Goal: Transaction & Acquisition: Download file/media

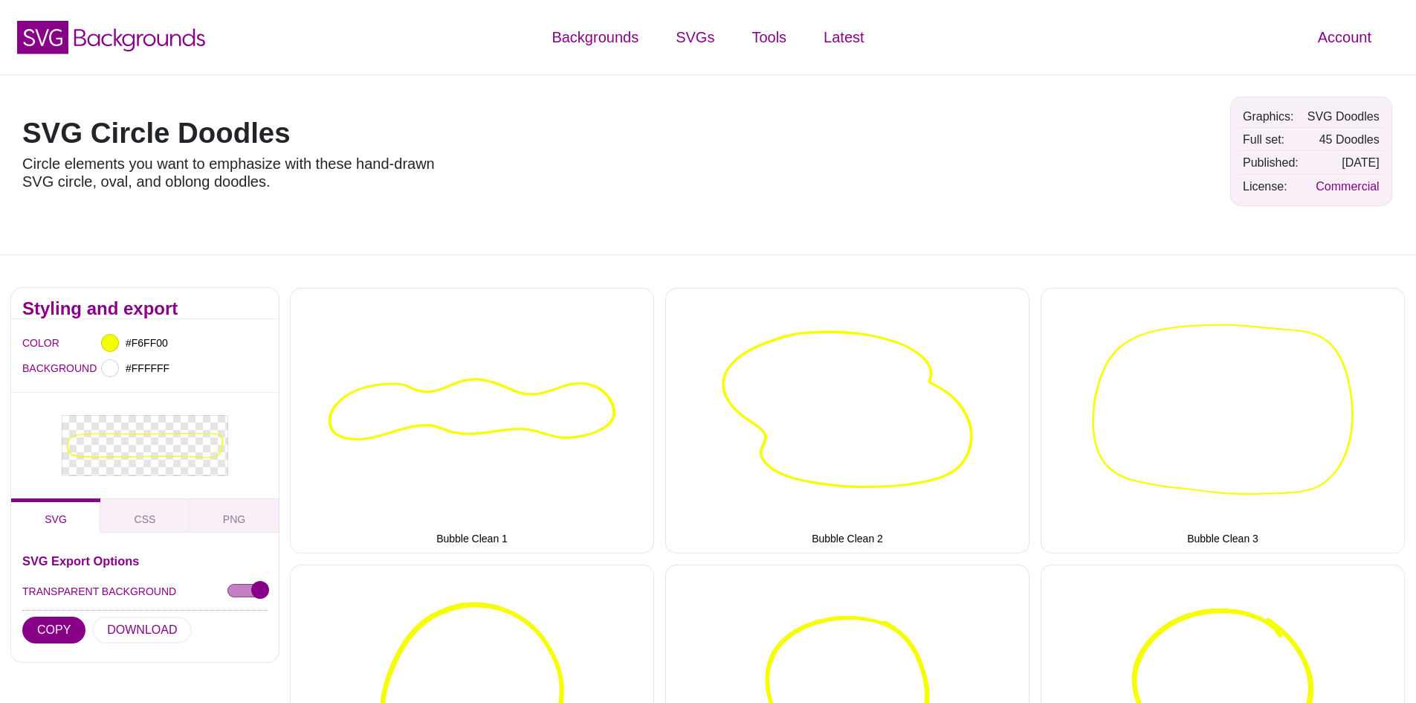
scroll to position [3604, 0]
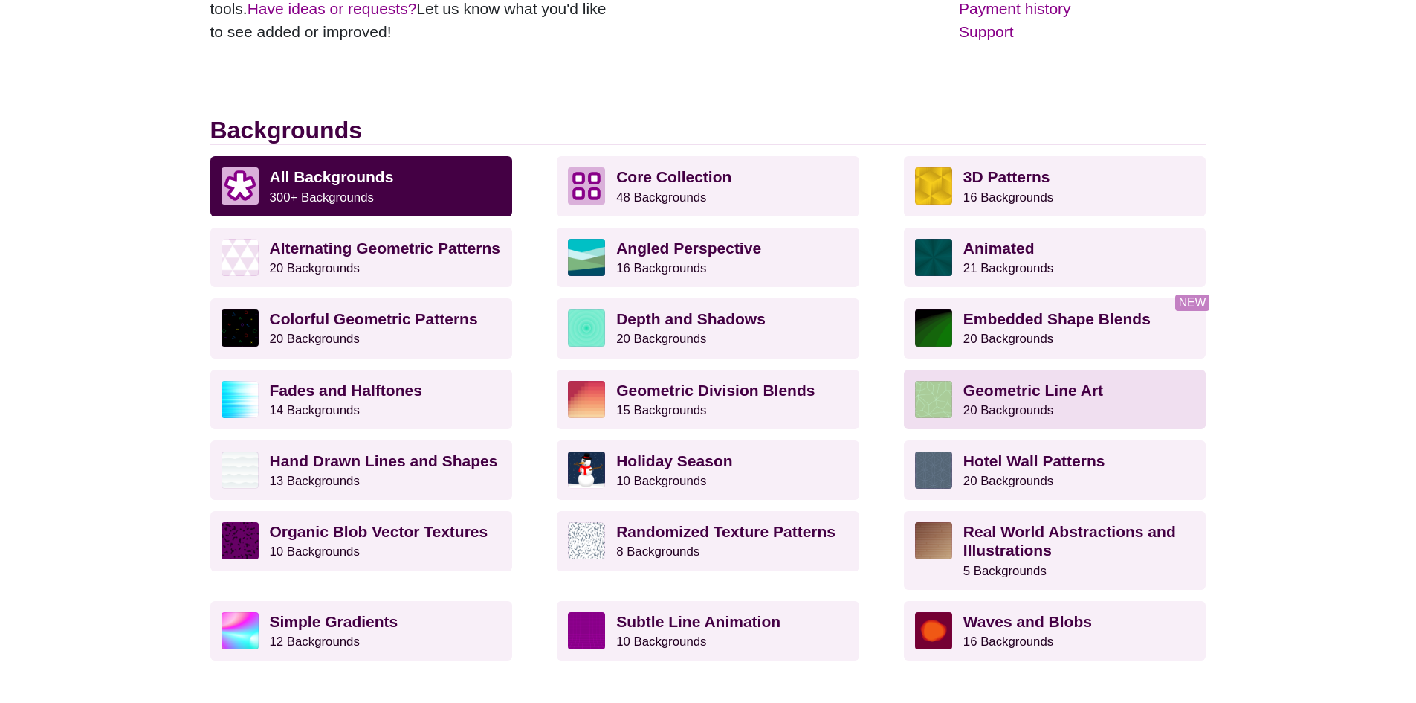
scroll to position [297, 0]
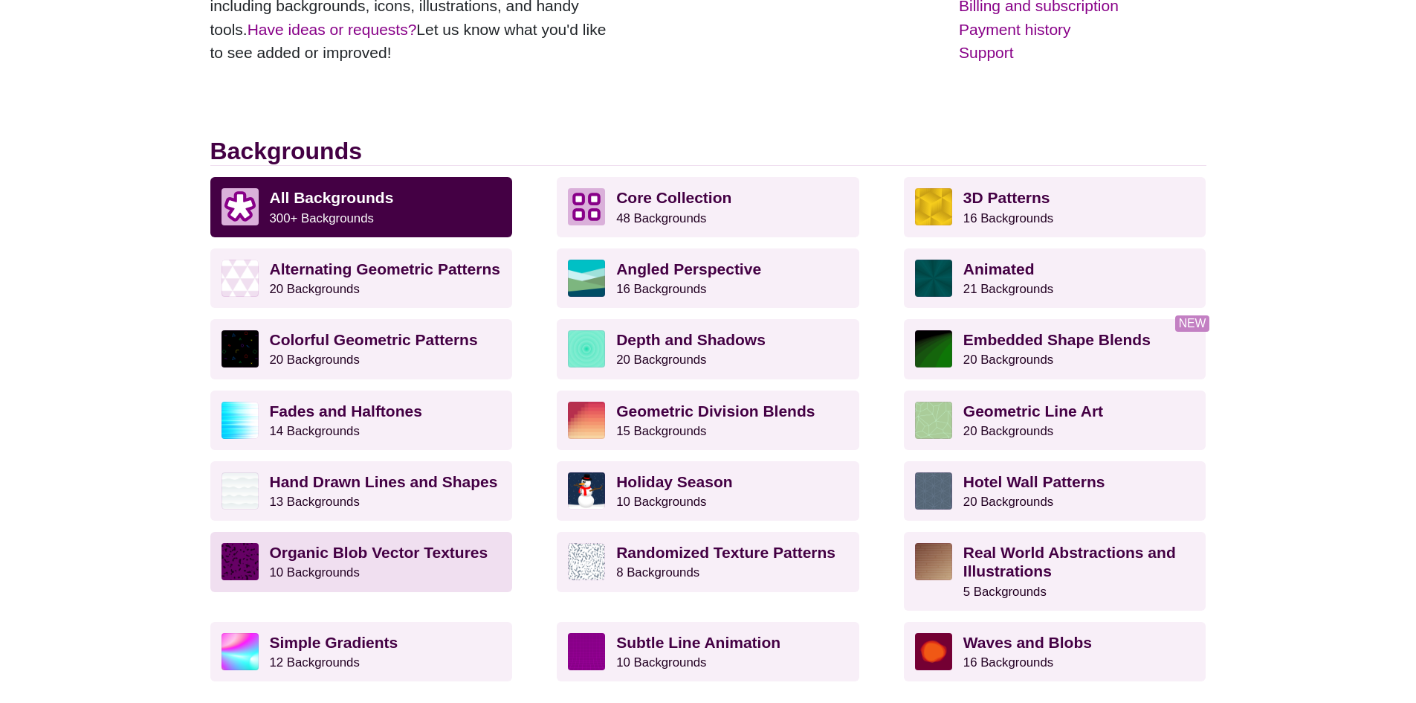
click at [283, 581] on link "Organic Blob Vector Textures 10 Backgrounds" at bounding box center [361, 561] width 303 height 59
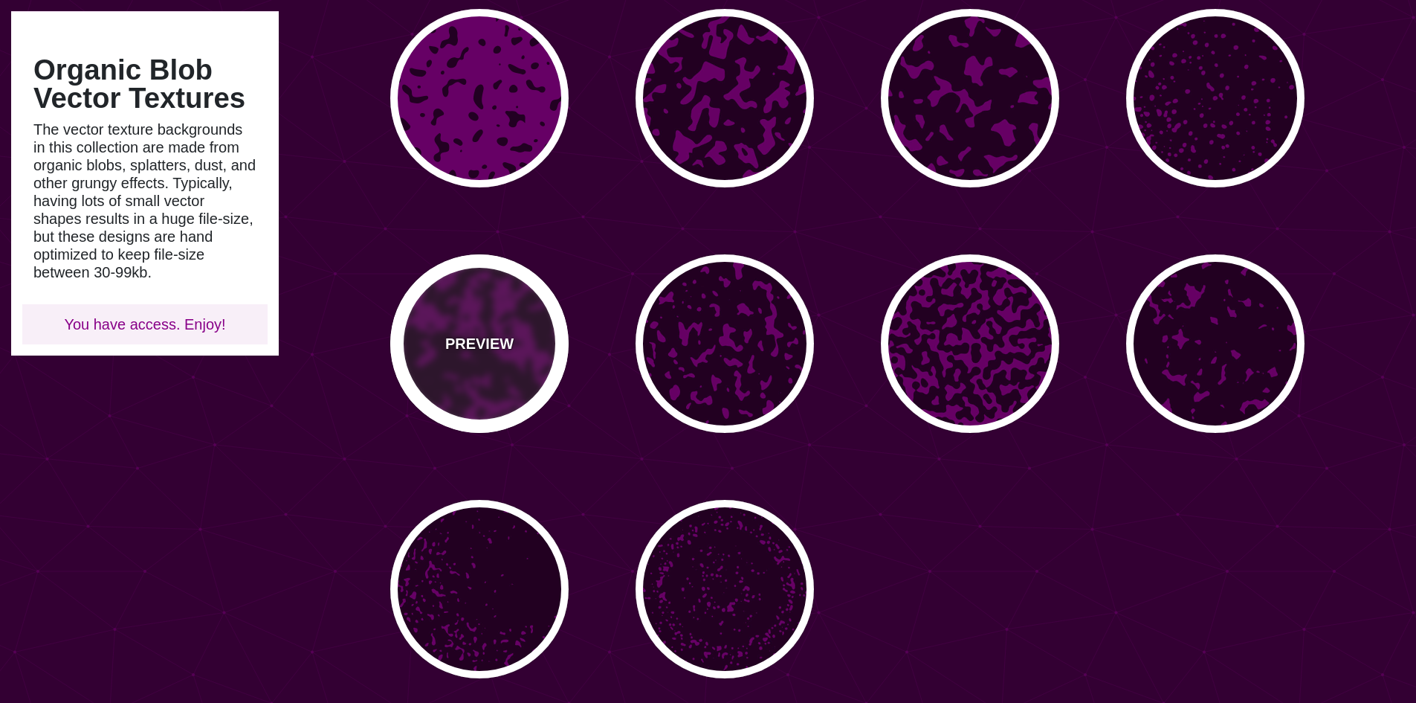
scroll to position [331, 0]
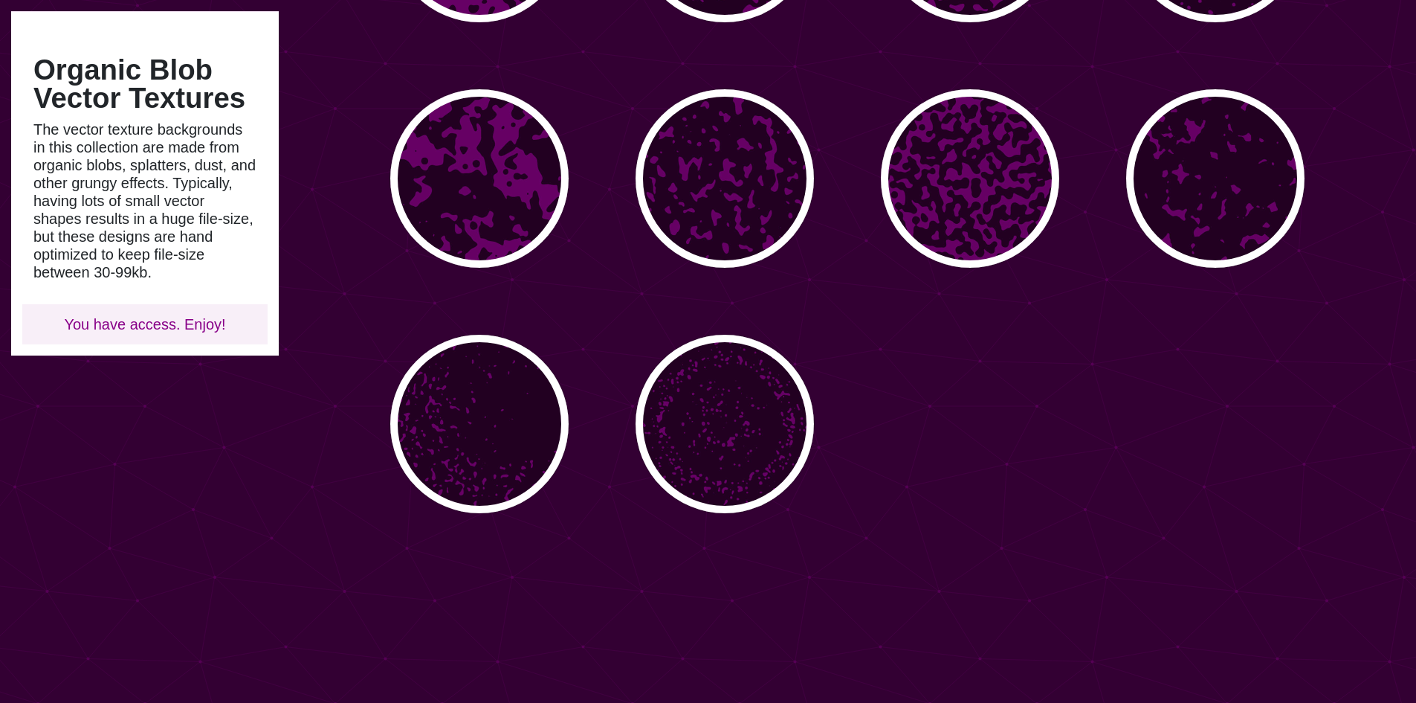
type input "#450057"
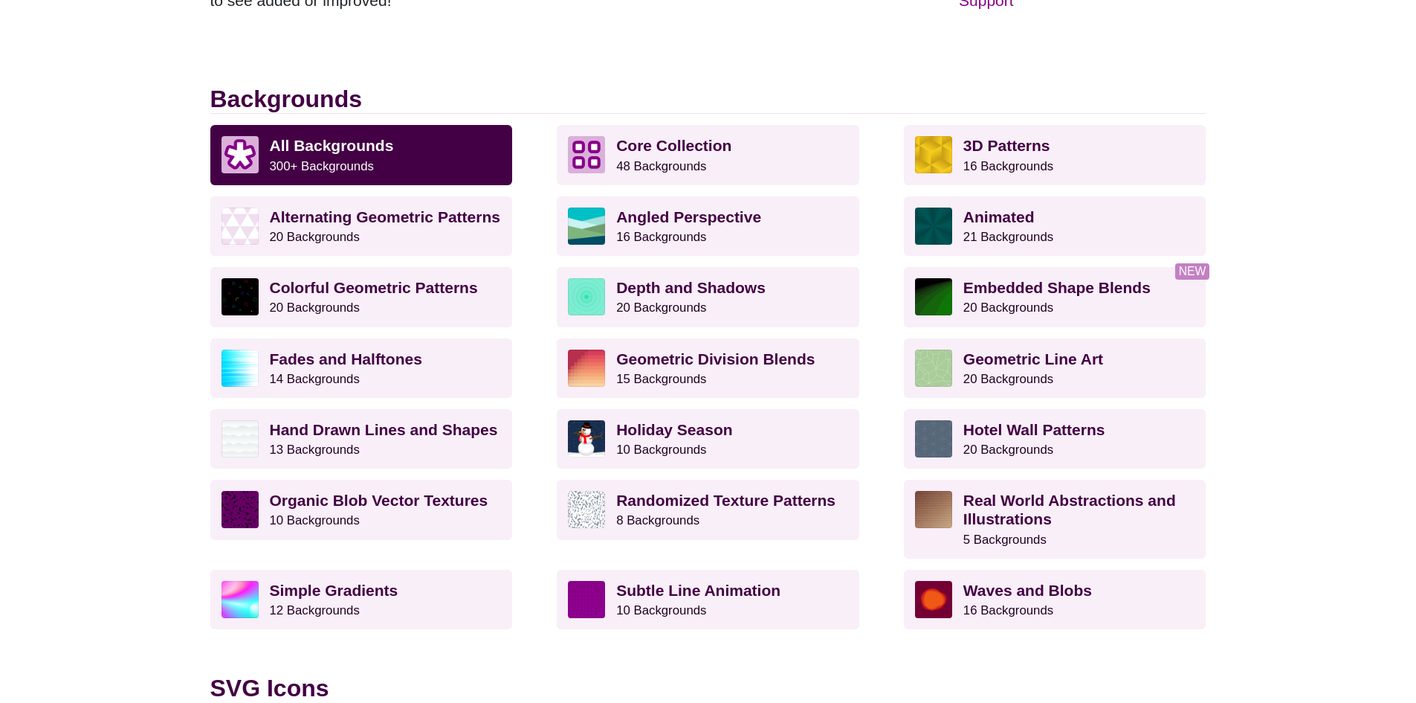
scroll to position [297, 0]
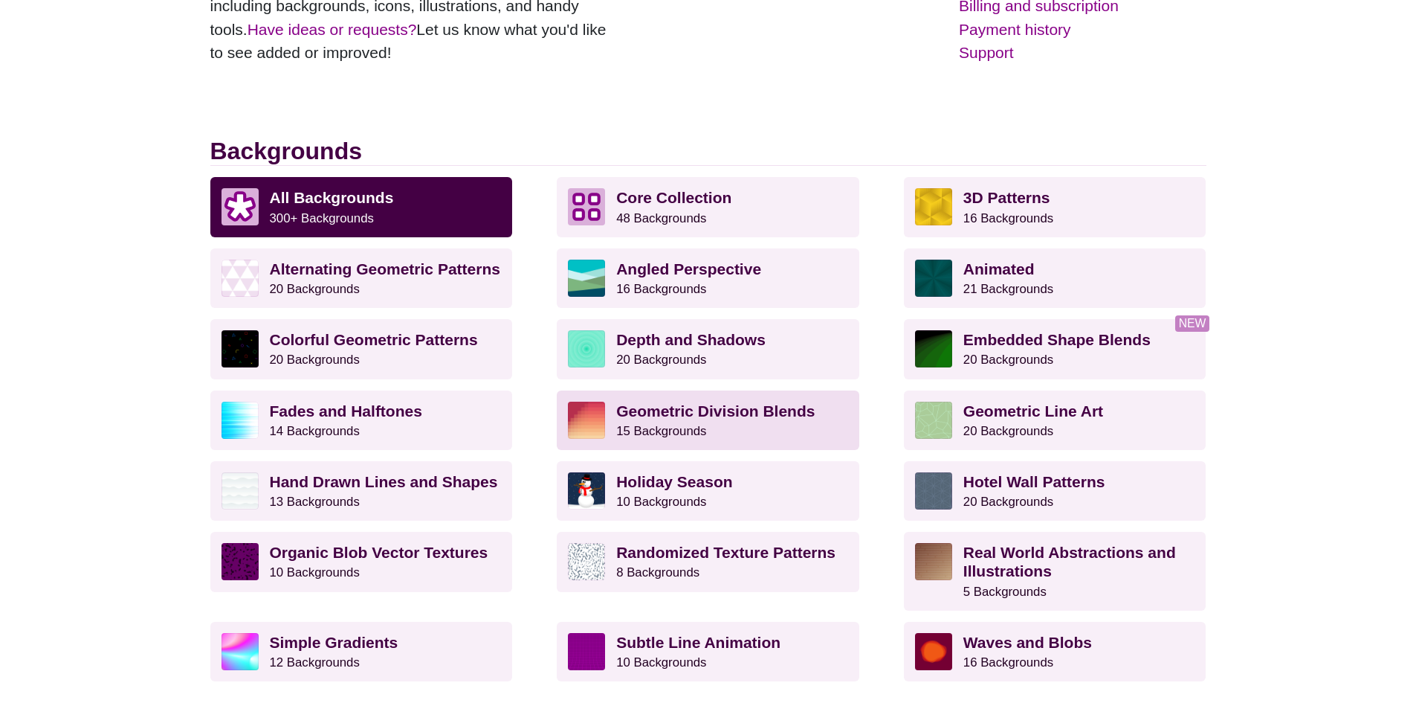
click at [647, 407] on strong "Geometric Division Blends" at bounding box center [715, 410] width 198 height 17
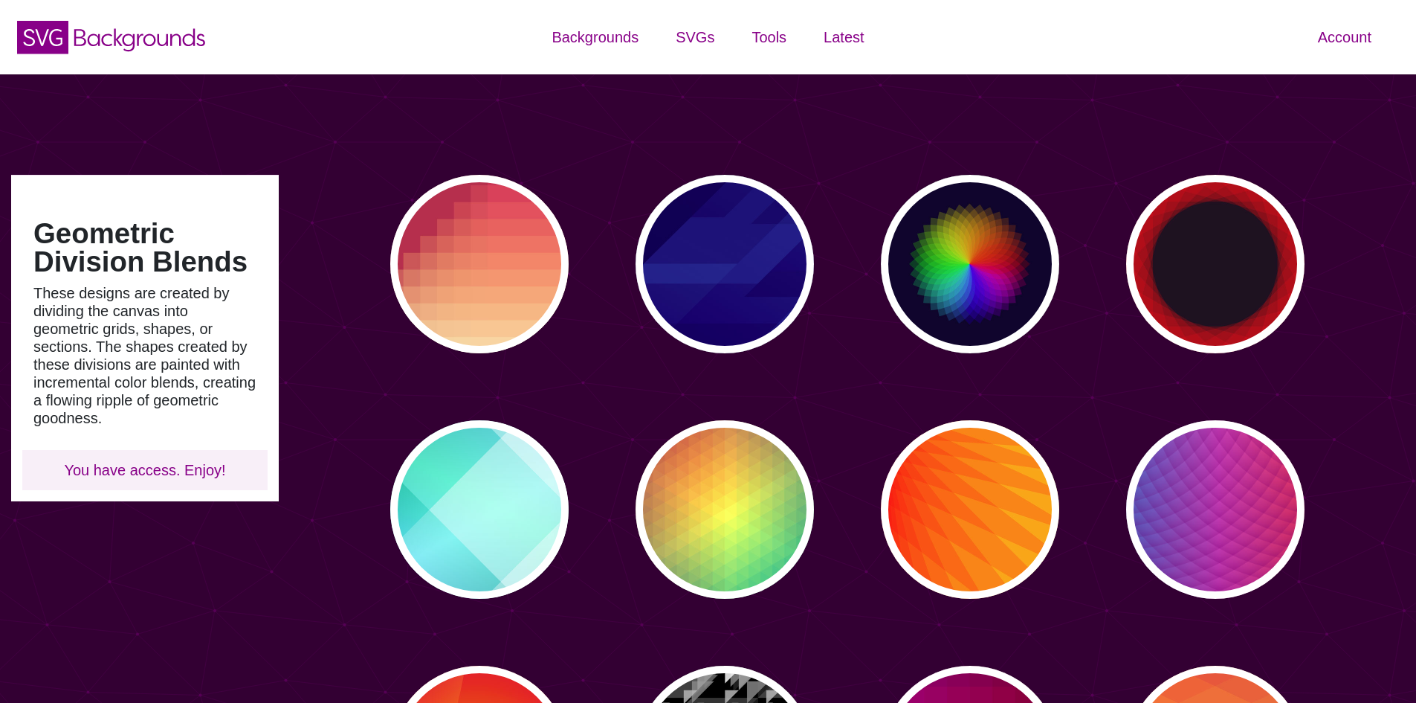
type input "#450057"
type input "#FFFFFF"
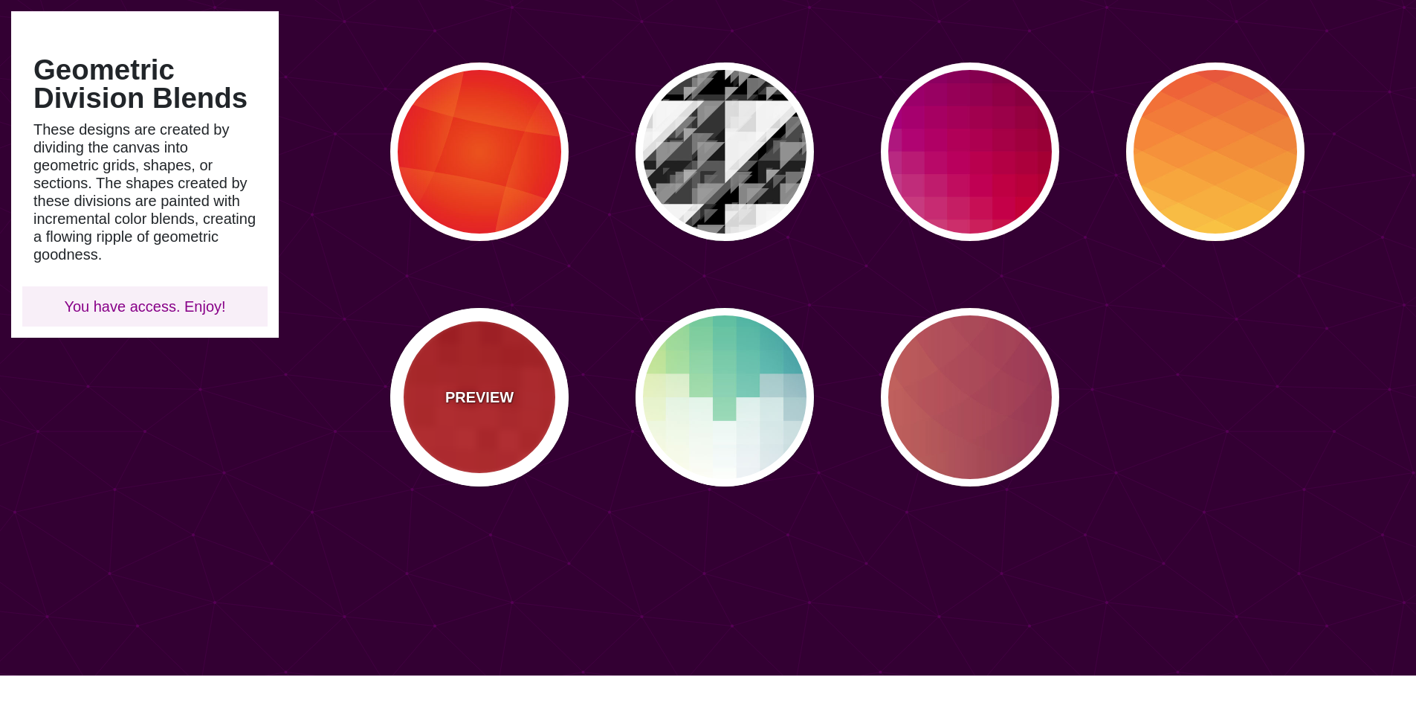
scroll to position [595, 0]
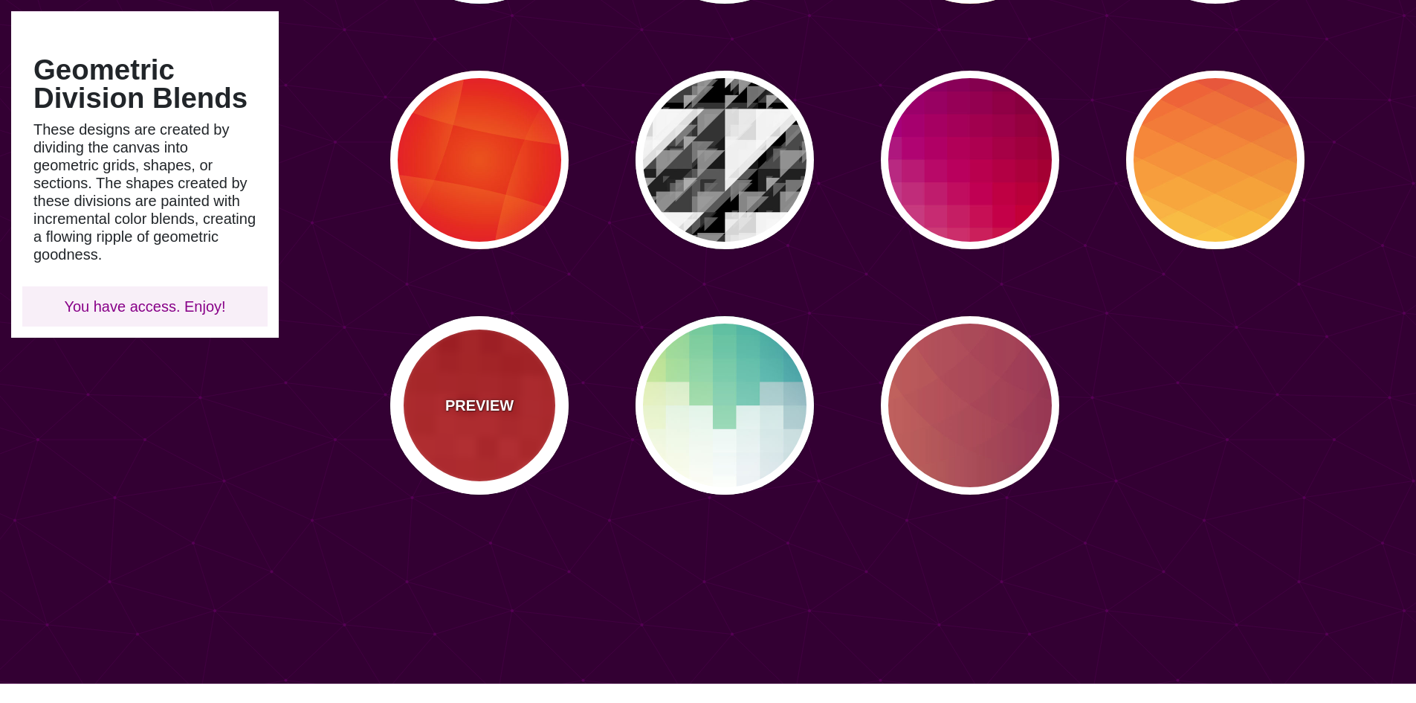
click at [479, 382] on div "PREVIEW" at bounding box center [479, 405] width 178 height 178
type input "#BB0000"
type input "#FF3333"
type input "0"
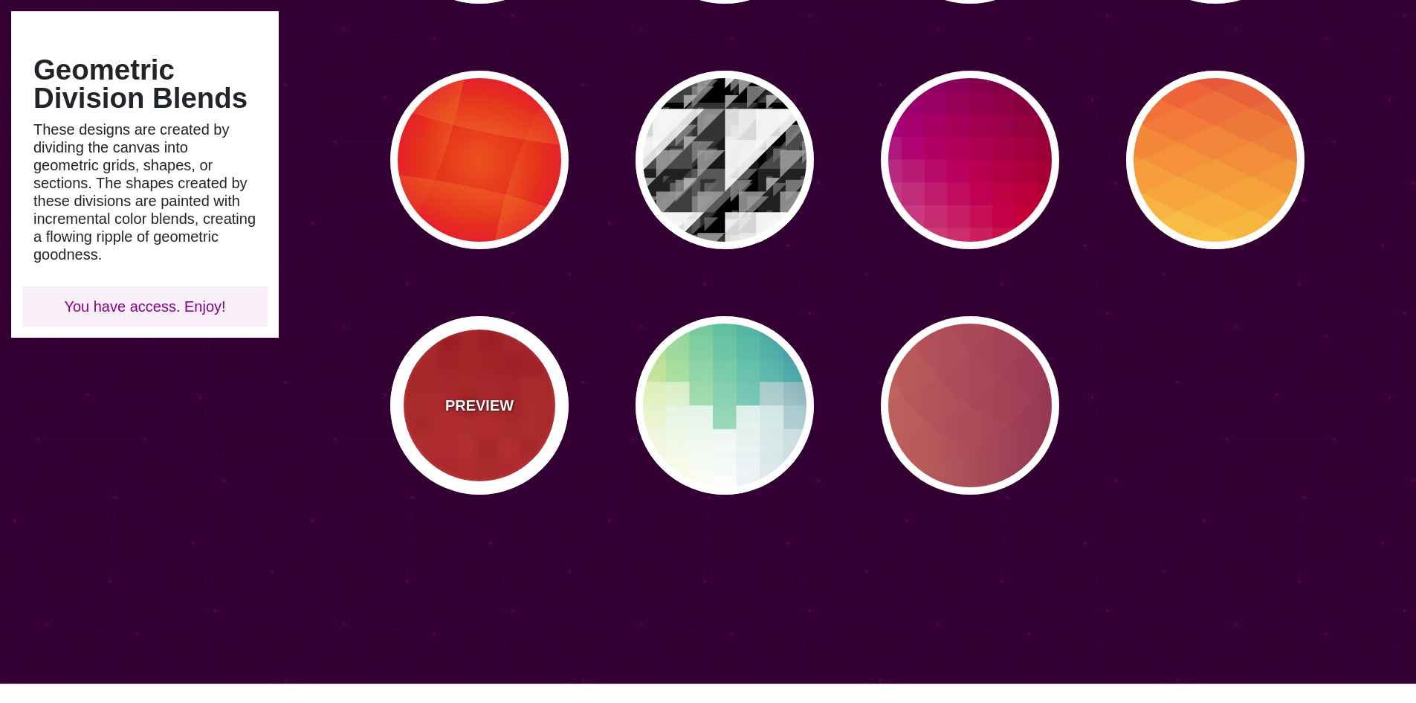
type input "100"
type input "0.5"
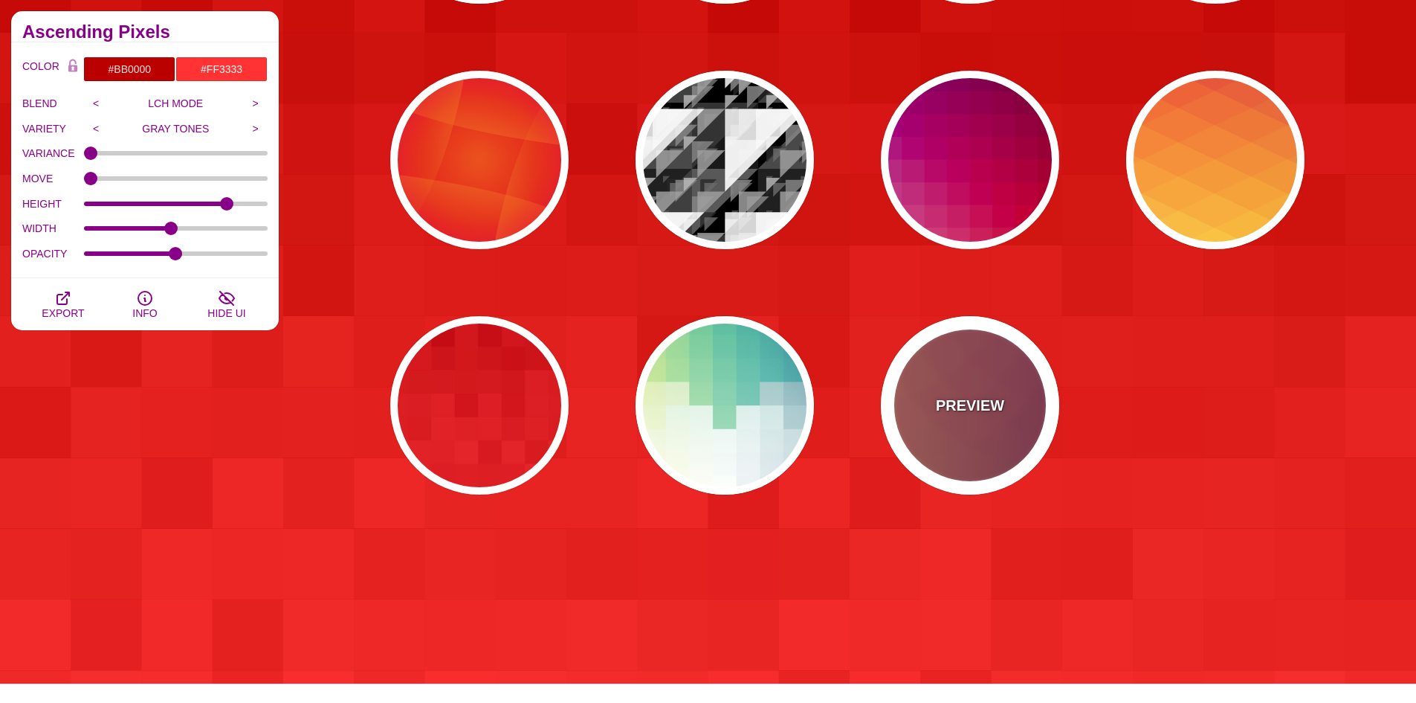
click at [997, 370] on div "PREVIEW" at bounding box center [970, 405] width 178 height 178
type input "#FFAA66"
type input "#440044"
type input "1"
type input "0.2"
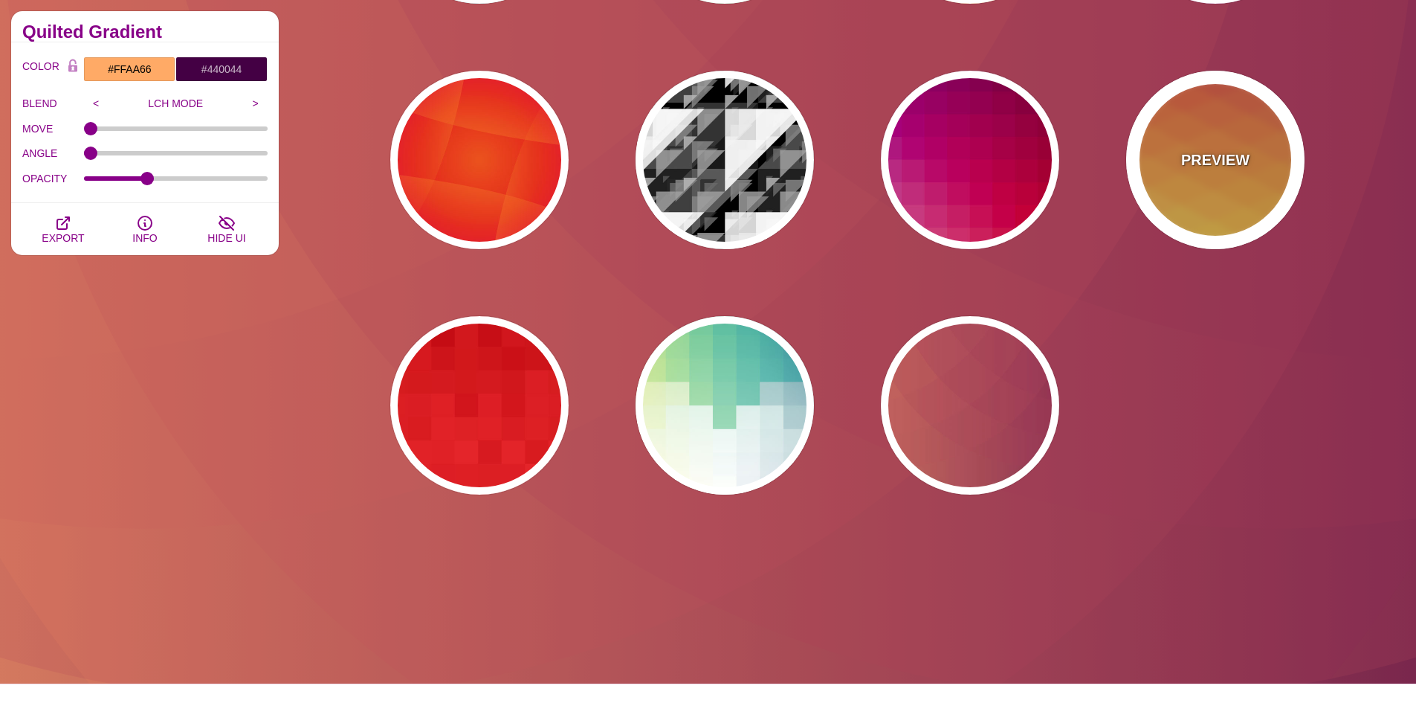
click at [1237, 146] on div "PREVIEW" at bounding box center [1215, 160] width 178 height 178
type input "#990088"
type input "#FFFFBB"
type input "#FF0000"
type input "#FFEE00"
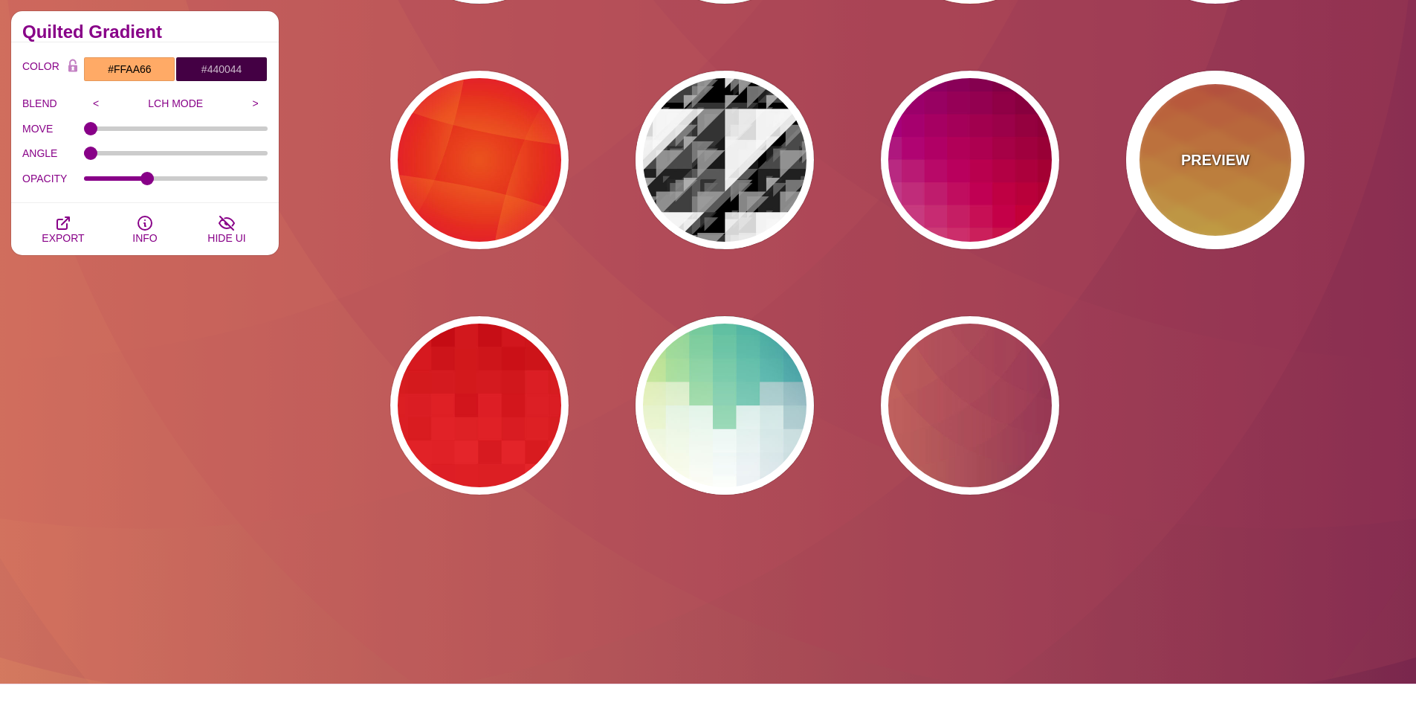
type input "#FFFFFF"
type input "0.5"
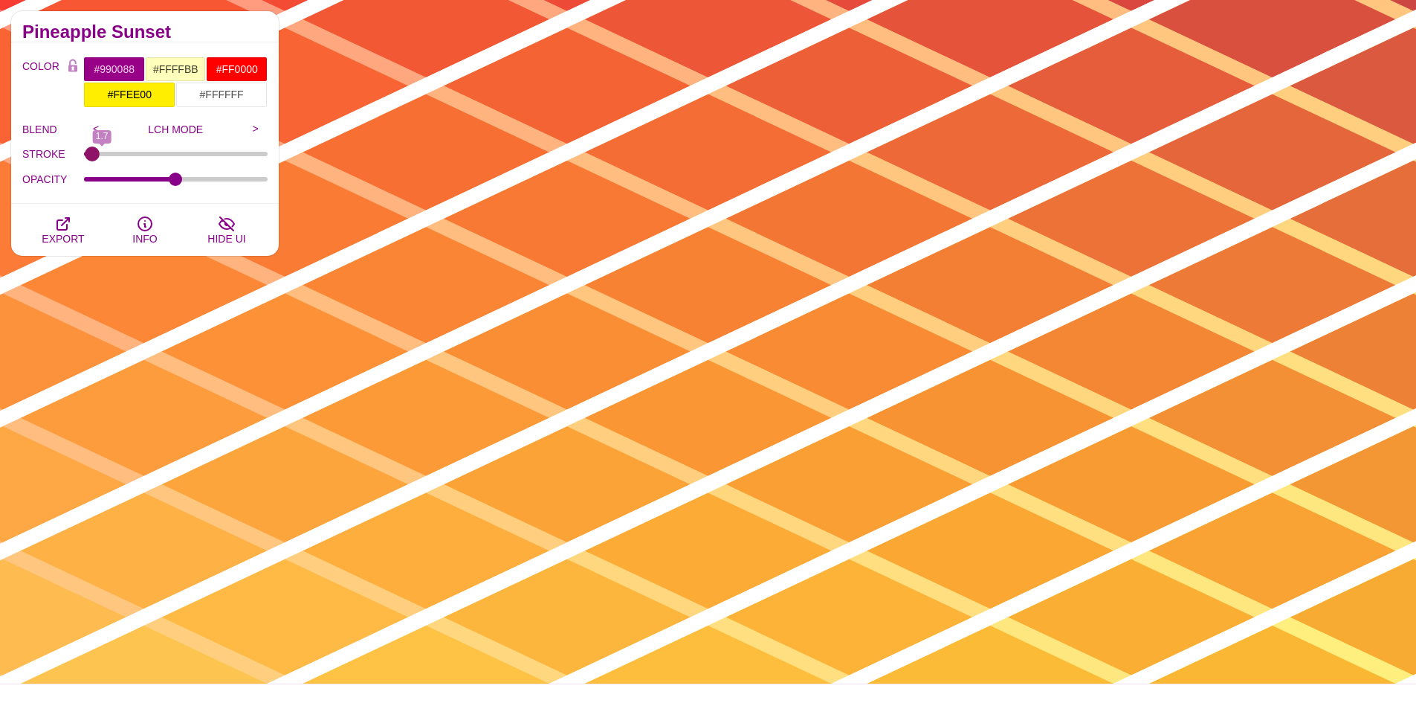
type input "0"
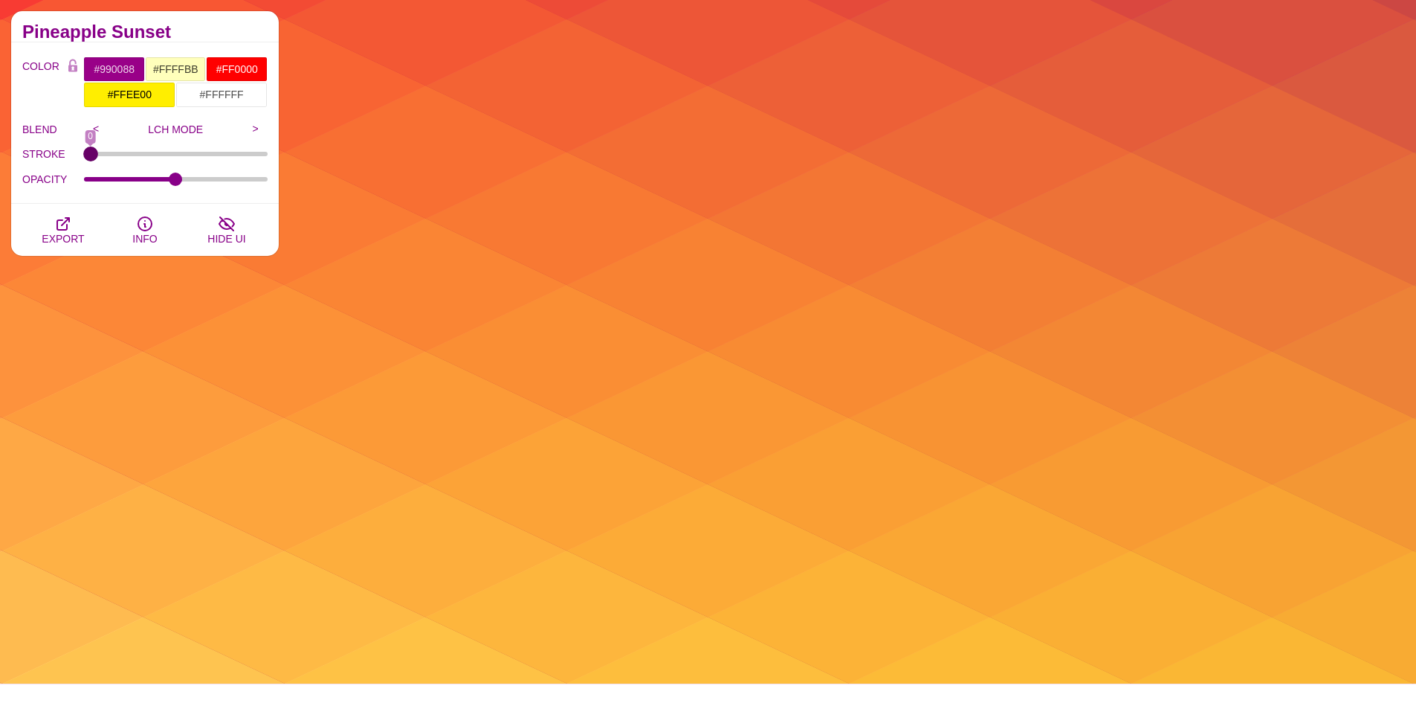
drag, startPoint x: 100, startPoint y: 155, endPoint x: 45, endPoint y: 155, distance: 54.3
click at [84, 155] on input "STROKE" at bounding box center [176, 154] width 184 height 6
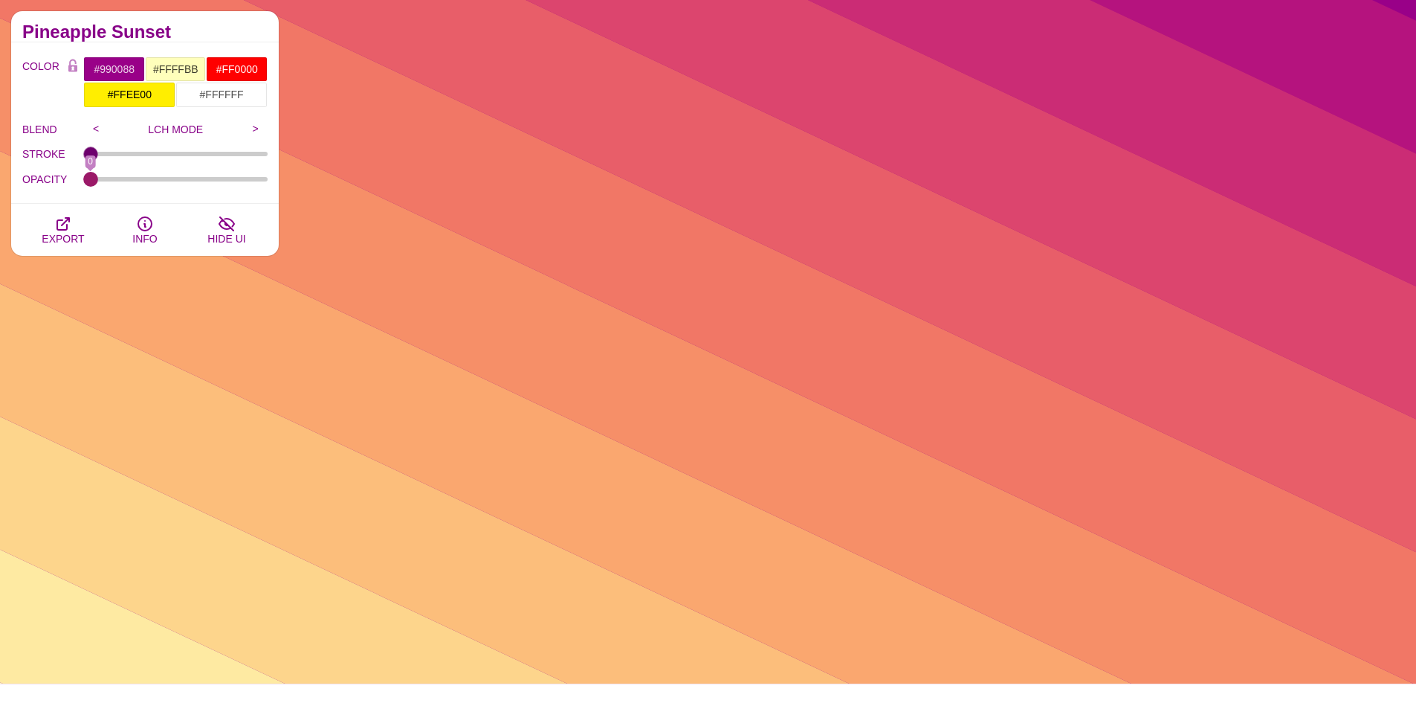
drag, startPoint x: 180, startPoint y: 179, endPoint x: 45, endPoint y: 184, distance: 134.6
type input "0"
click at [84, 182] on input "OPACITY" at bounding box center [176, 179] width 184 height 6
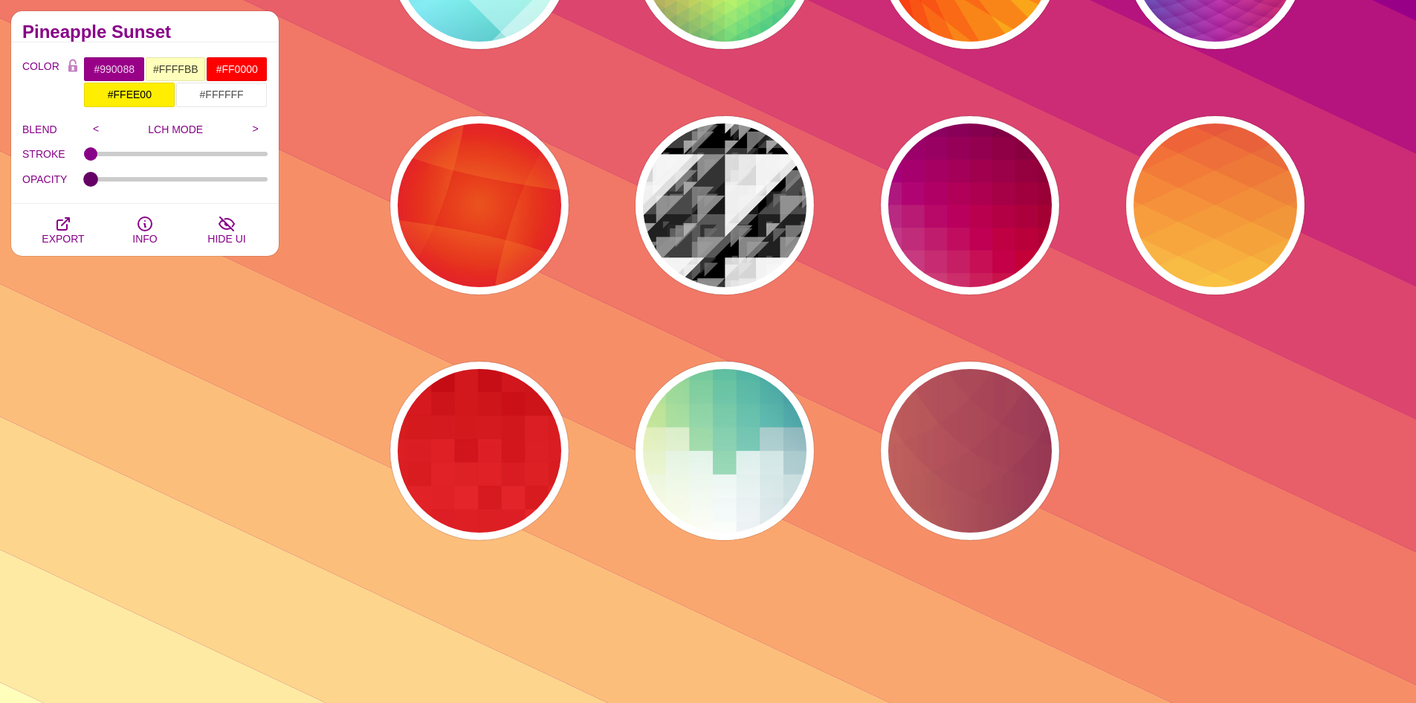
scroll to position [372, 0]
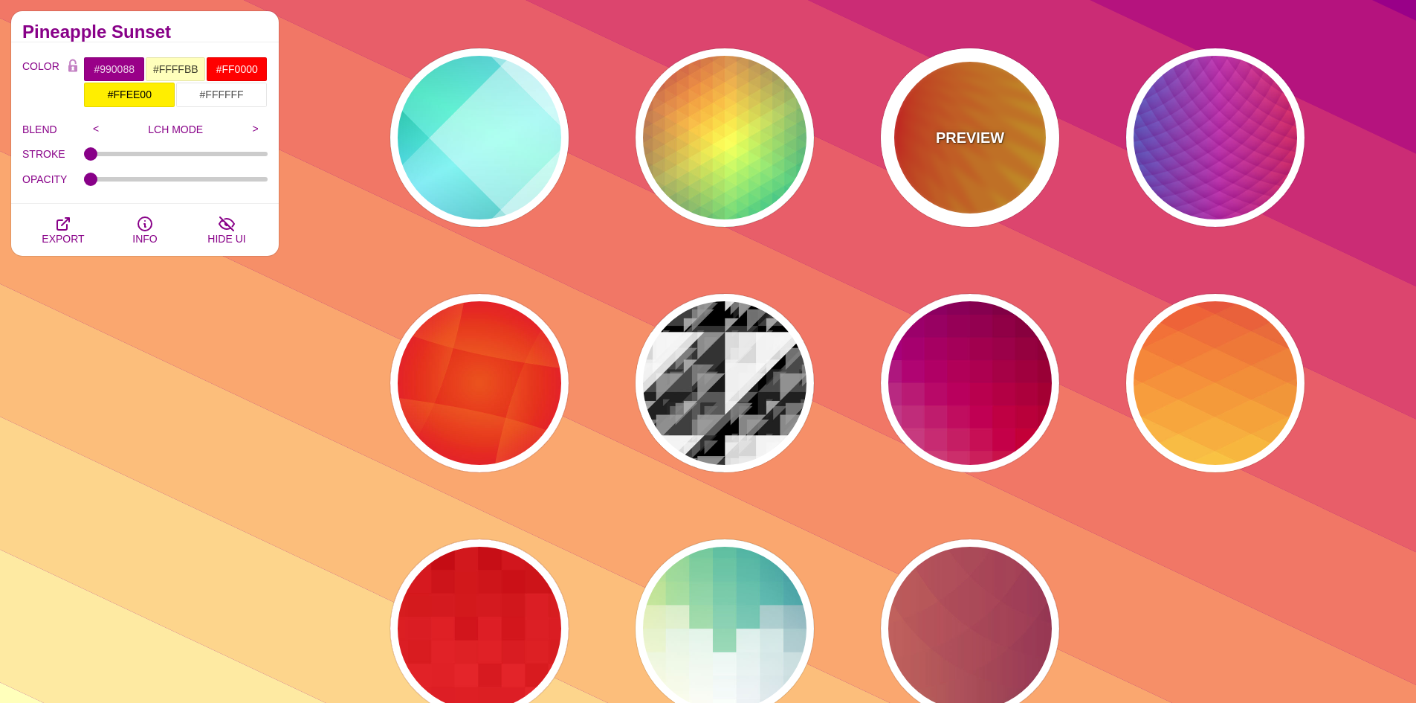
click at [1003, 104] on div "PREVIEW" at bounding box center [970, 137] width 178 height 178
type input "#FFFF00"
type input "#FF0000"
type input "100"
type input "0.2"
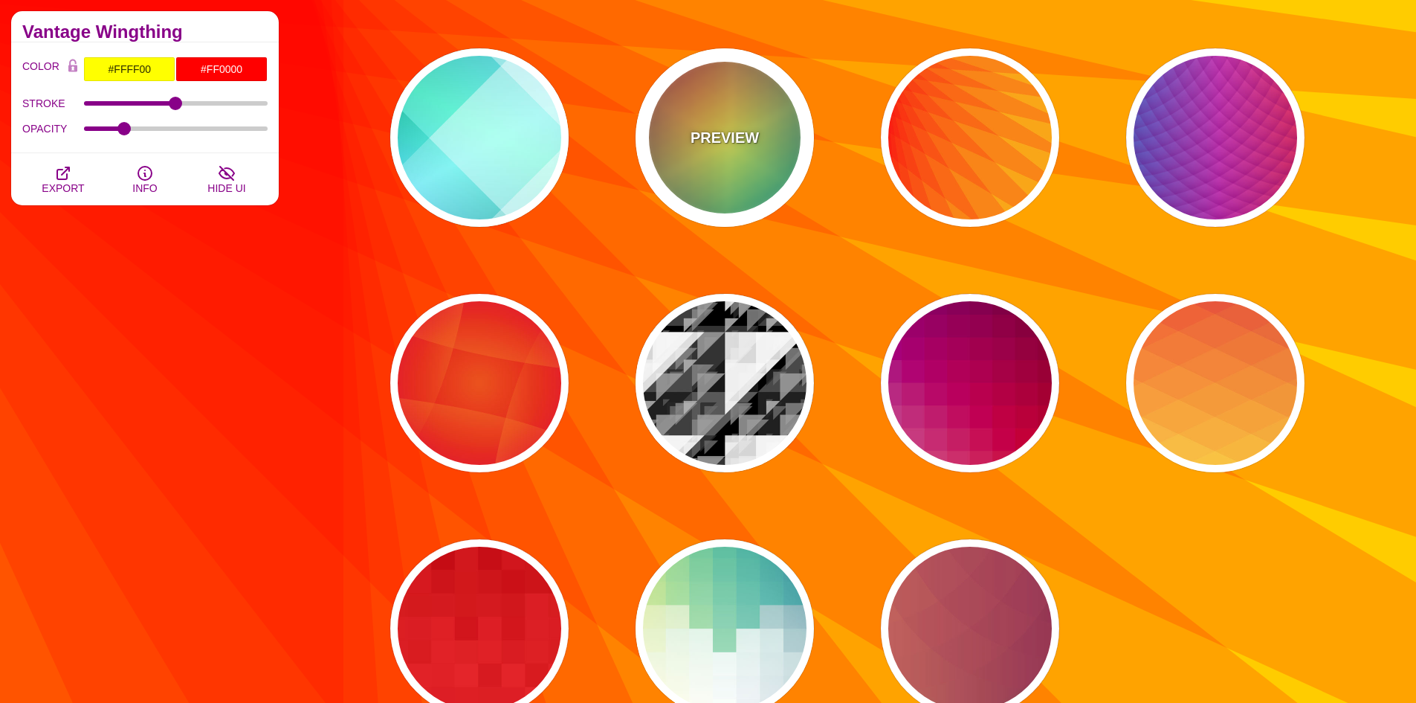
click at [732, 103] on div "PREVIEW" at bounding box center [725, 137] width 178 height 178
type input "#226677"
type input "#FFFF55"
type input "#27002E"
type input "0"
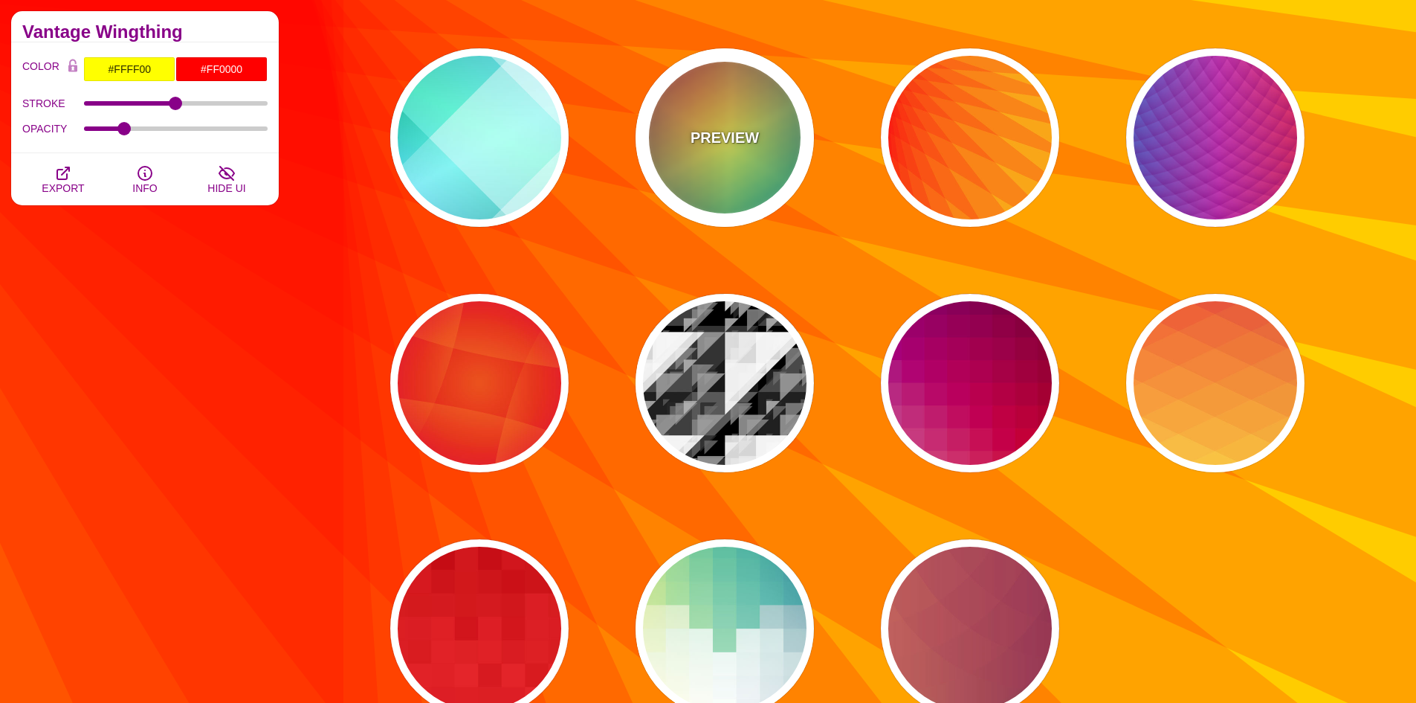
type input "0"
type input "100"
type input "0.5"
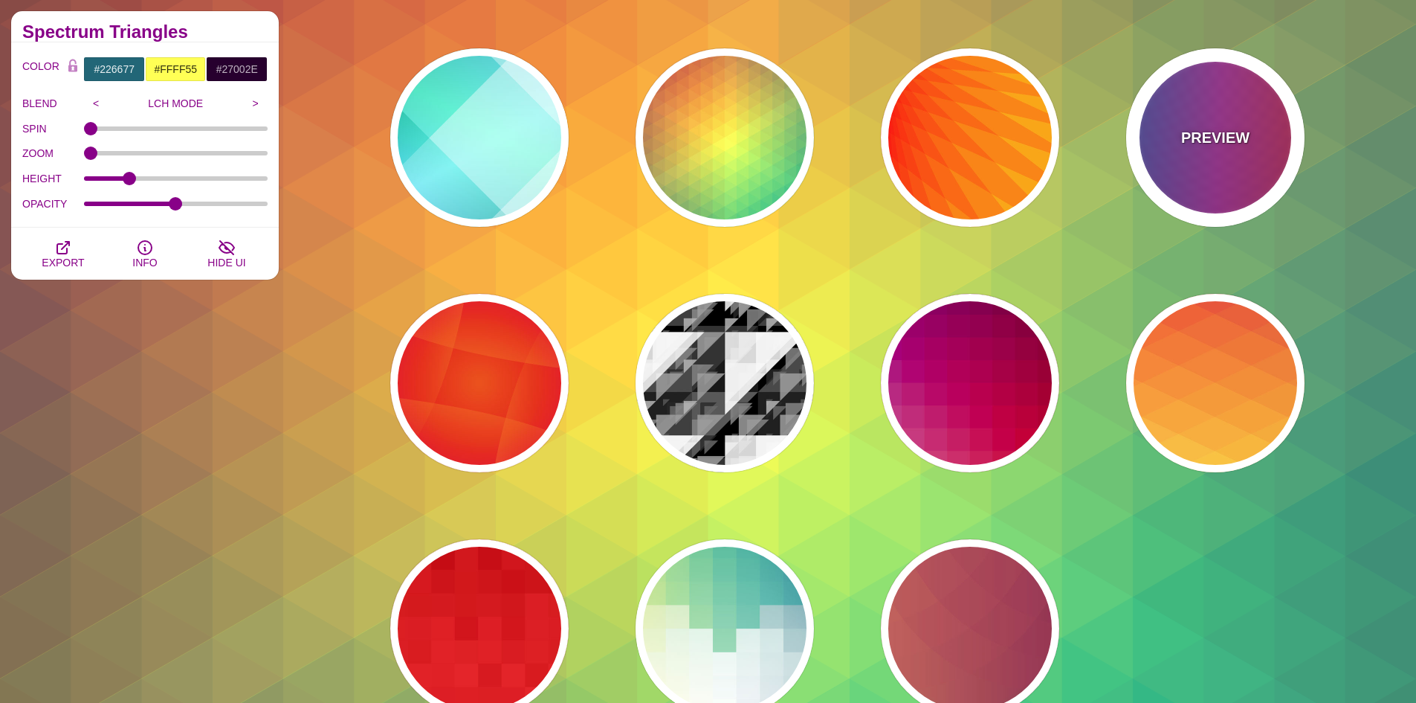
click at [1201, 108] on div "PREVIEW" at bounding box center [1215, 137] width 178 height 178
type input "#FF3333"
type input "#1884D6"
type input "#690067"
type input "1"
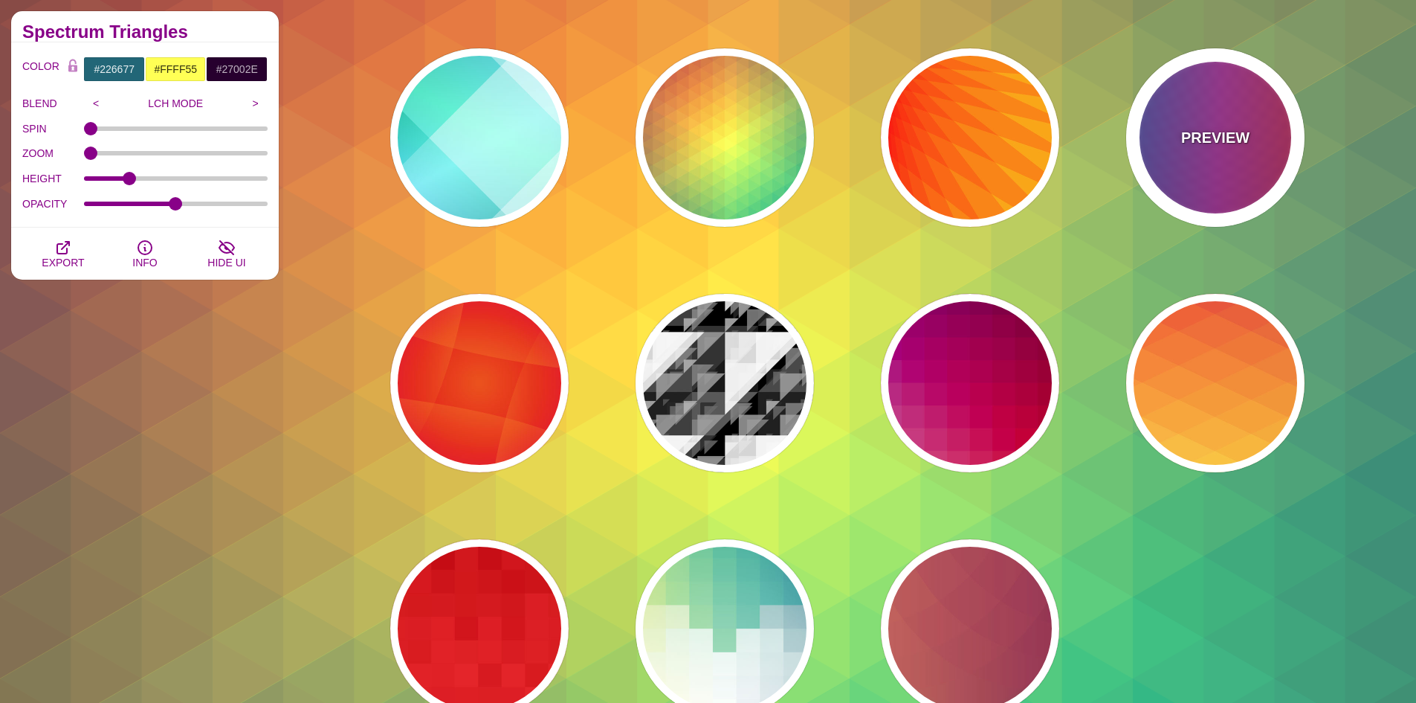
type input "1"
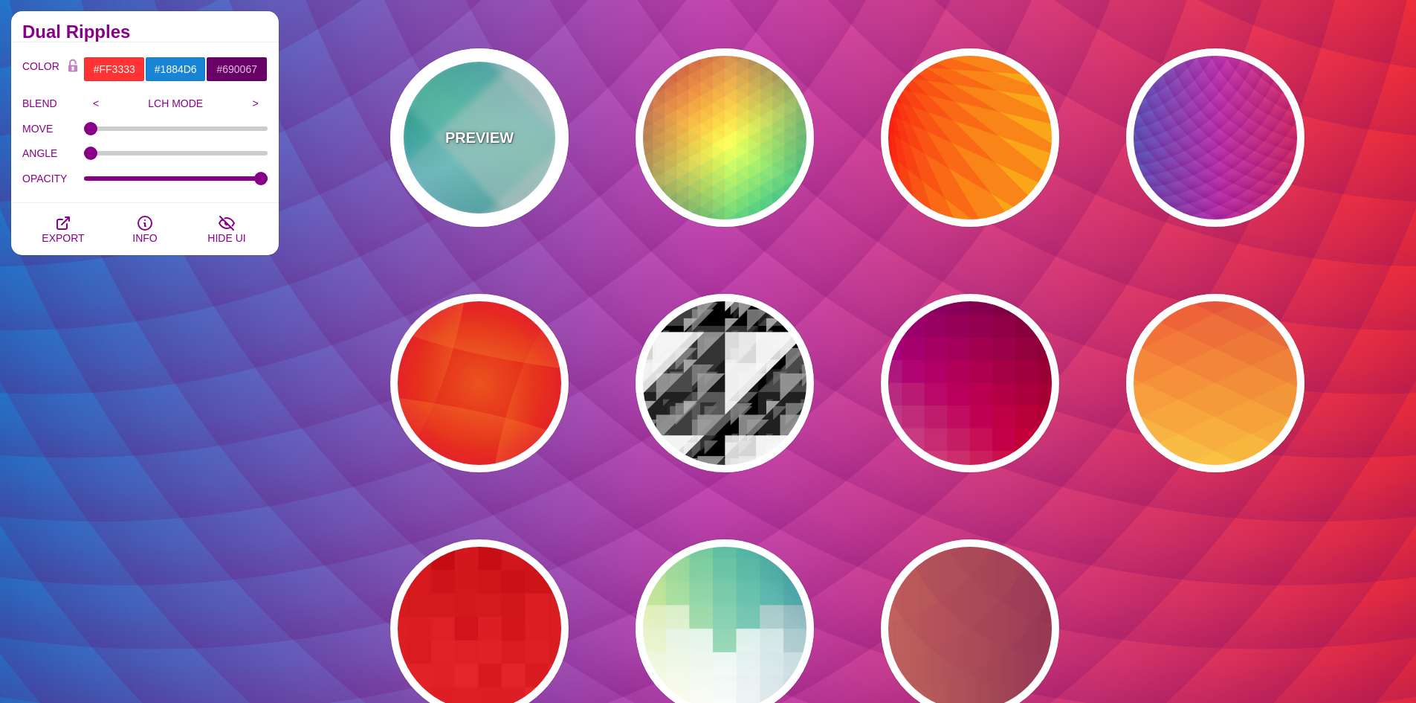
click at [429, 82] on div "PREVIEW" at bounding box center [479, 137] width 178 height 178
type input "#FFFFFF"
type input "#008066"
type input "#99FFFF"
type input "#0099FF"
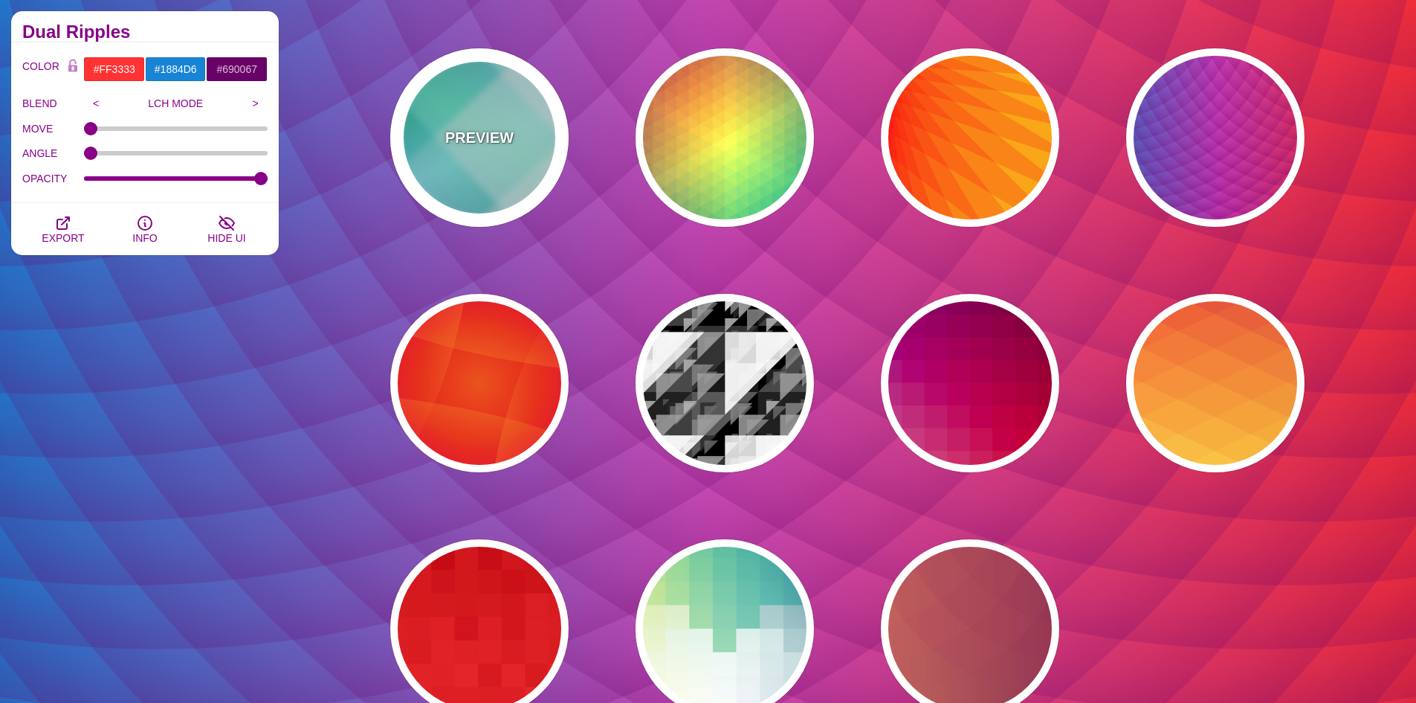
type input "#00FFCC"
type input "0.4"
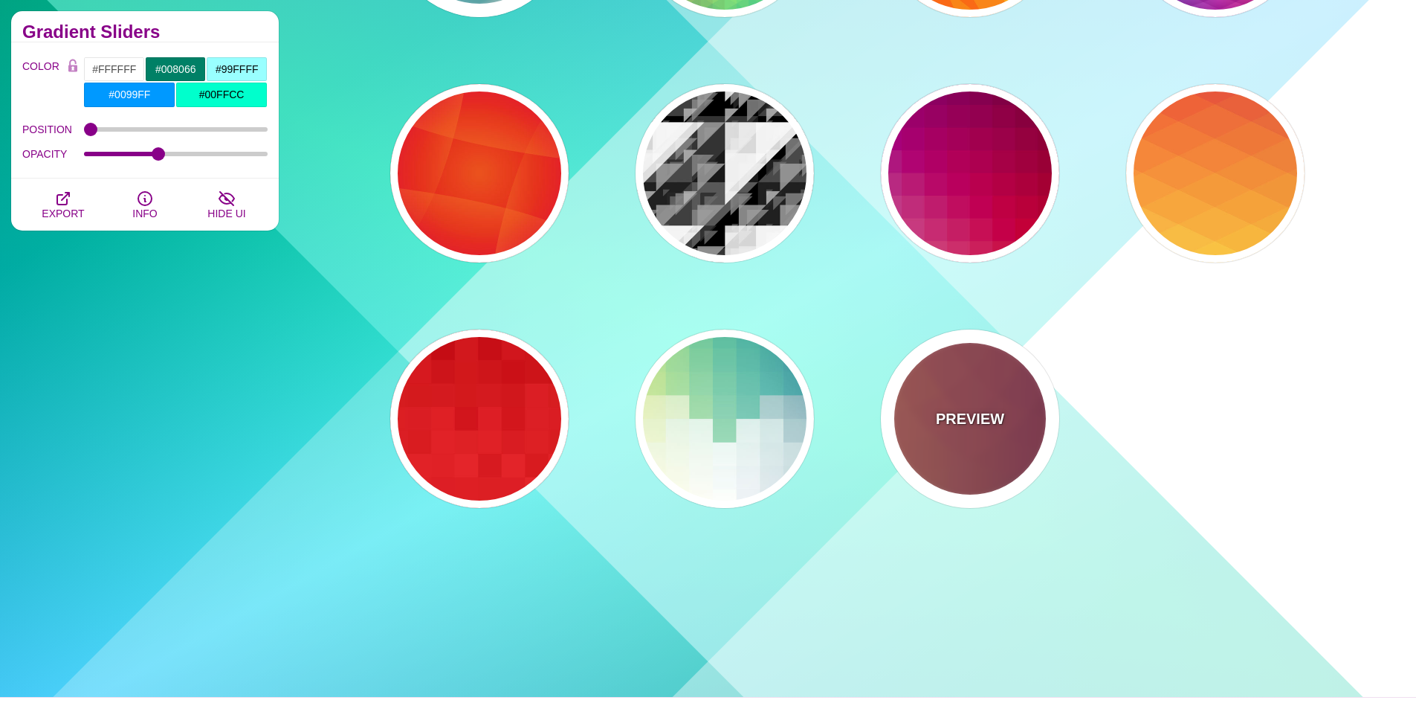
scroll to position [818, 0]
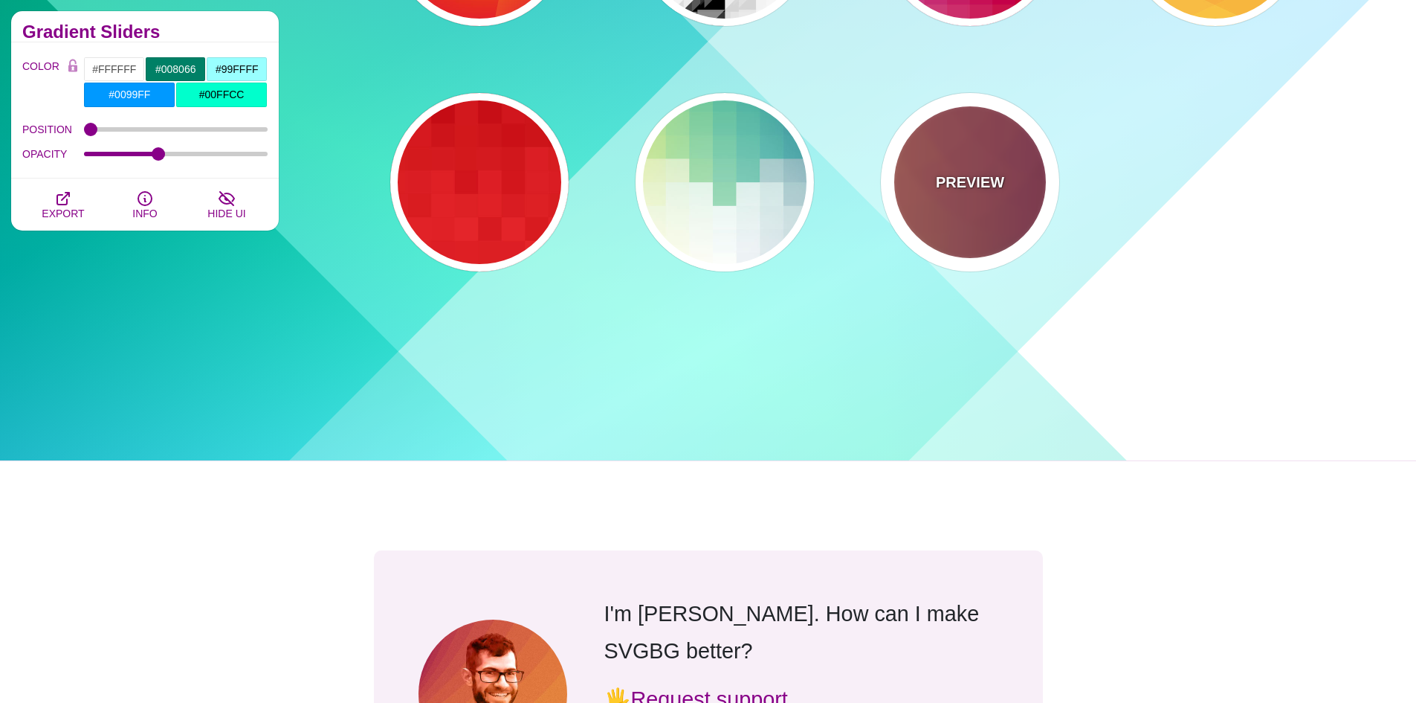
click at [981, 197] on div "PREVIEW" at bounding box center [970, 182] width 178 height 178
type input "#FFAA66"
type input "#440044"
type input "1"
type input "0.2"
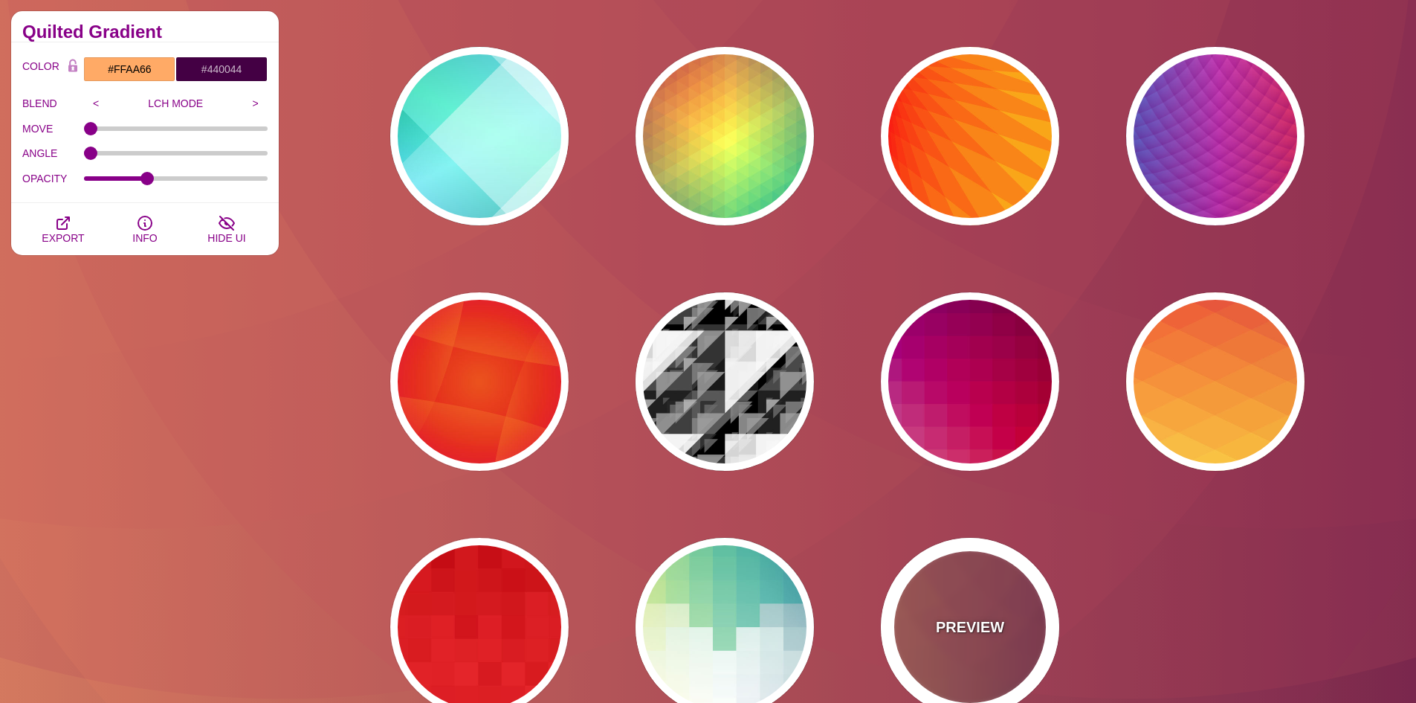
scroll to position [372, 0]
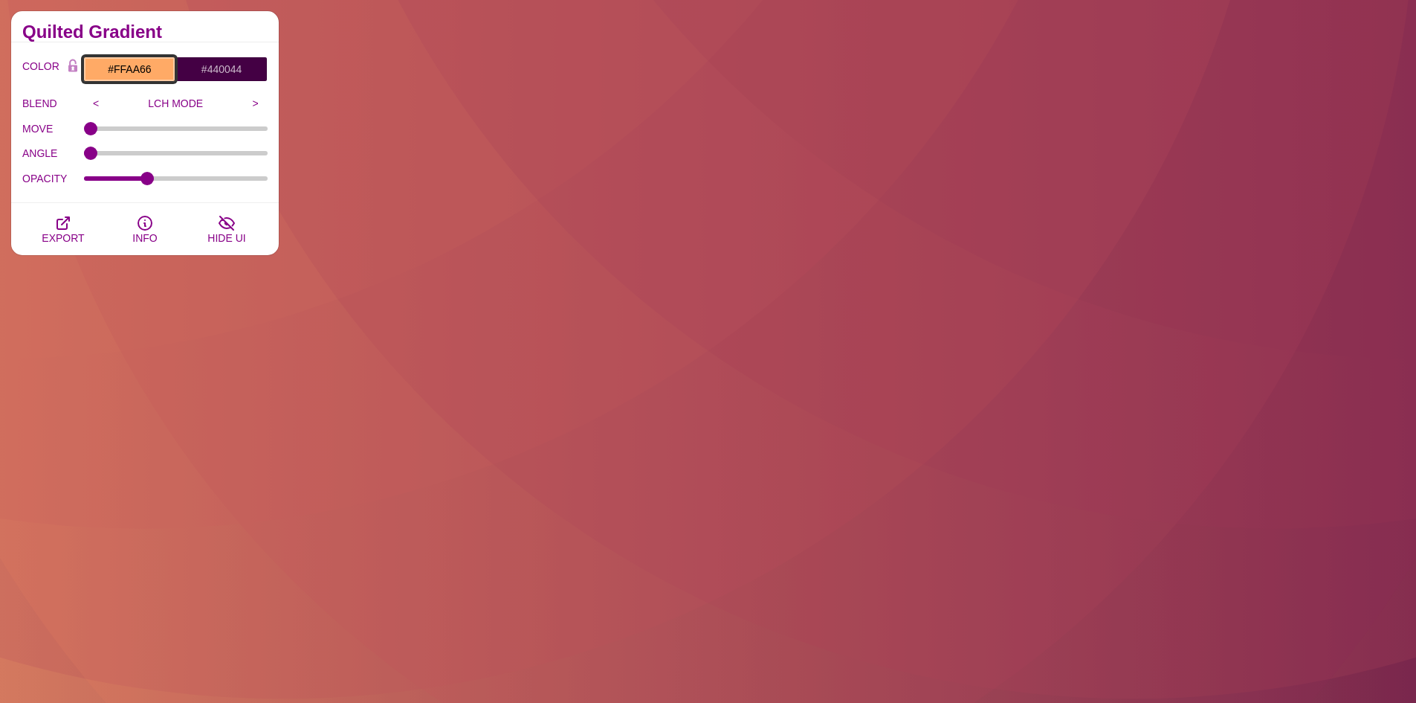
click at [141, 71] on input "#FFAA66" at bounding box center [129, 68] width 92 height 25
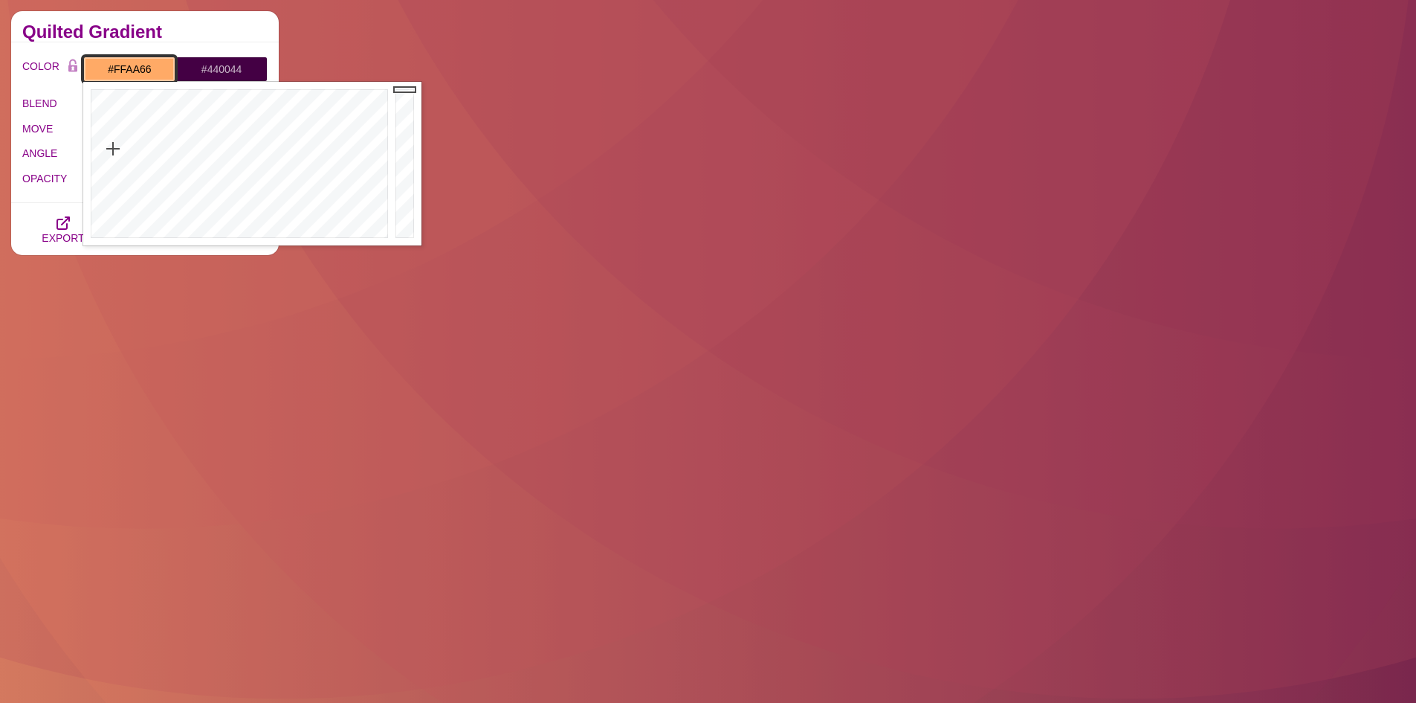
click at [141, 71] on input "#FFAA66" at bounding box center [129, 68] width 92 height 25
paste input "⚡"
type input "#⚡"
click at [138, 64] on input "#FFAA66" at bounding box center [129, 68] width 92 height 25
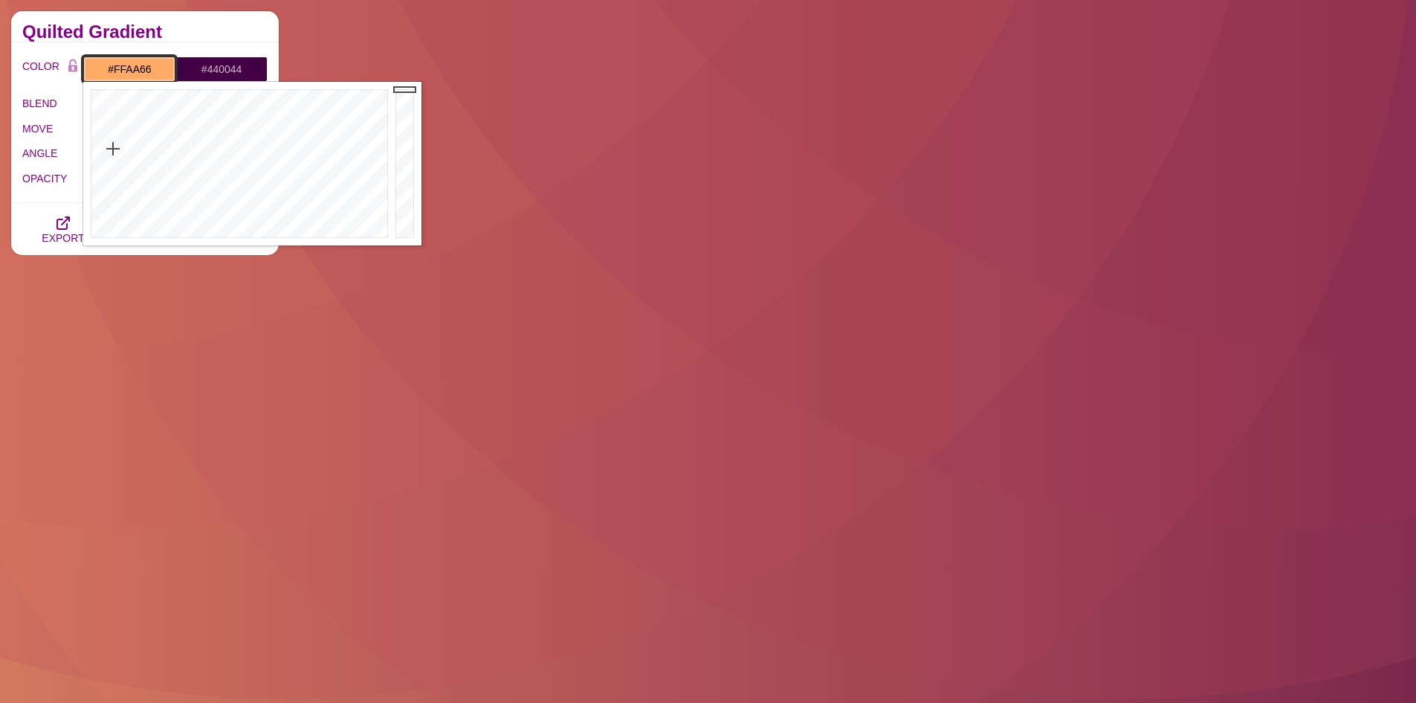
paste input "f6ff00"
type input "#F6FF00"
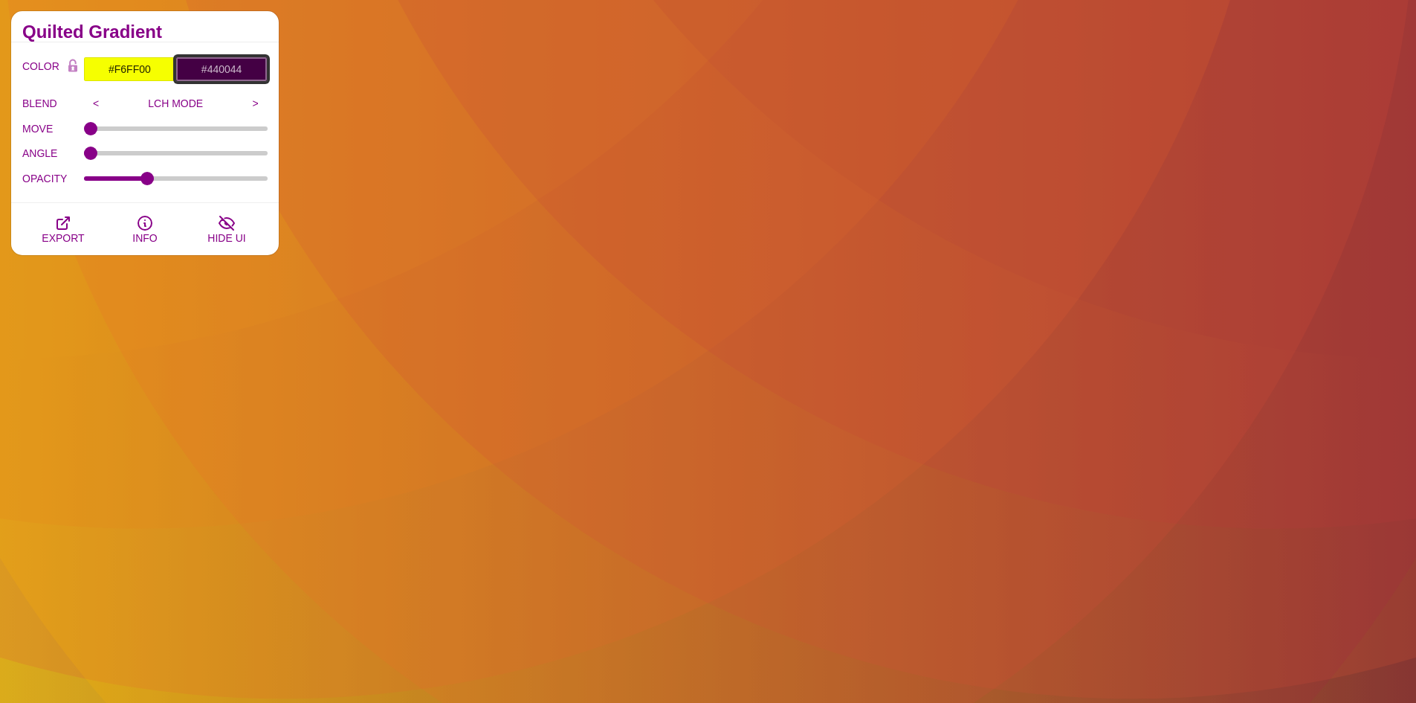
click at [228, 65] on input "#440044" at bounding box center [221, 68] width 92 height 25
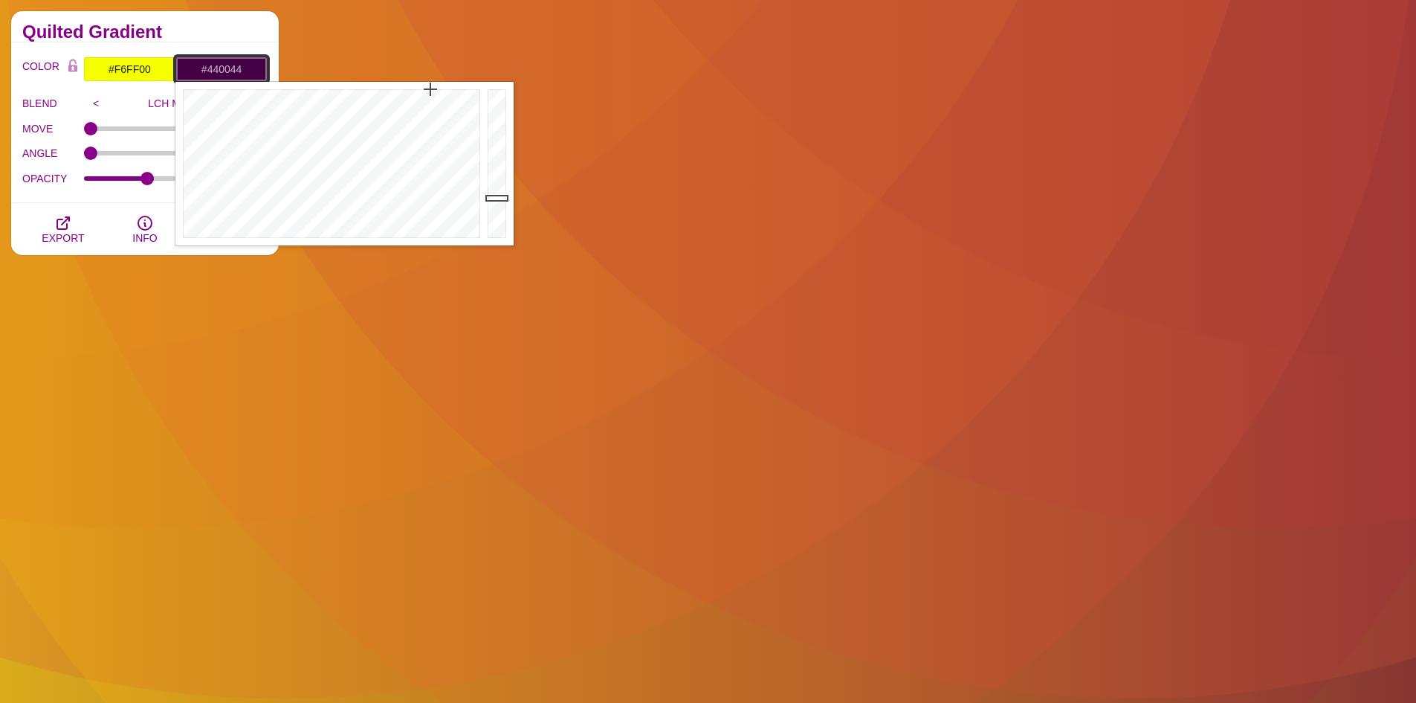
click at [228, 65] on input "#440044" at bounding box center [221, 68] width 92 height 25
paste input "f6ff00"
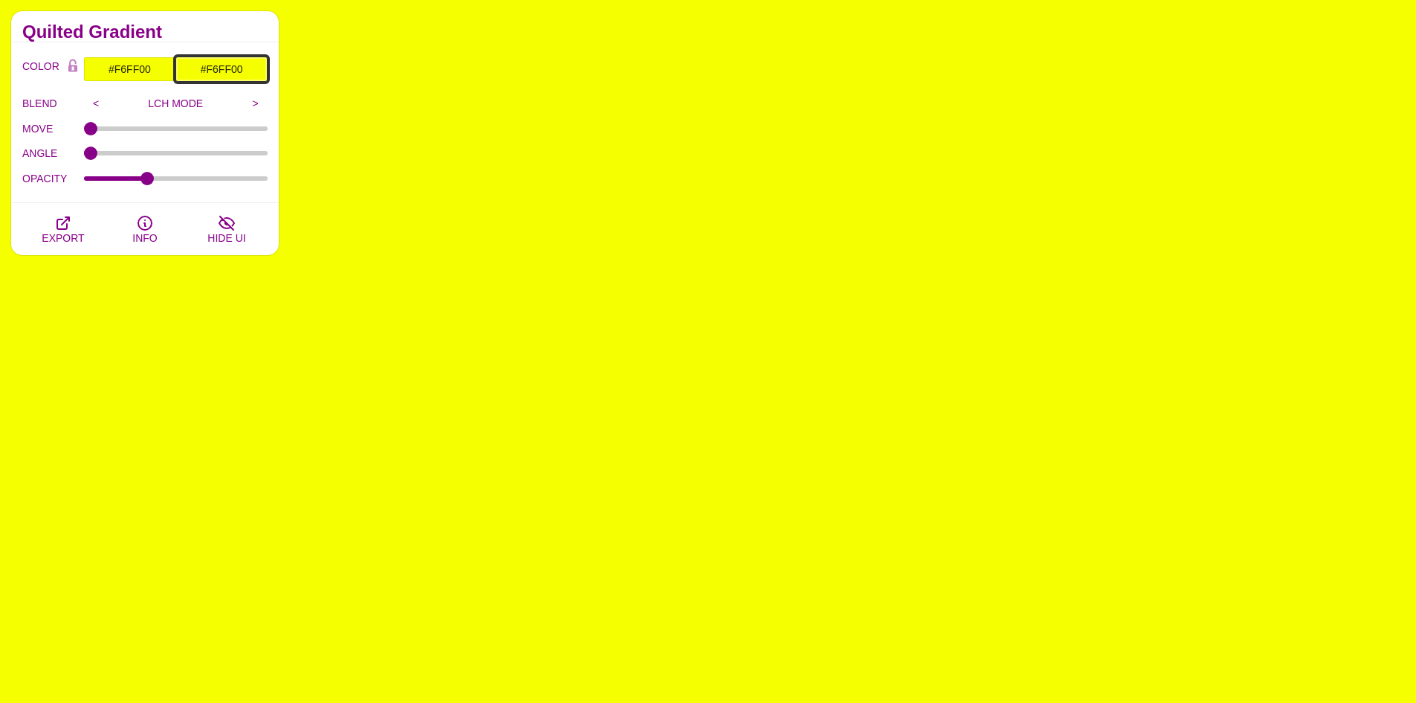
click at [230, 64] on input "#F6FF00" at bounding box center [221, 68] width 92 height 25
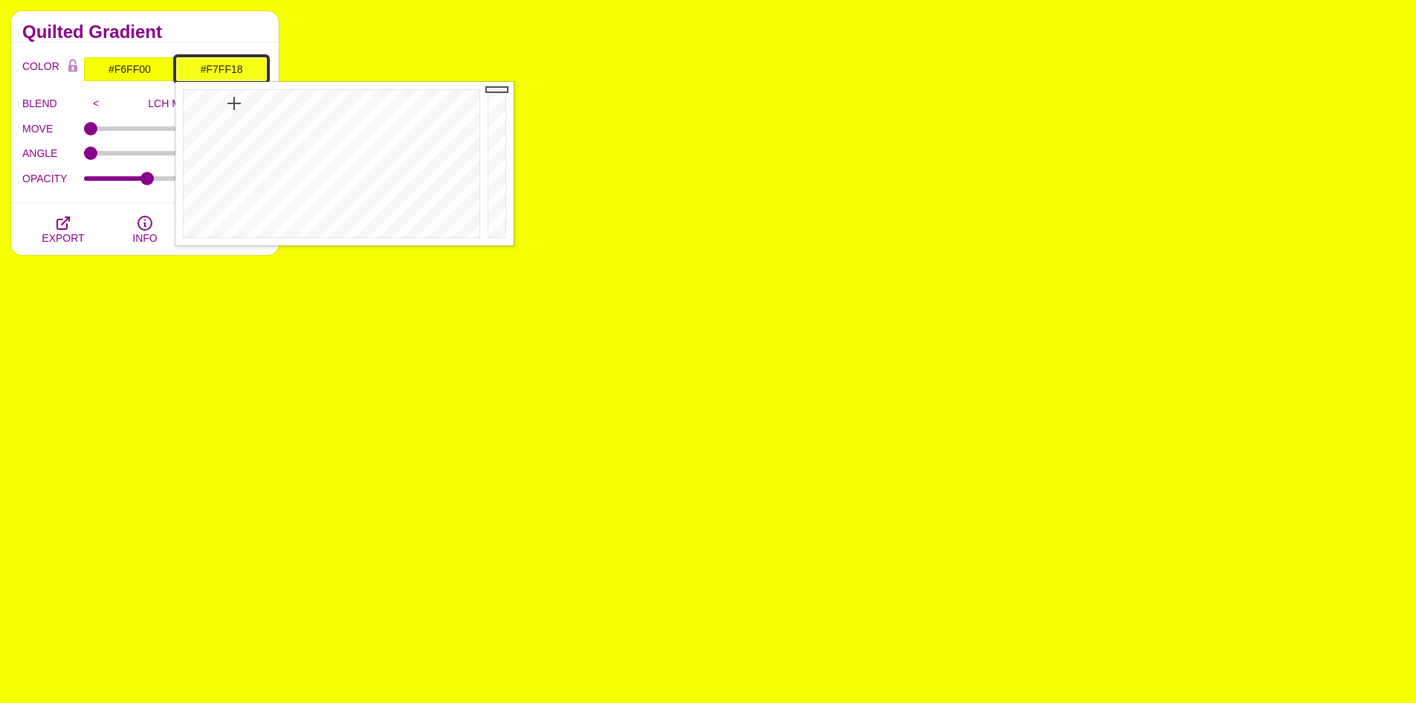
click at [234, 103] on div at bounding box center [329, 164] width 309 height 164
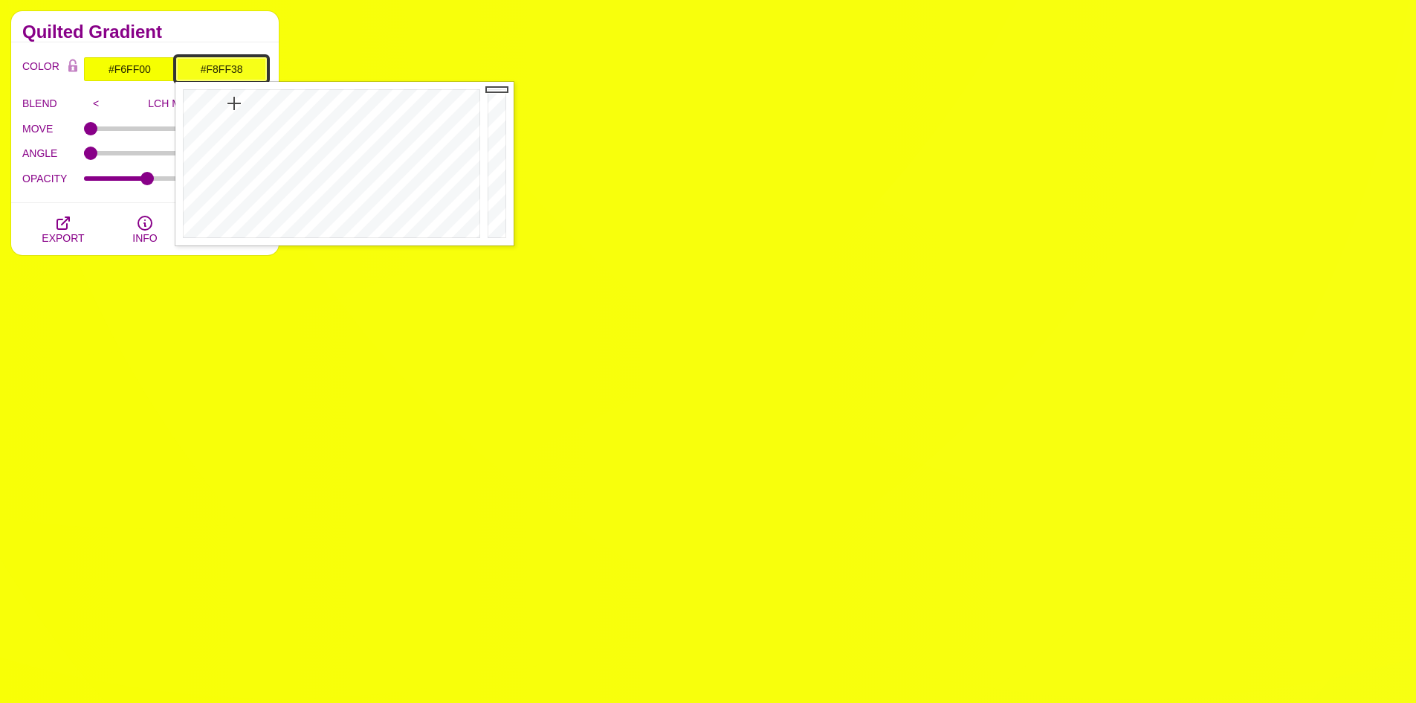
click at [234, 122] on div at bounding box center [329, 164] width 309 height 164
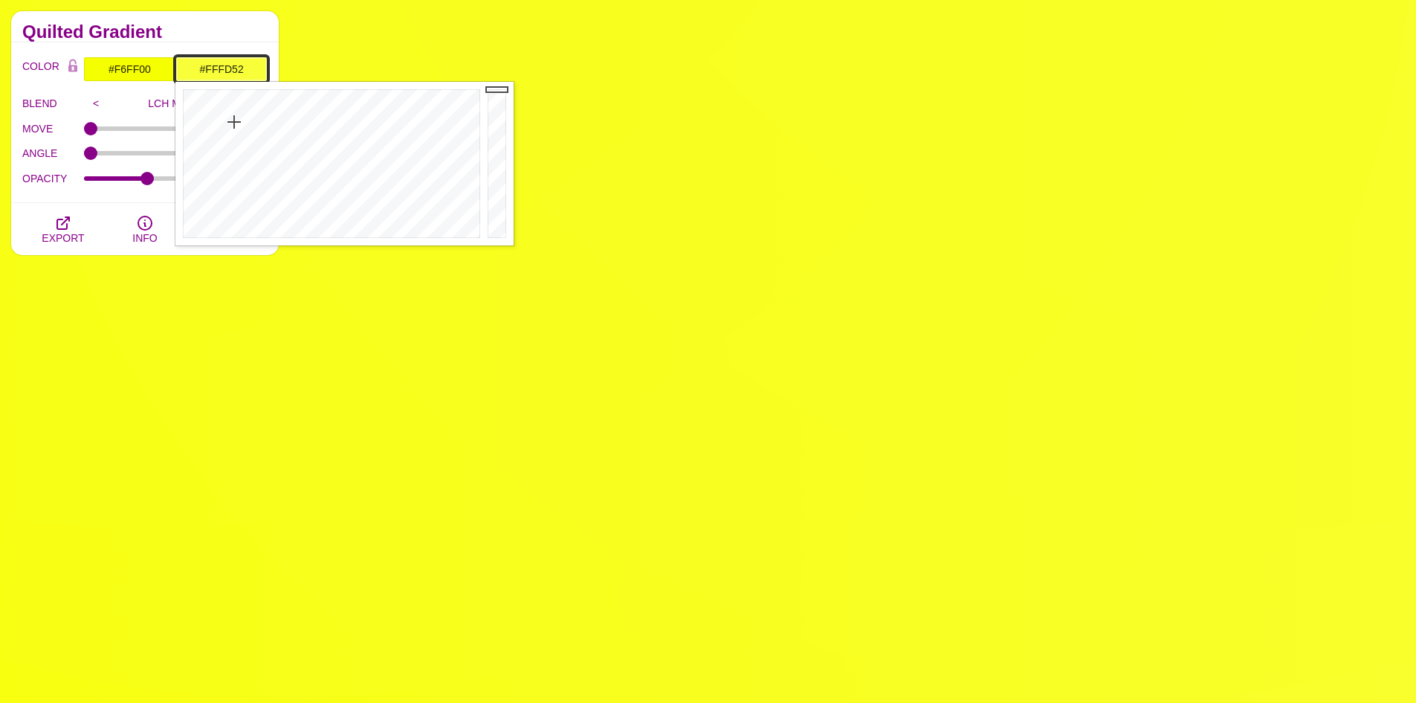
click at [232, 137] on div at bounding box center [329, 164] width 309 height 164
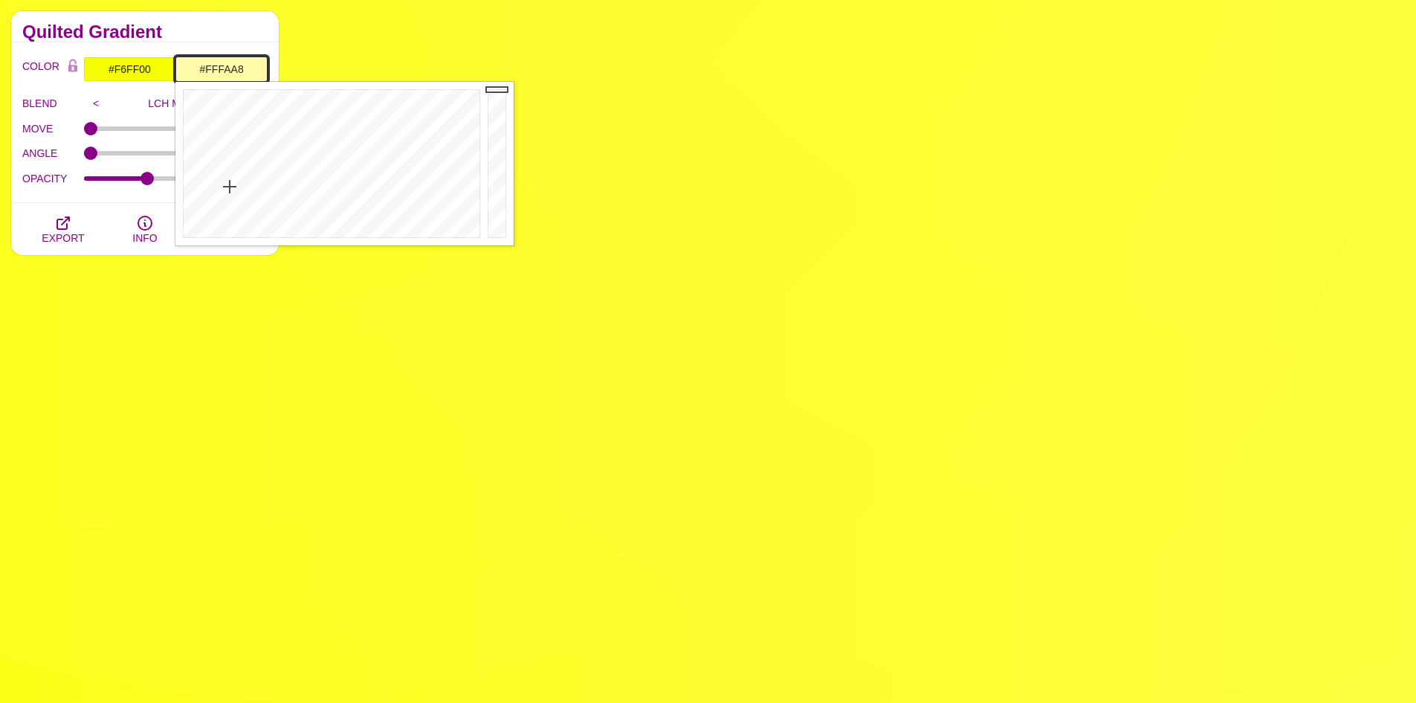
click at [230, 187] on div at bounding box center [329, 164] width 309 height 164
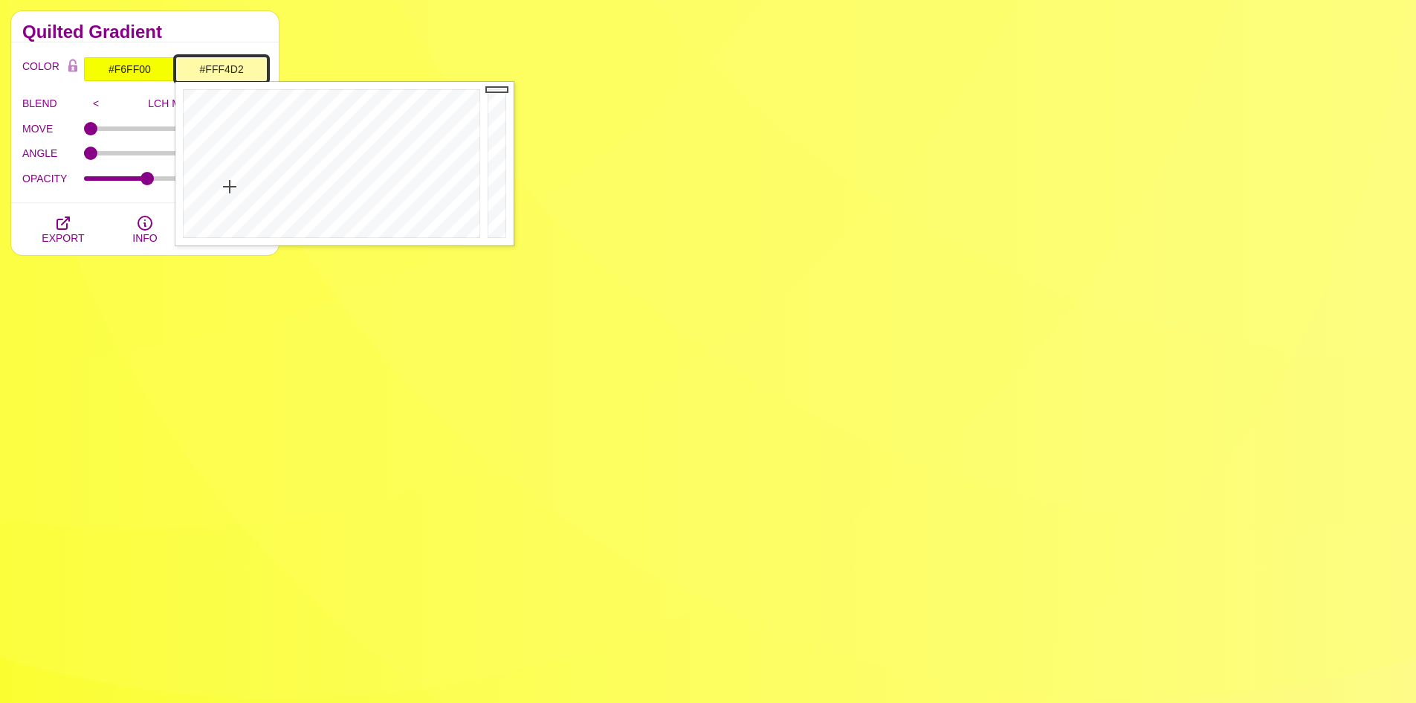
click at [221, 211] on div at bounding box center [329, 164] width 309 height 164
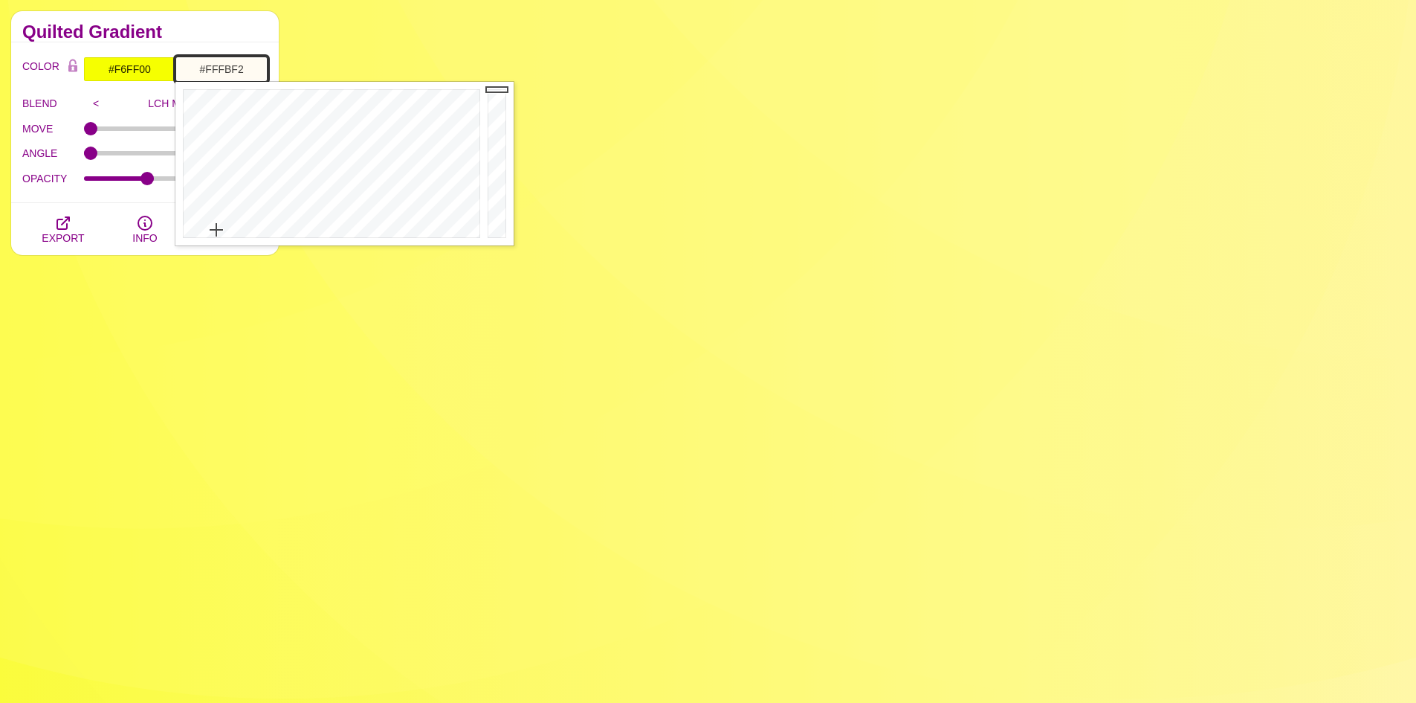
drag, startPoint x: 216, startPoint y: 230, endPoint x: 210, endPoint y: 255, distance: 26.0
click at [216, 232] on div at bounding box center [329, 164] width 309 height 164
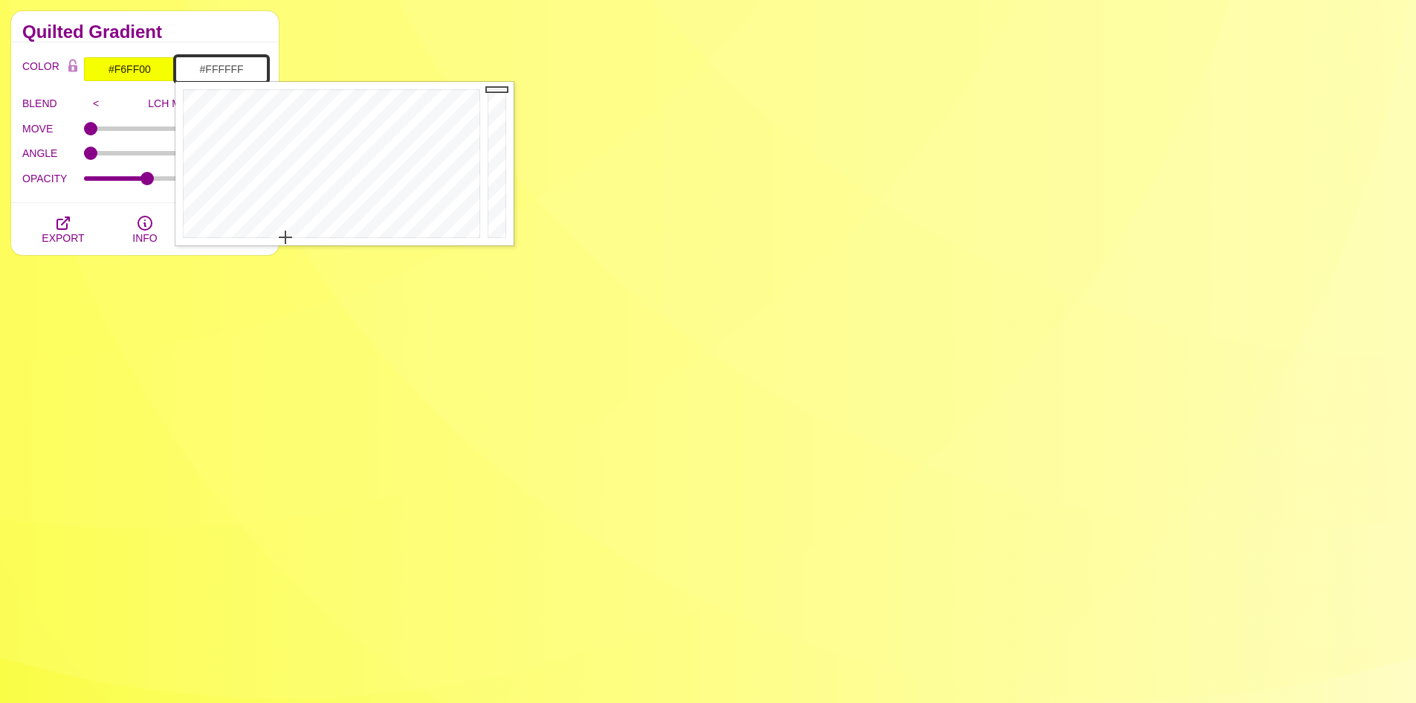
drag, startPoint x: 237, startPoint y: 226, endPoint x: 285, endPoint y: 247, distance: 52.6
drag, startPoint x: 485, startPoint y: 149, endPoint x: 495, endPoint y: 187, distance: 40.0
click at [495, 182] on div at bounding box center [499, 164] width 30 height 164
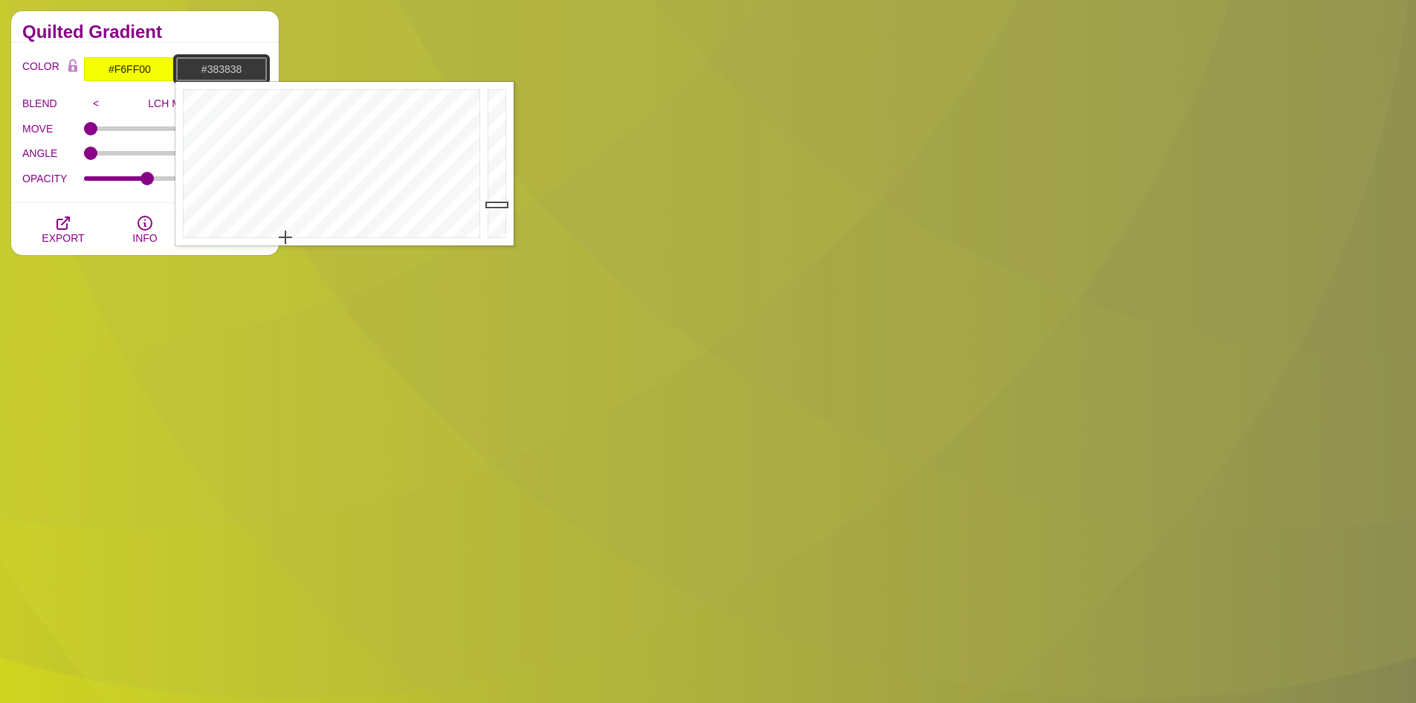
drag, startPoint x: 495, startPoint y: 192, endPoint x: 495, endPoint y: 204, distance: 12.6
click at [495, 204] on div at bounding box center [499, 164] width 30 height 164
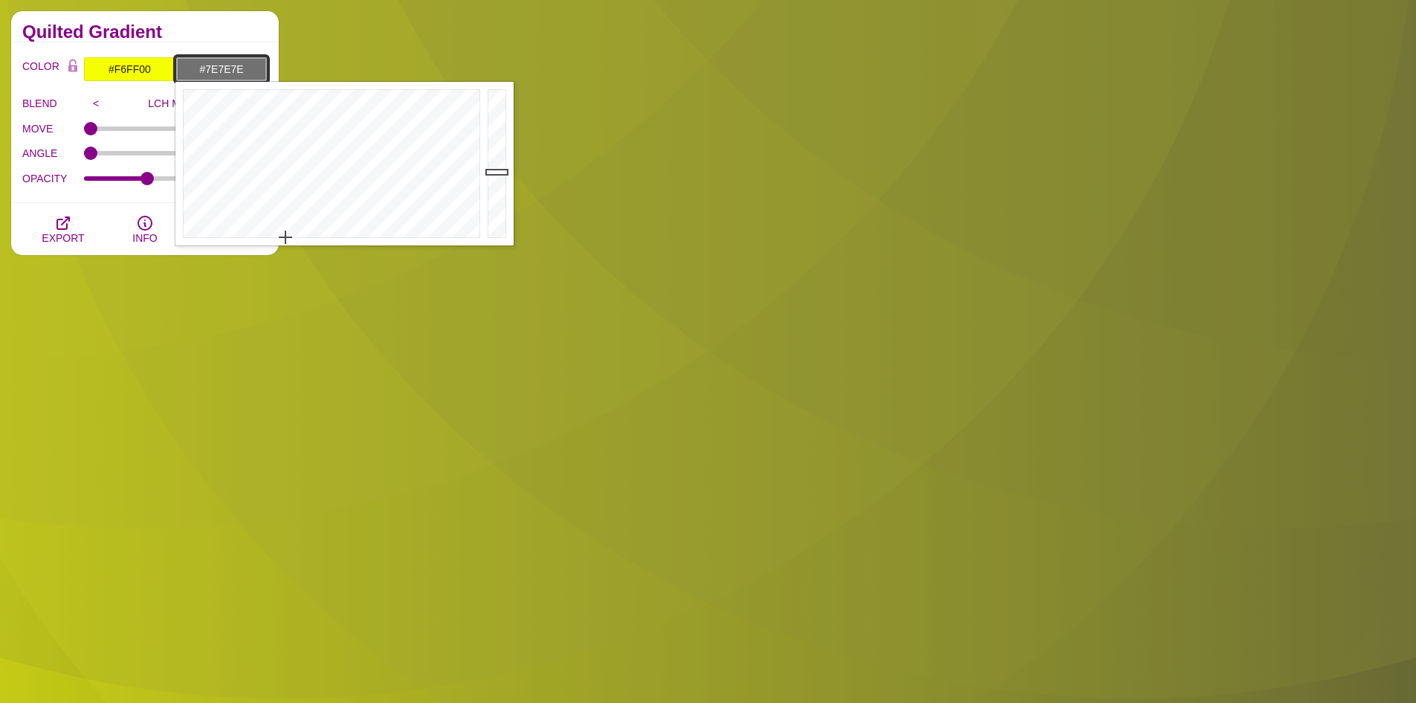
drag, startPoint x: 495, startPoint y: 204, endPoint x: 474, endPoint y: 141, distance: 66.5
click at [497, 163] on div at bounding box center [499, 164] width 30 height 164
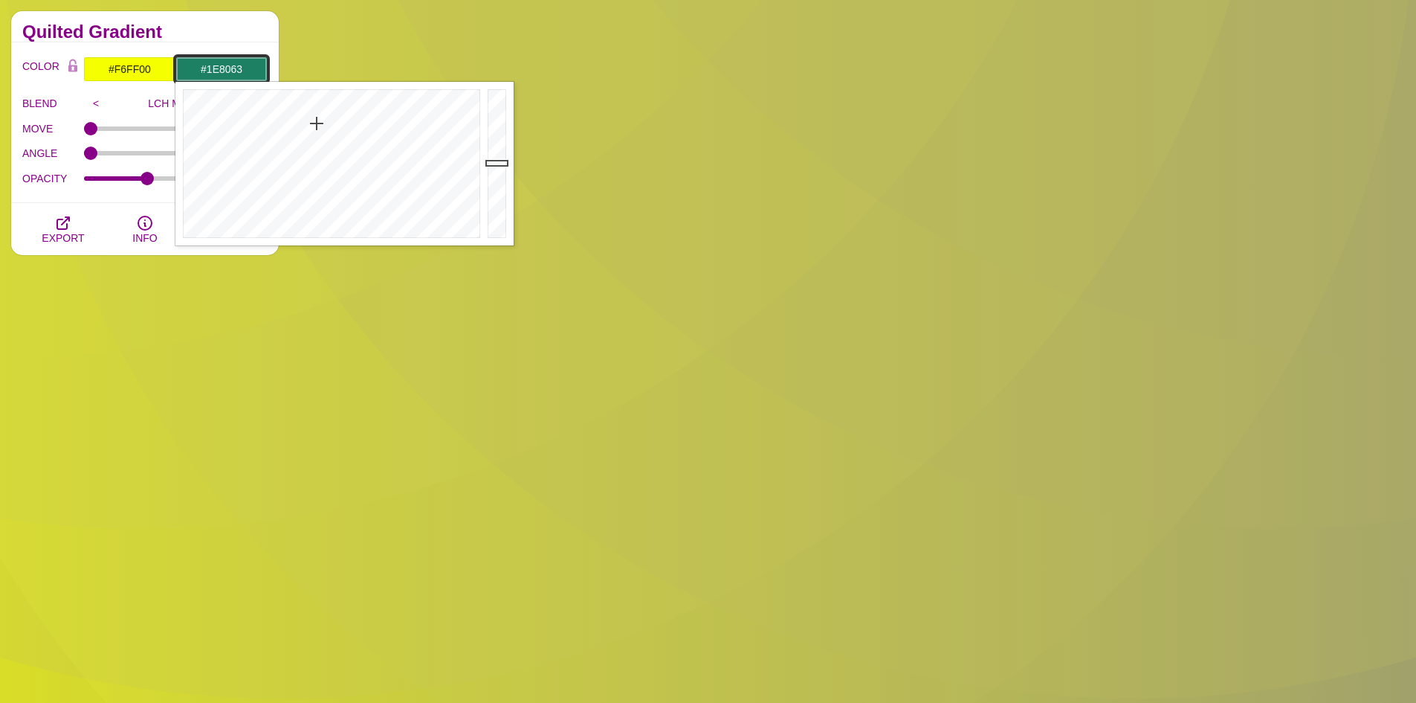
drag, startPoint x: 317, startPoint y: 123, endPoint x: 329, endPoint y: 135, distance: 16.3
click at [320, 128] on div at bounding box center [329, 164] width 309 height 164
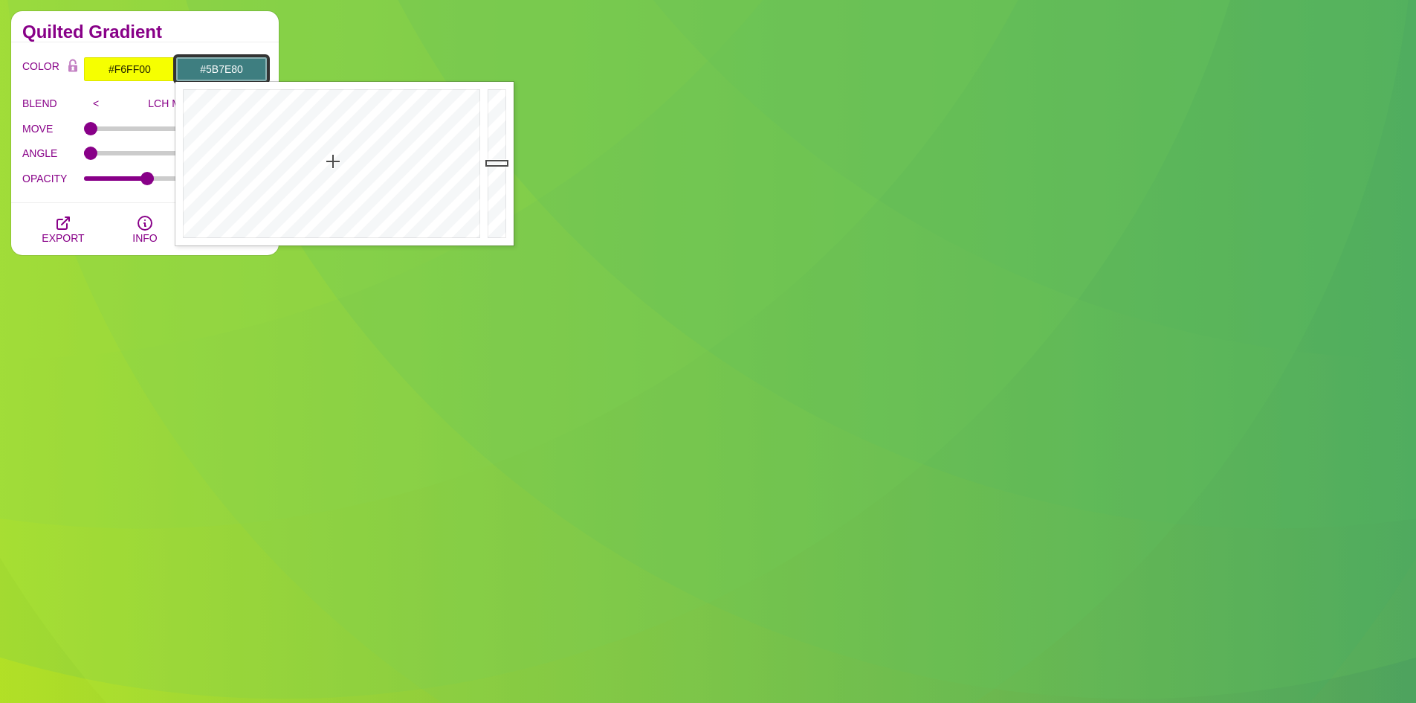
drag, startPoint x: 331, startPoint y: 139, endPoint x: 335, endPoint y: 198, distance: 58.8
click at [335, 196] on div at bounding box center [329, 164] width 309 height 164
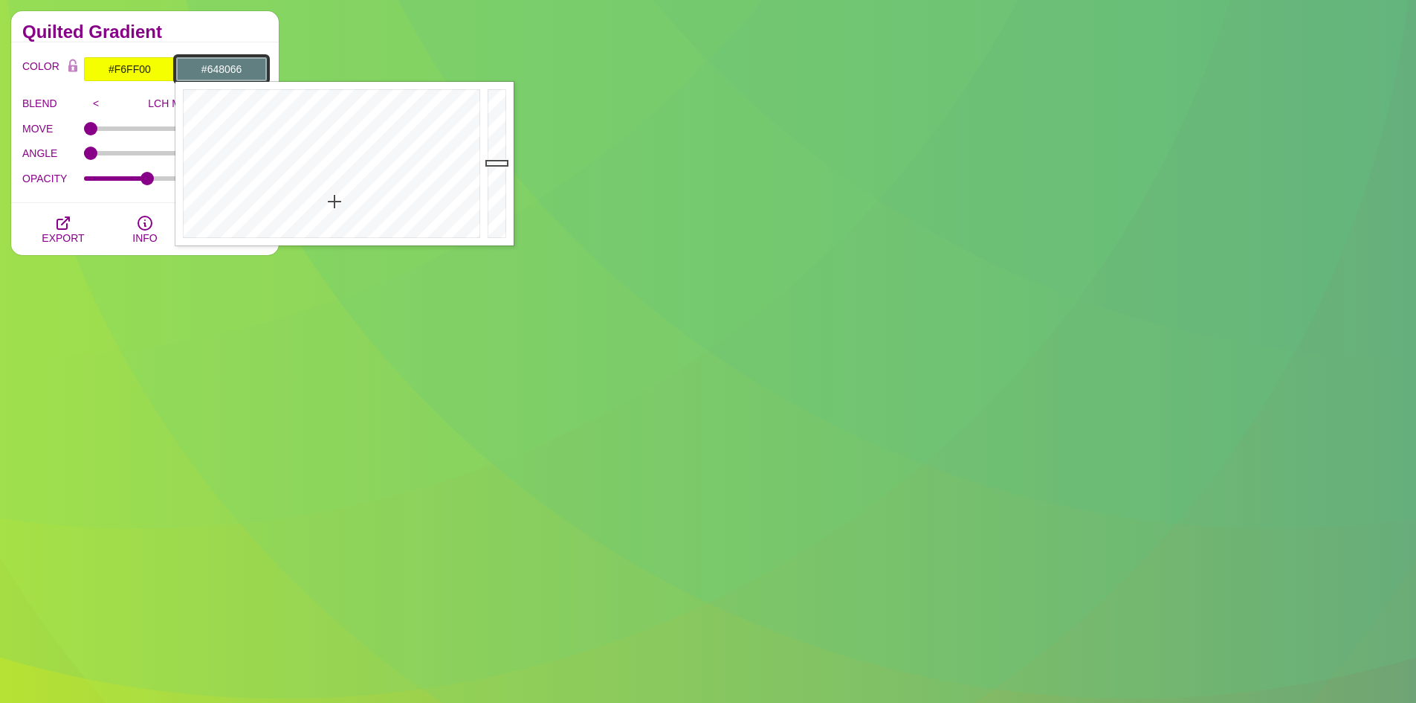
drag, startPoint x: 335, startPoint y: 200, endPoint x: 284, endPoint y: 205, distance: 50.8
click at [284, 205] on div at bounding box center [329, 164] width 309 height 164
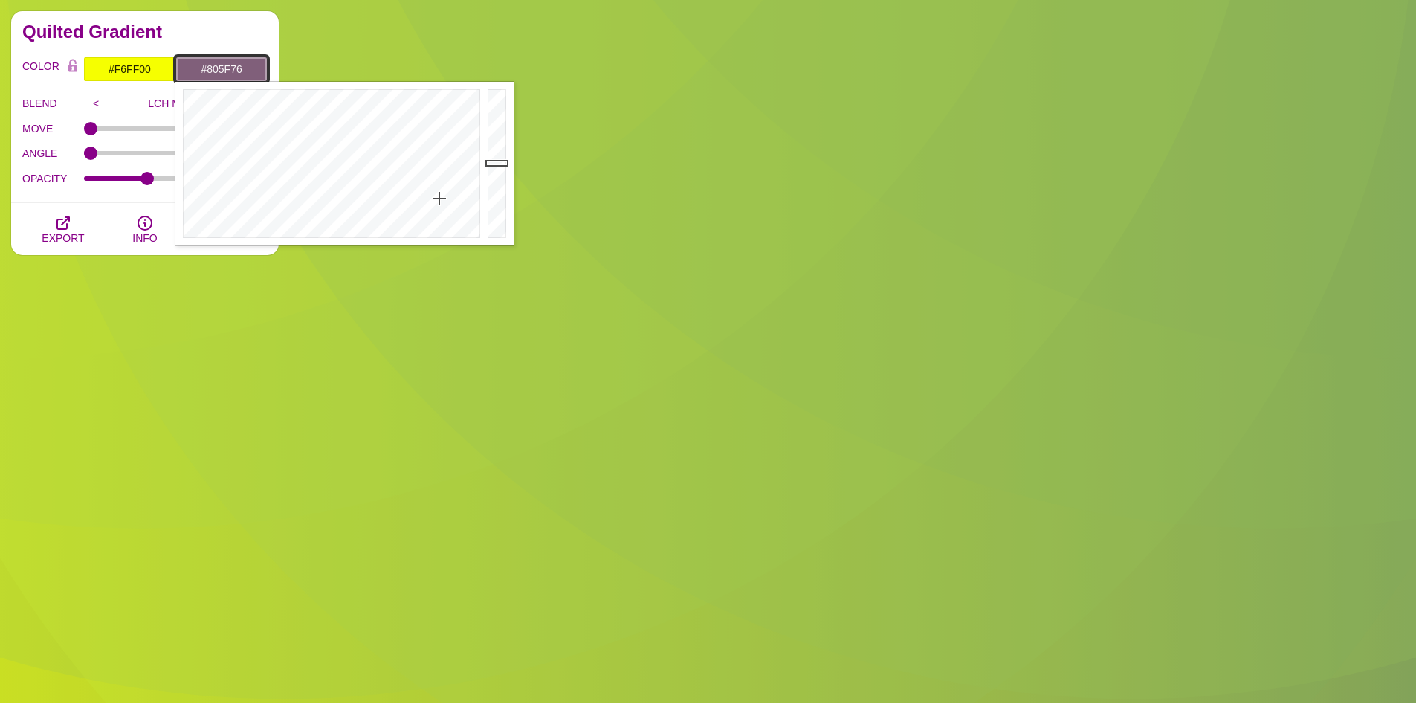
drag, startPoint x: 400, startPoint y: 198, endPoint x: 445, endPoint y: 198, distance: 45.3
click at [445, 198] on div at bounding box center [329, 164] width 309 height 164
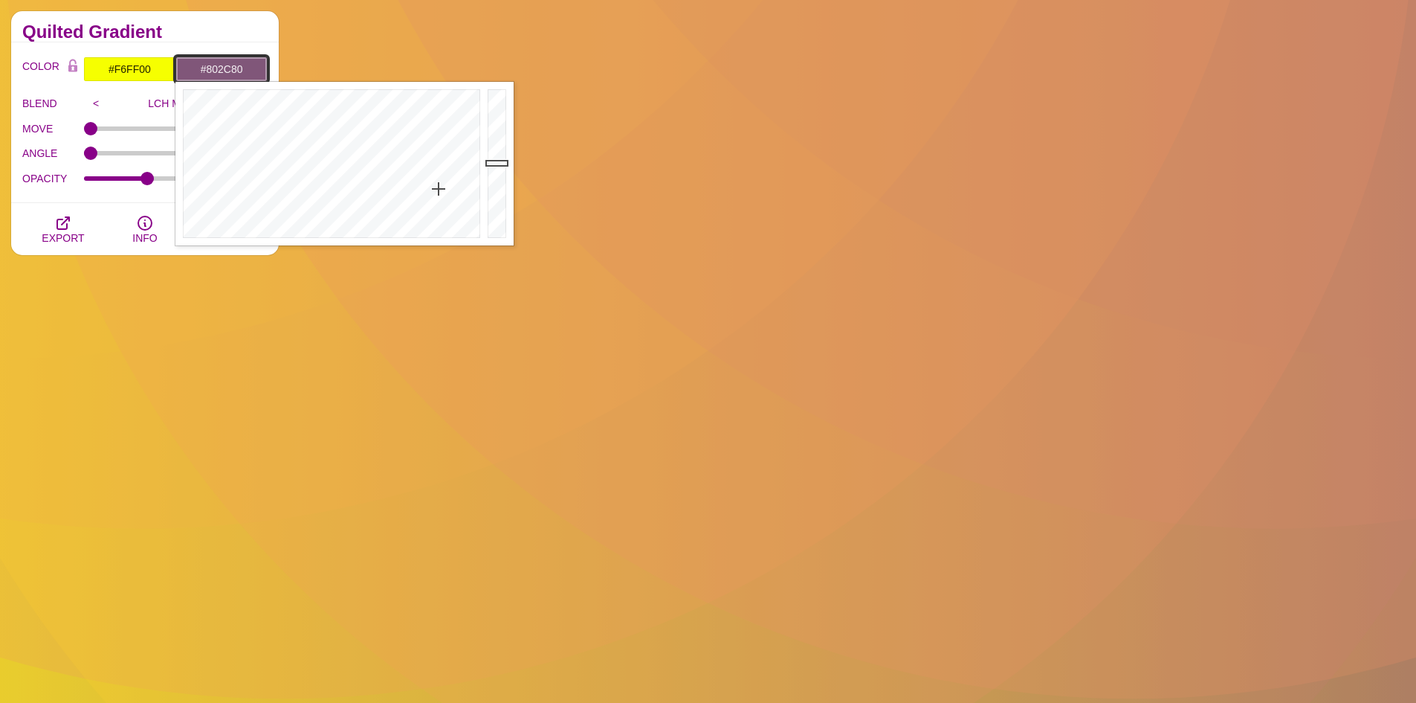
type input "#802A80"
drag, startPoint x: 439, startPoint y: 190, endPoint x: 430, endPoint y: 138, distance: 52.7
click at [430, 138] on div at bounding box center [329, 164] width 309 height 164
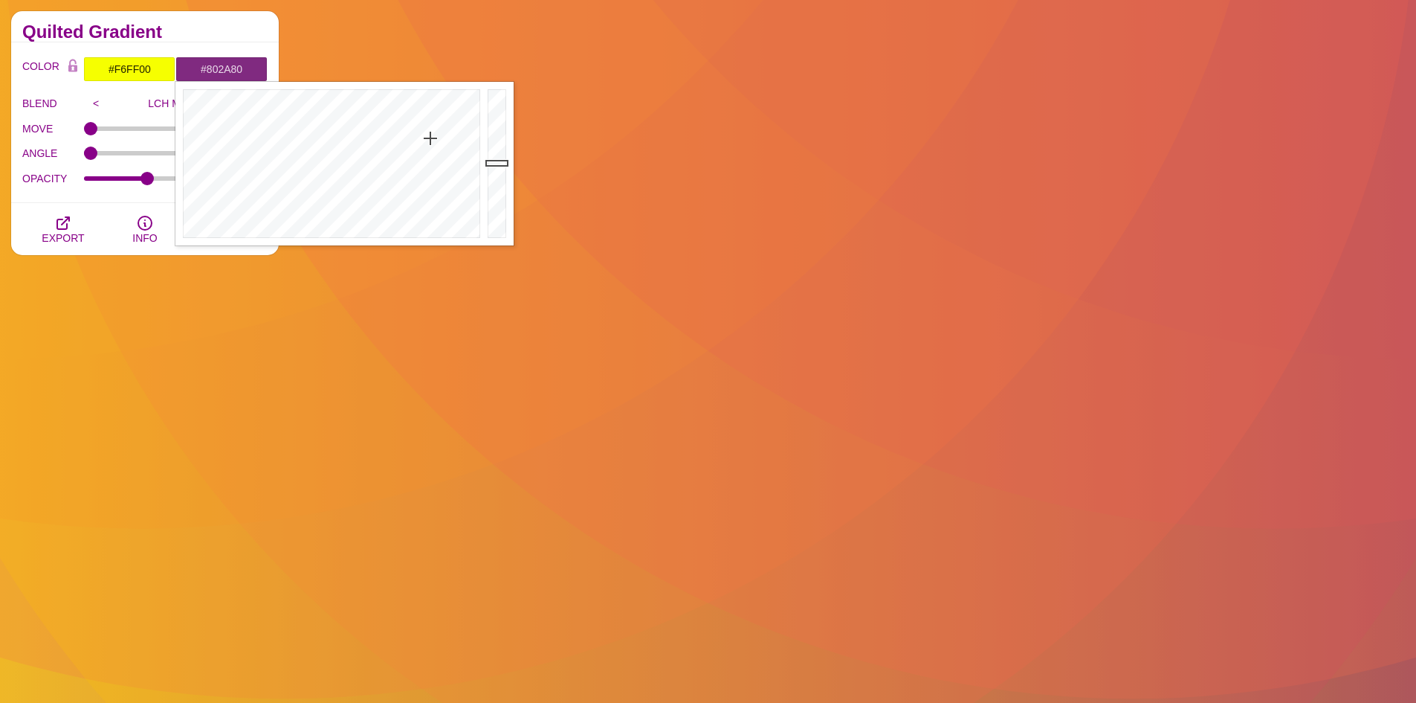
click at [139, 101] on p "LCH MODE" at bounding box center [176, 103] width 135 height 12
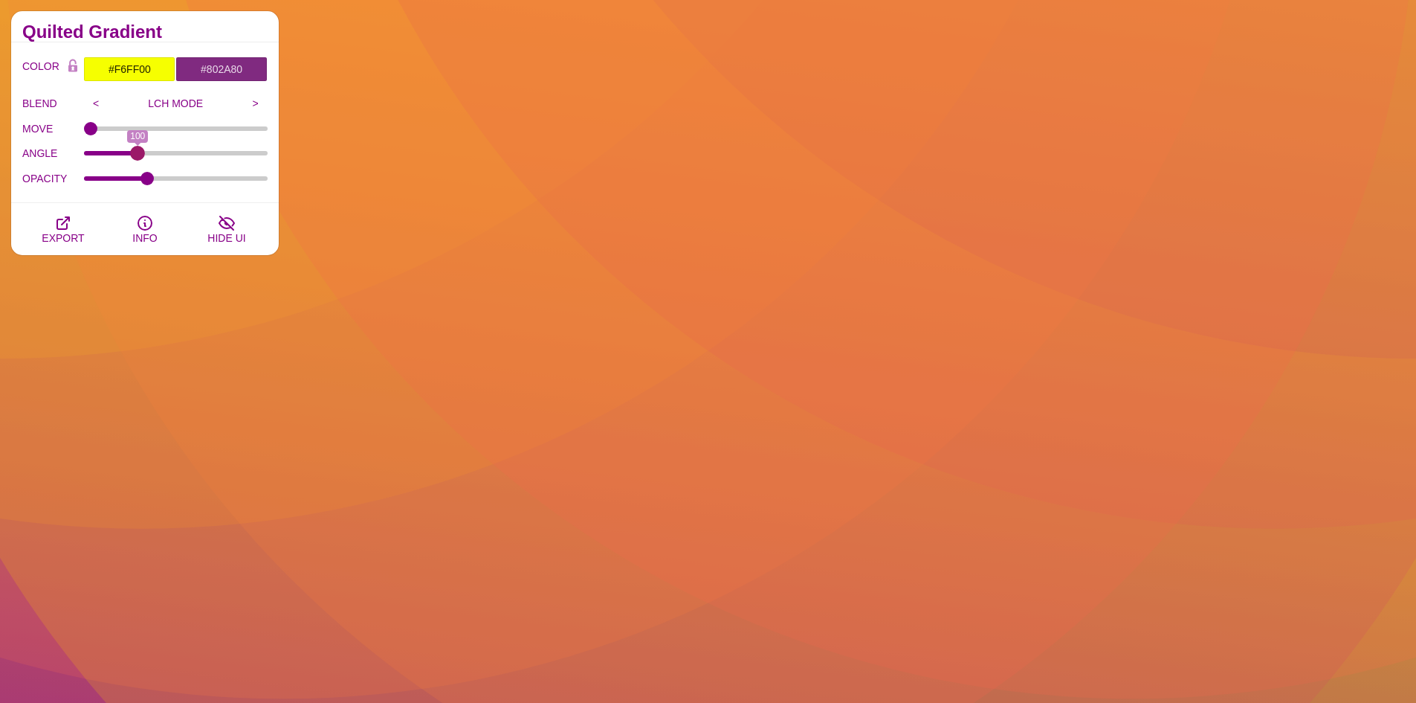
drag, startPoint x: 89, startPoint y: 156, endPoint x: 138, endPoint y: 155, distance: 48.3
type input "100"
click at [138, 155] on input "ANGLE" at bounding box center [176, 153] width 184 height 6
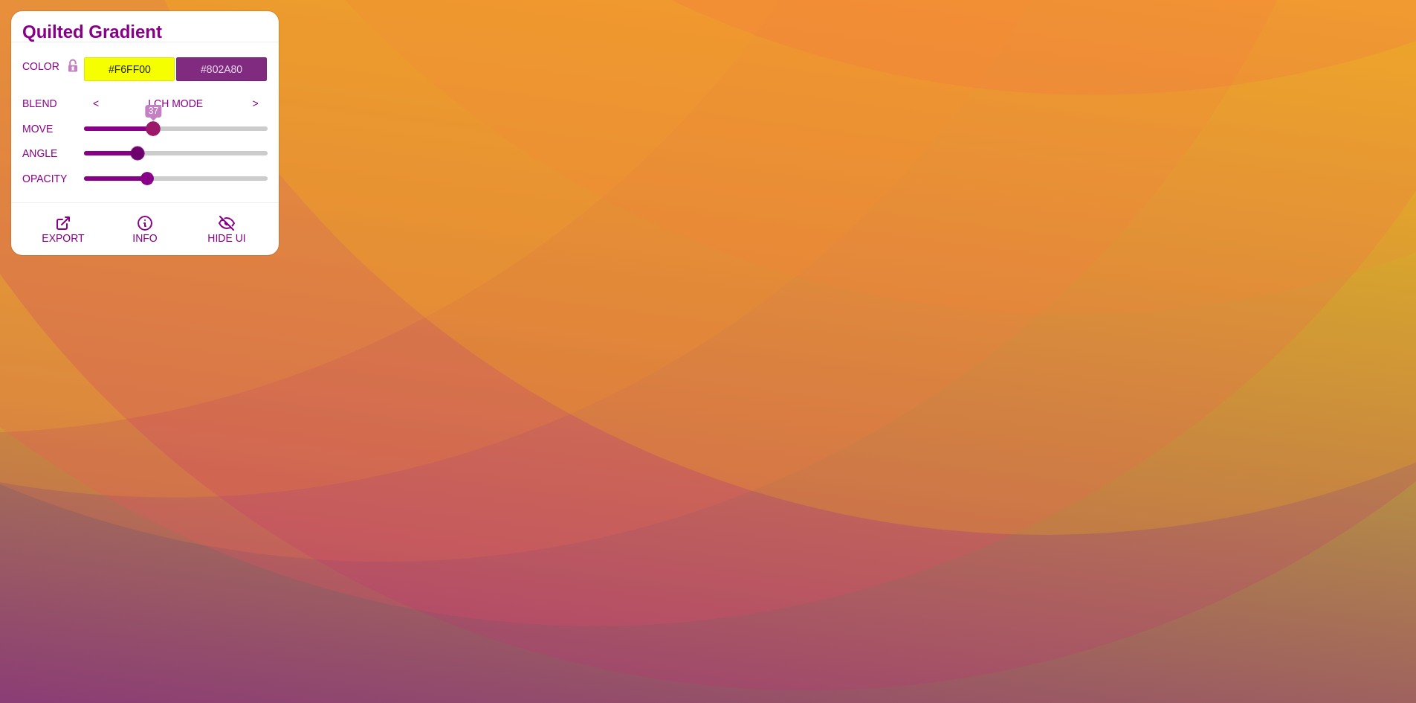
drag, startPoint x: 95, startPoint y: 126, endPoint x: 153, endPoint y: 130, distance: 58.1
click at [153, 130] on input "MOVE" at bounding box center [176, 129] width 184 height 6
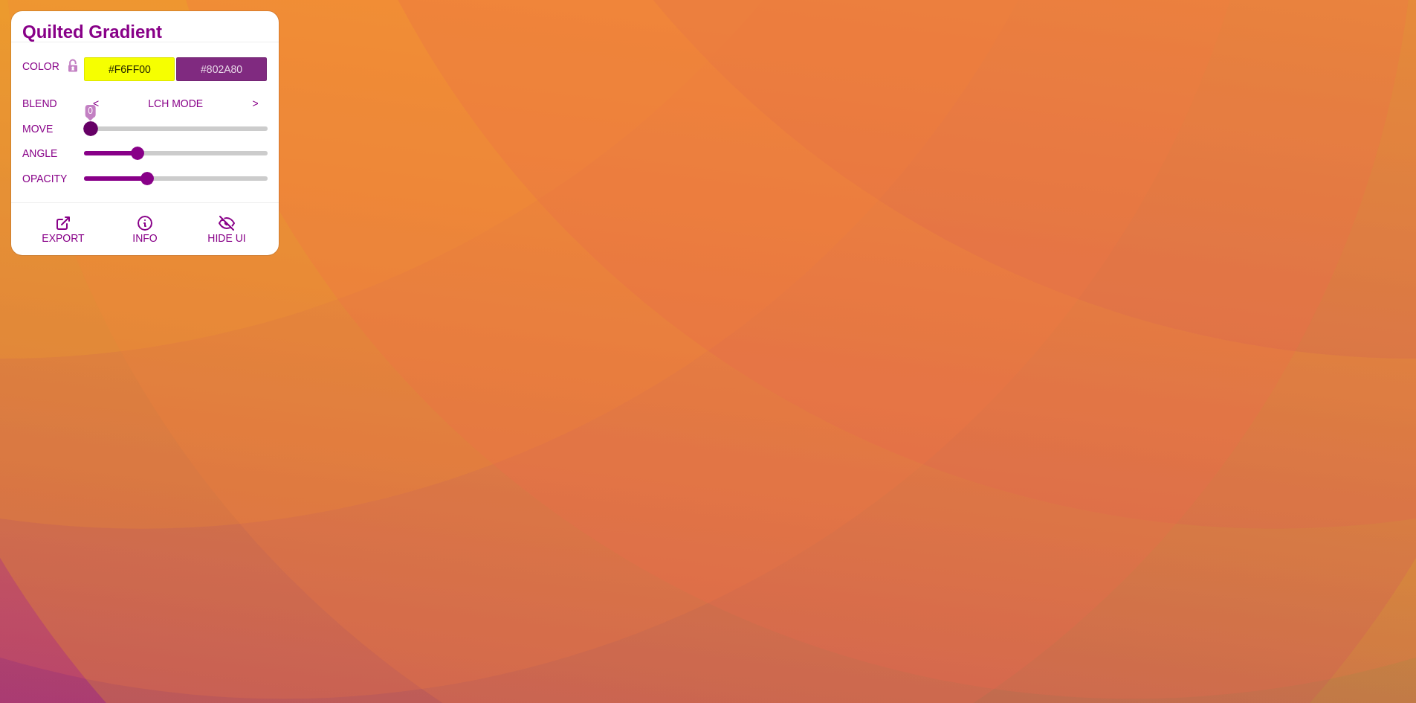
drag, startPoint x: 148, startPoint y: 130, endPoint x: 45, endPoint y: 131, distance: 103.3
type input "0"
click at [84, 131] on input "MOVE" at bounding box center [176, 129] width 184 height 6
drag, startPoint x: 148, startPoint y: 178, endPoint x: 166, endPoint y: 185, distance: 19.3
type input "0.23"
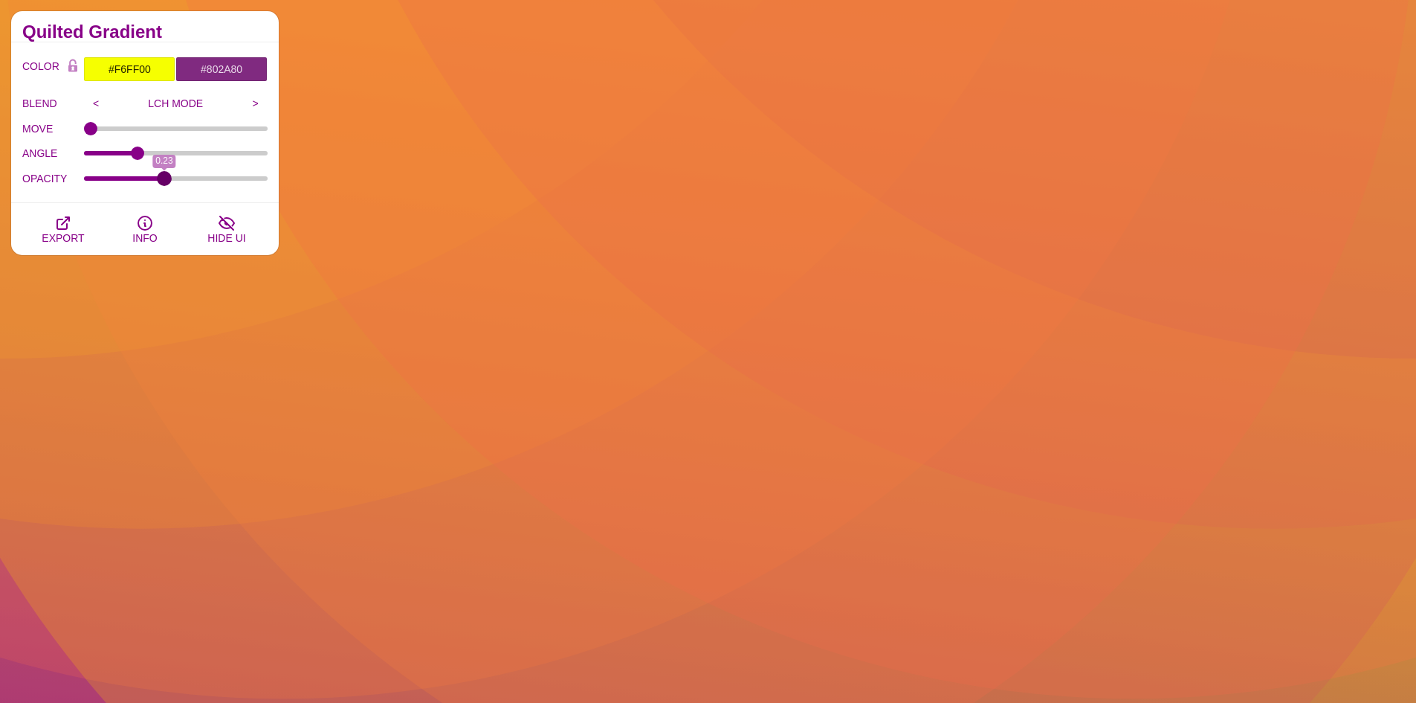
click at [166, 181] on input "OPACITY" at bounding box center [176, 178] width 184 height 6
type input "90"
click at [133, 150] on input "ANGLE" at bounding box center [176, 153] width 184 height 6
click at [258, 100] on input ">" at bounding box center [255, 103] width 25 height 22
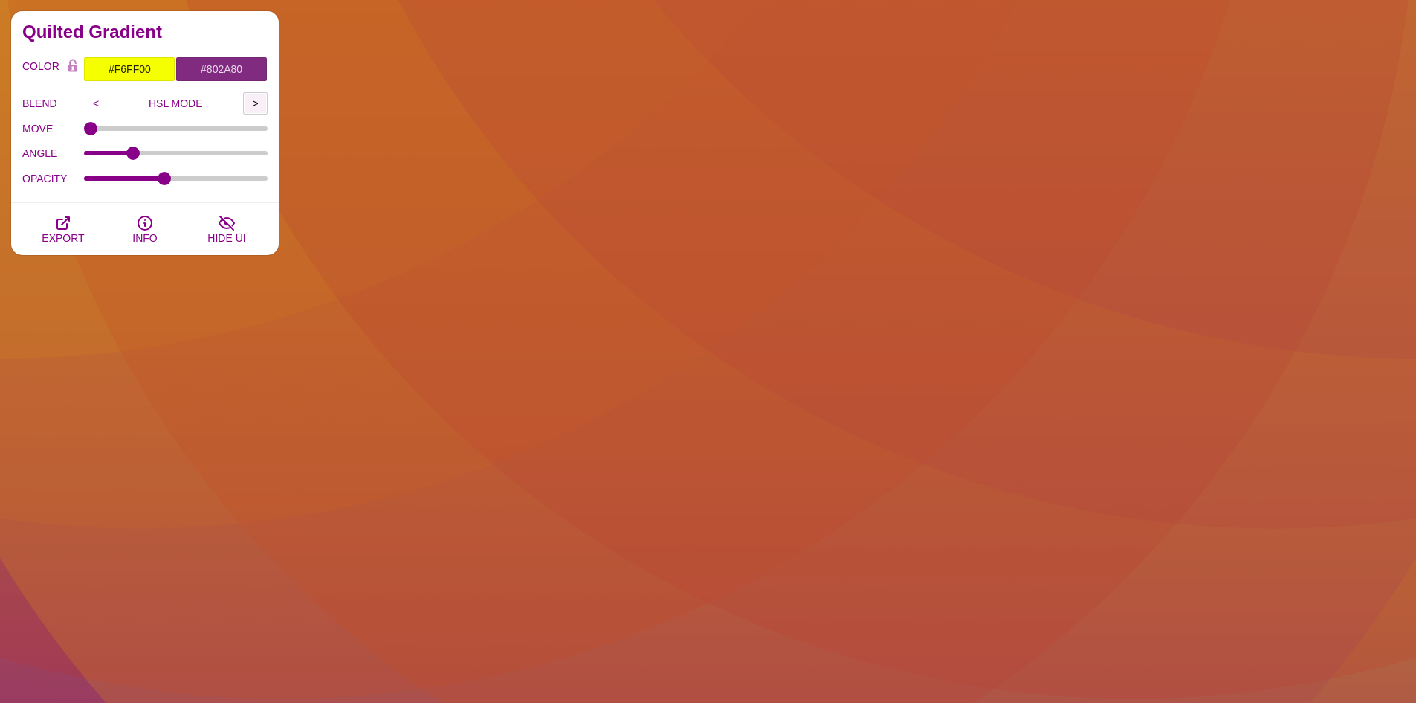
click at [258, 100] on input ">" at bounding box center [255, 103] width 25 height 22
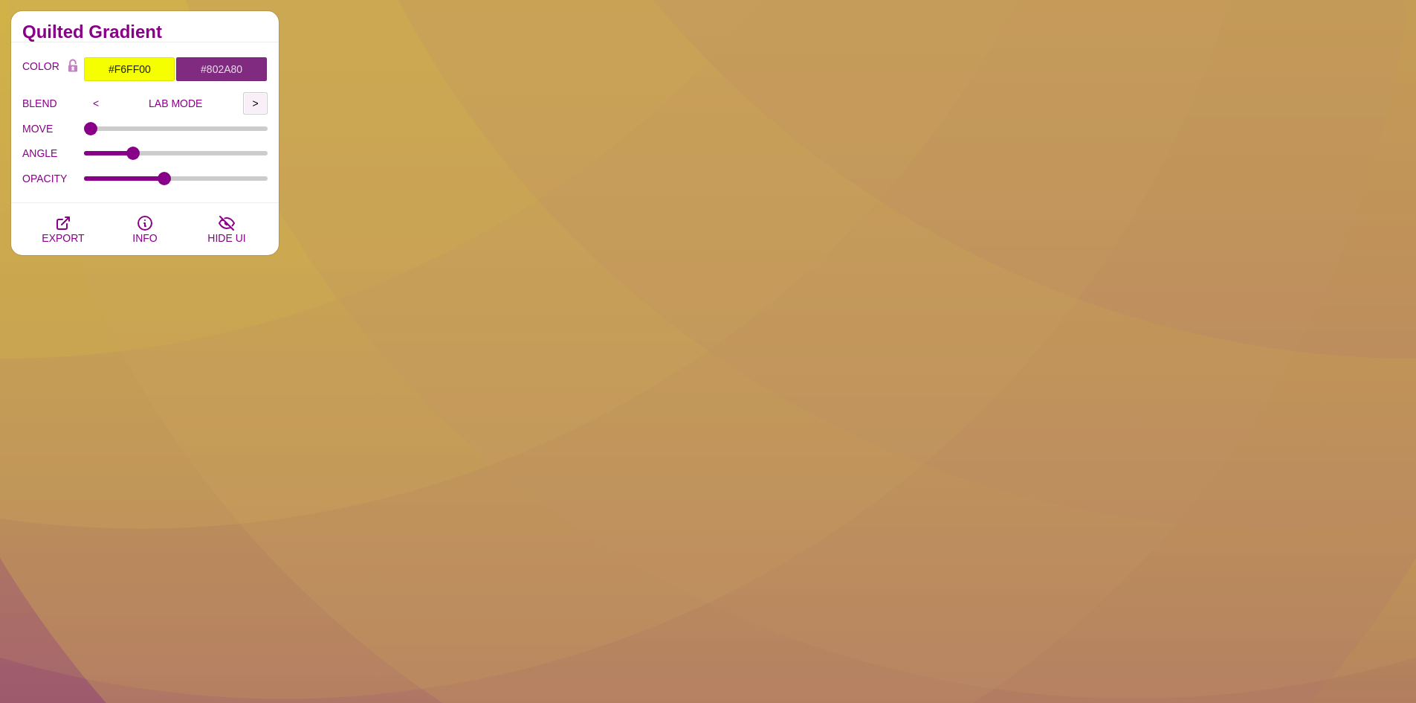
click at [258, 100] on input ">" at bounding box center [255, 103] width 25 height 22
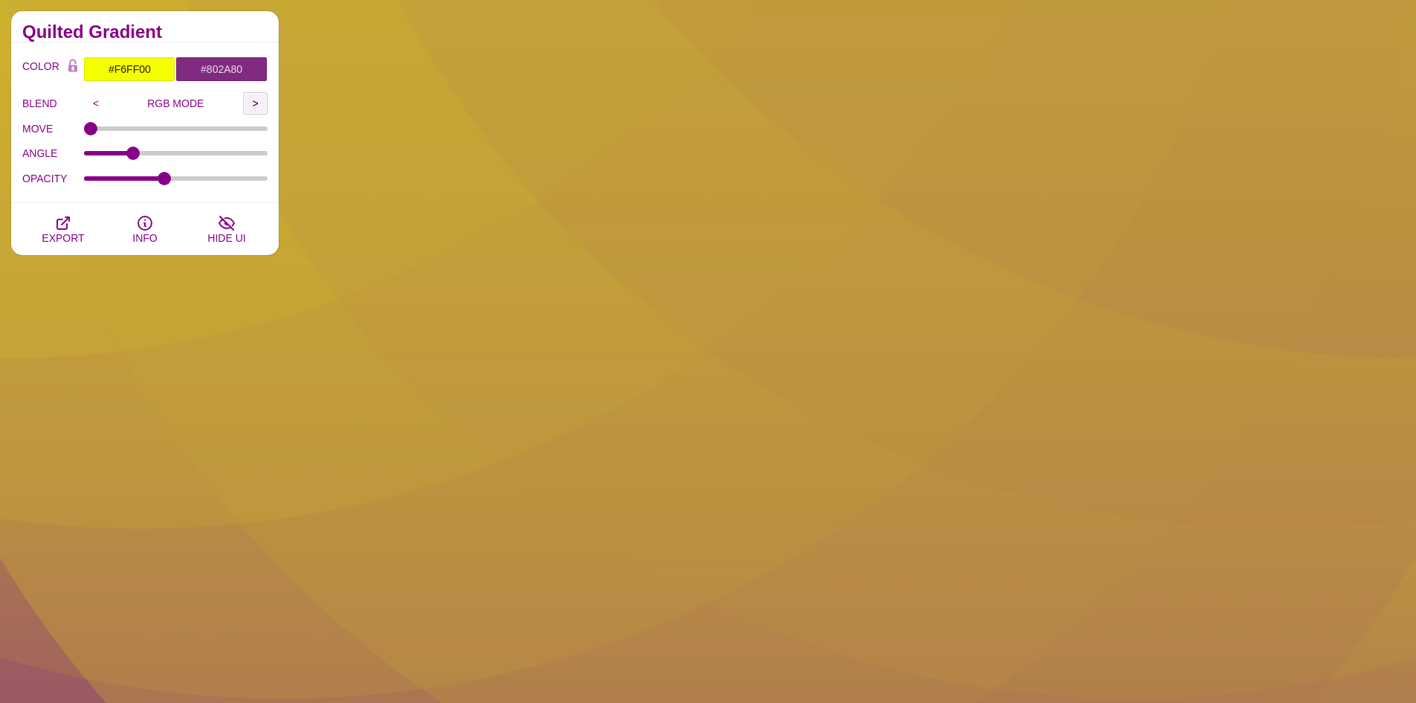
click at [258, 100] on input ">" at bounding box center [255, 103] width 25 height 22
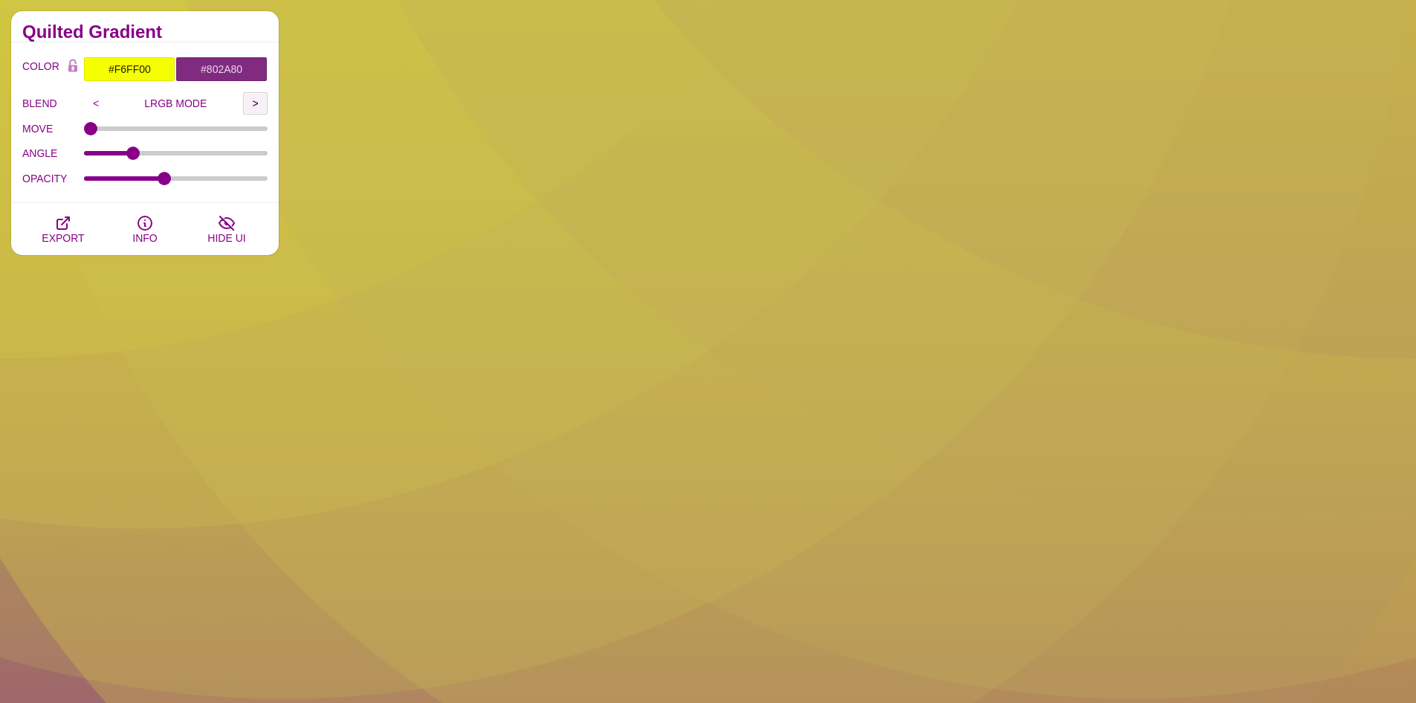
click at [258, 100] on input ">" at bounding box center [255, 103] width 25 height 22
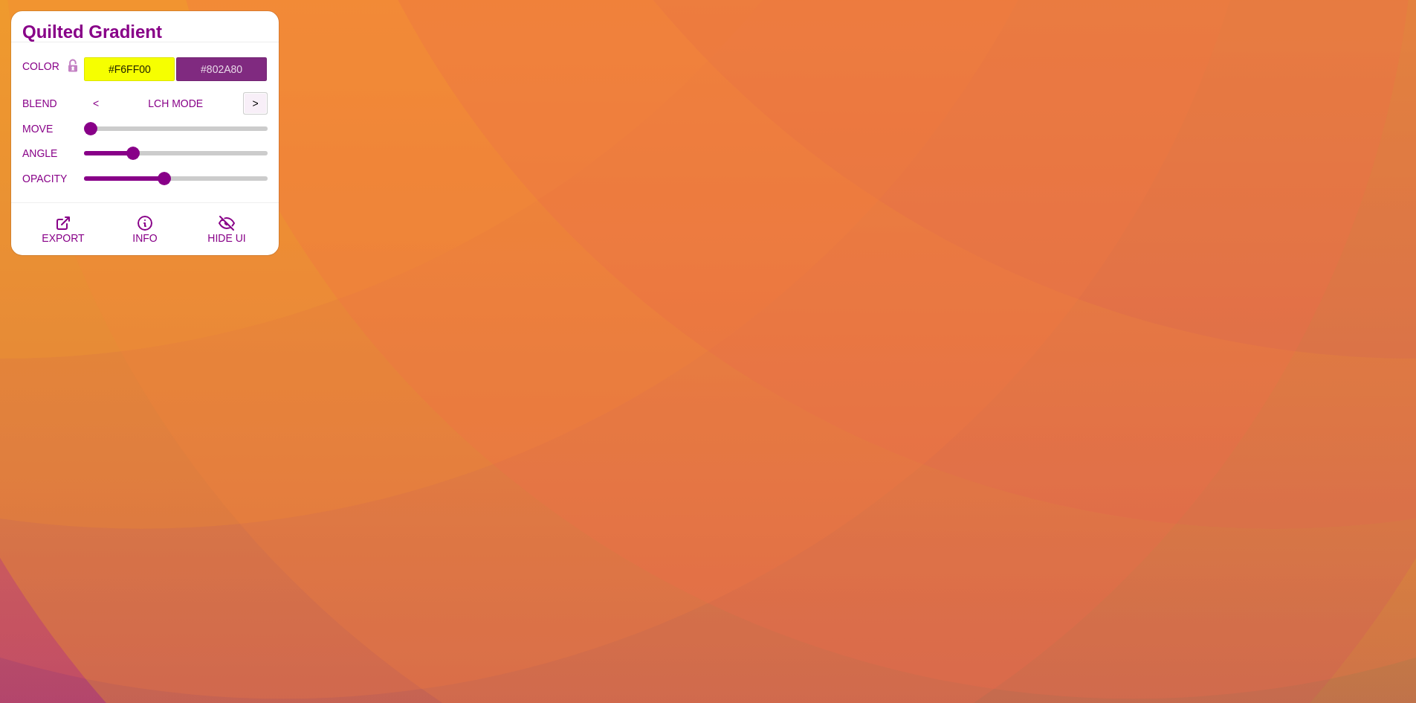
click at [258, 100] on input ">" at bounding box center [255, 103] width 25 height 22
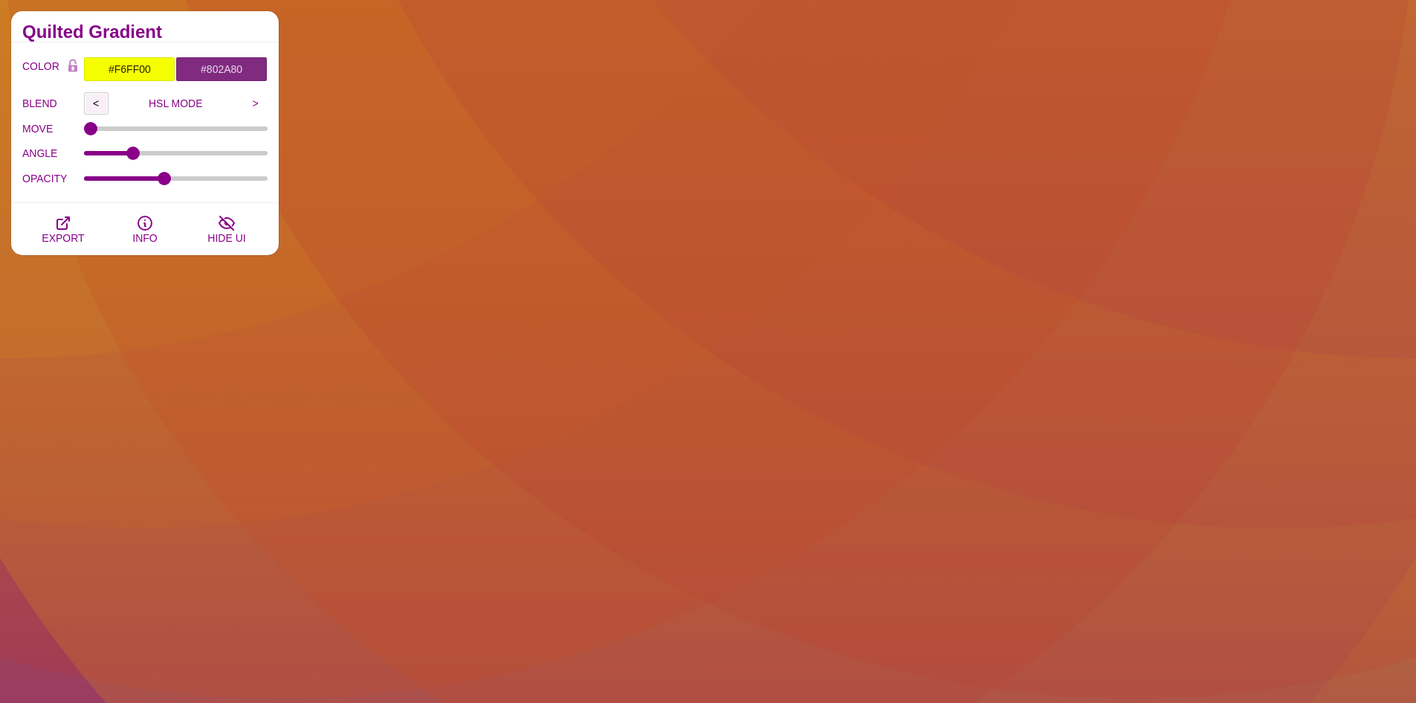
click at [99, 97] on input "<" at bounding box center [96, 103] width 25 height 22
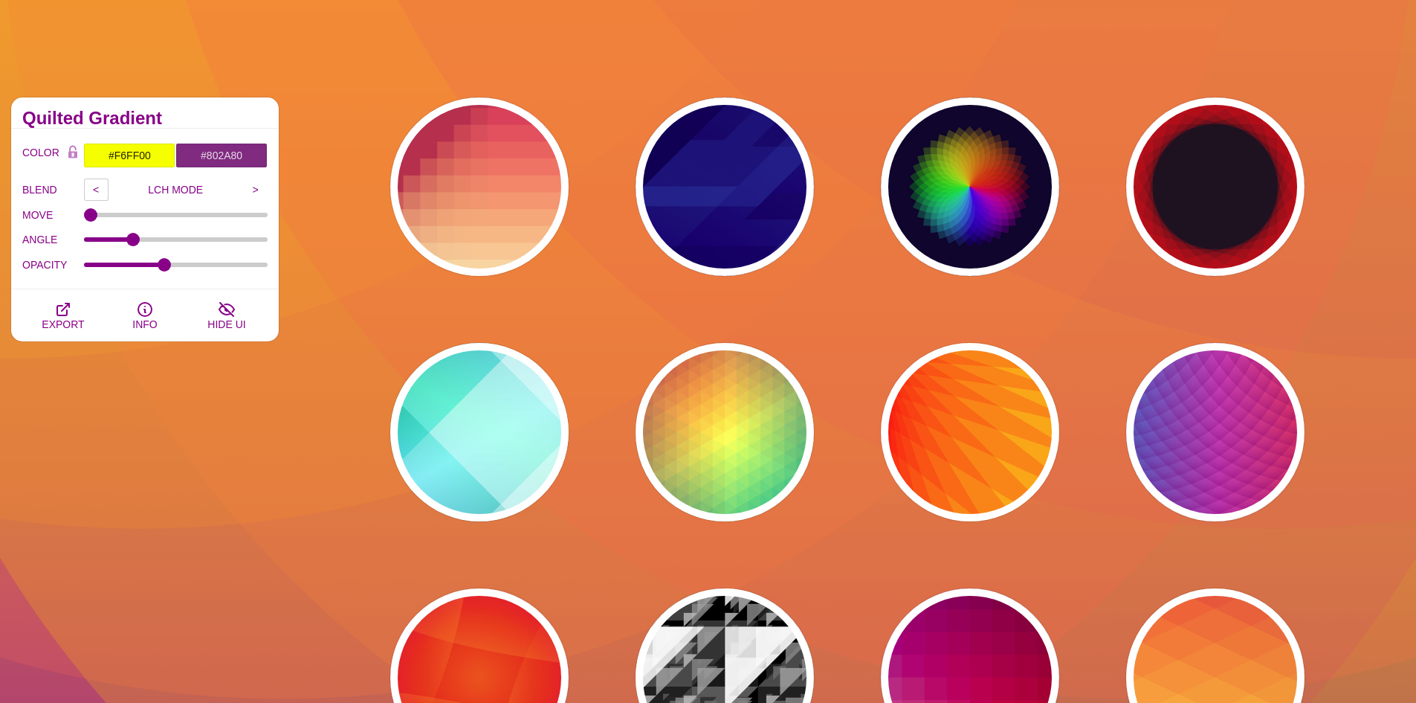
scroll to position [0, 0]
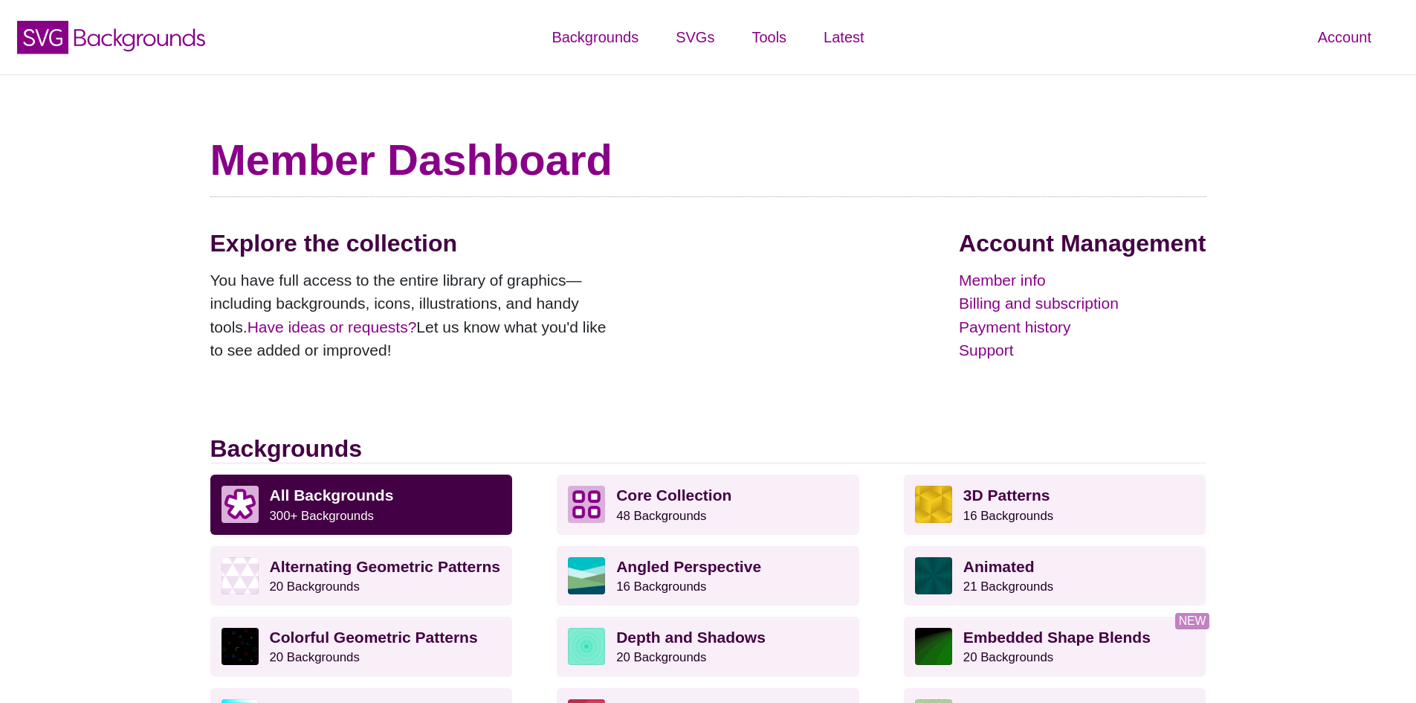
scroll to position [297, 0]
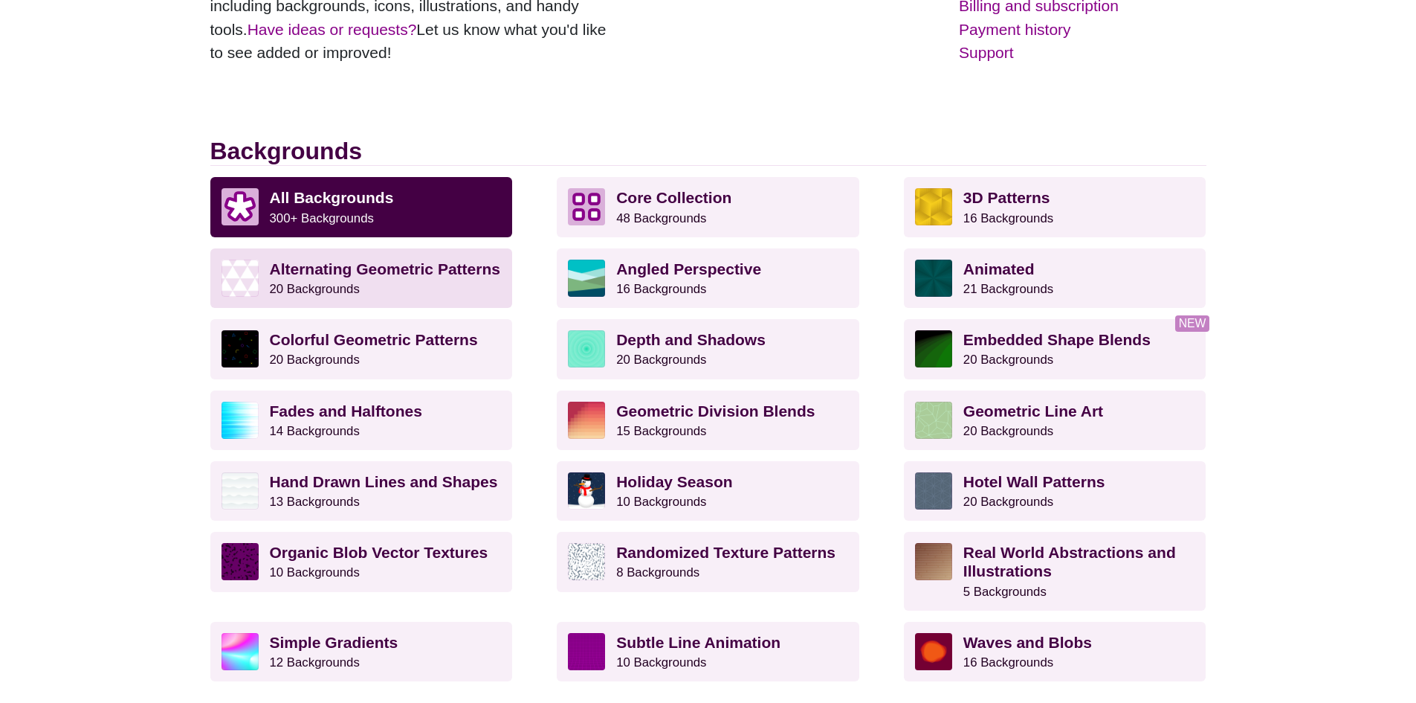
click at [364, 277] on strong "Alternating Geometric Patterns" at bounding box center [385, 268] width 230 height 17
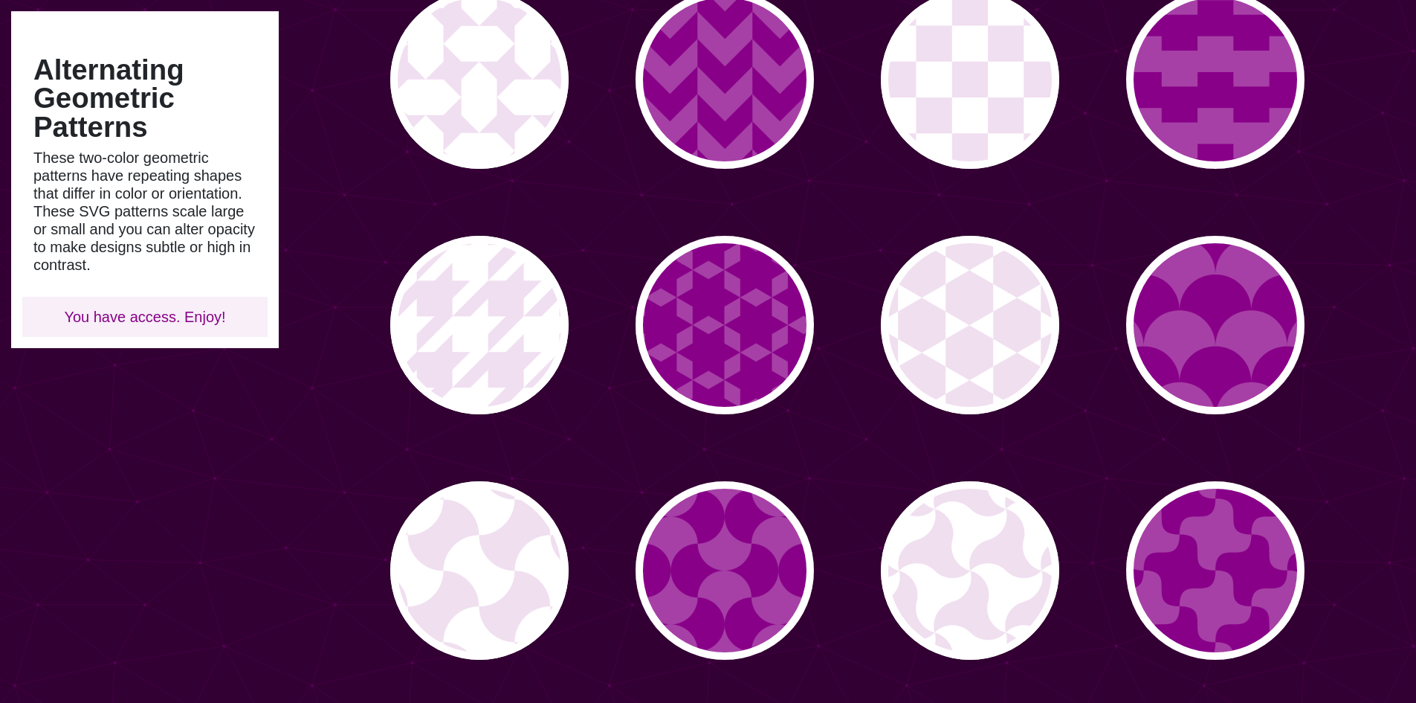
scroll to position [372, 0]
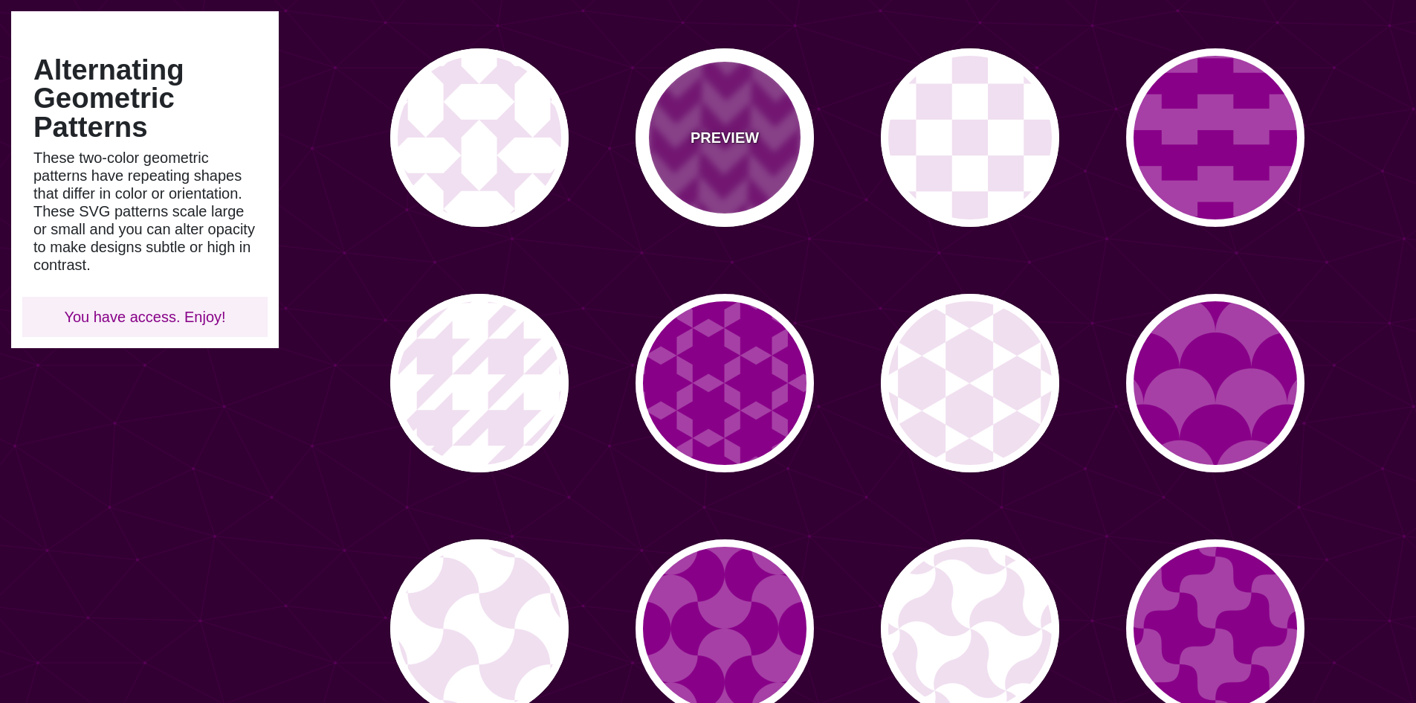
click at [741, 94] on div "PREVIEW" at bounding box center [725, 137] width 178 height 178
type input "#A640A6"
type input "#880088"
type input "0"
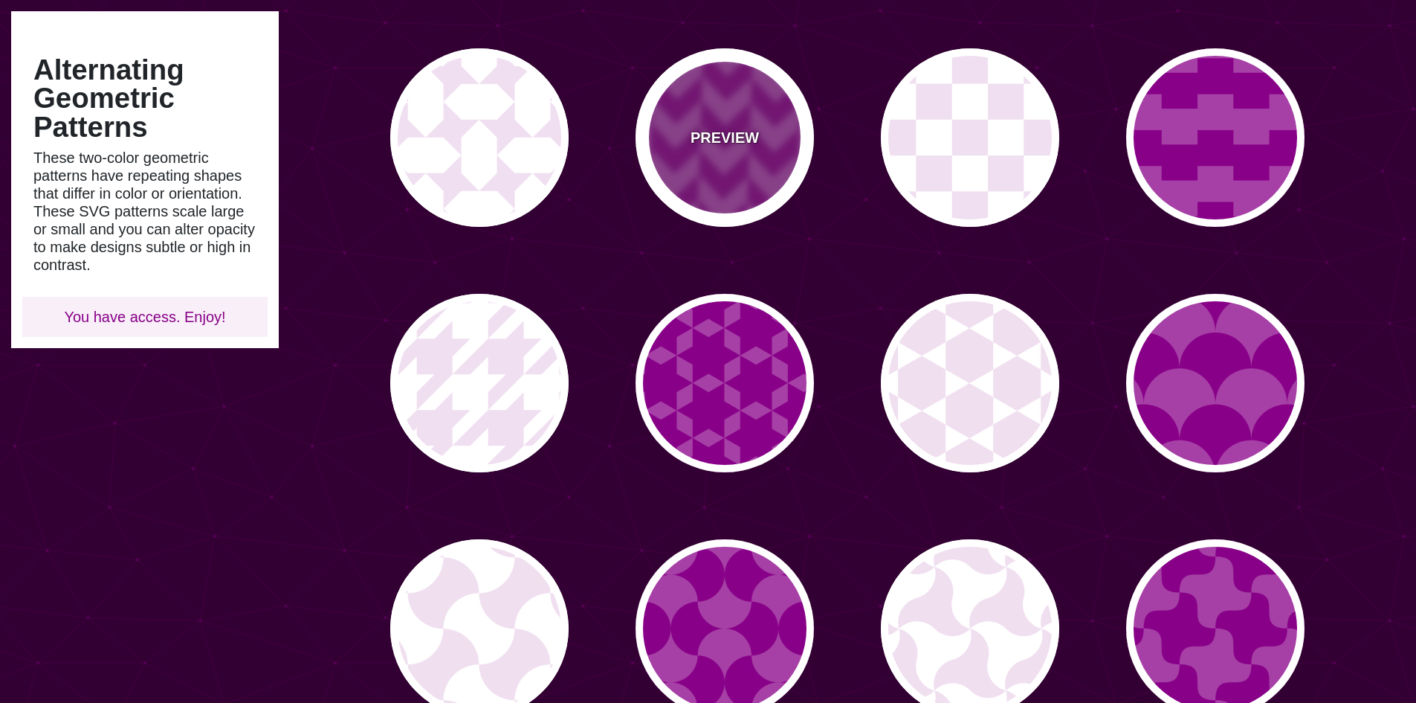
type input "0.2"
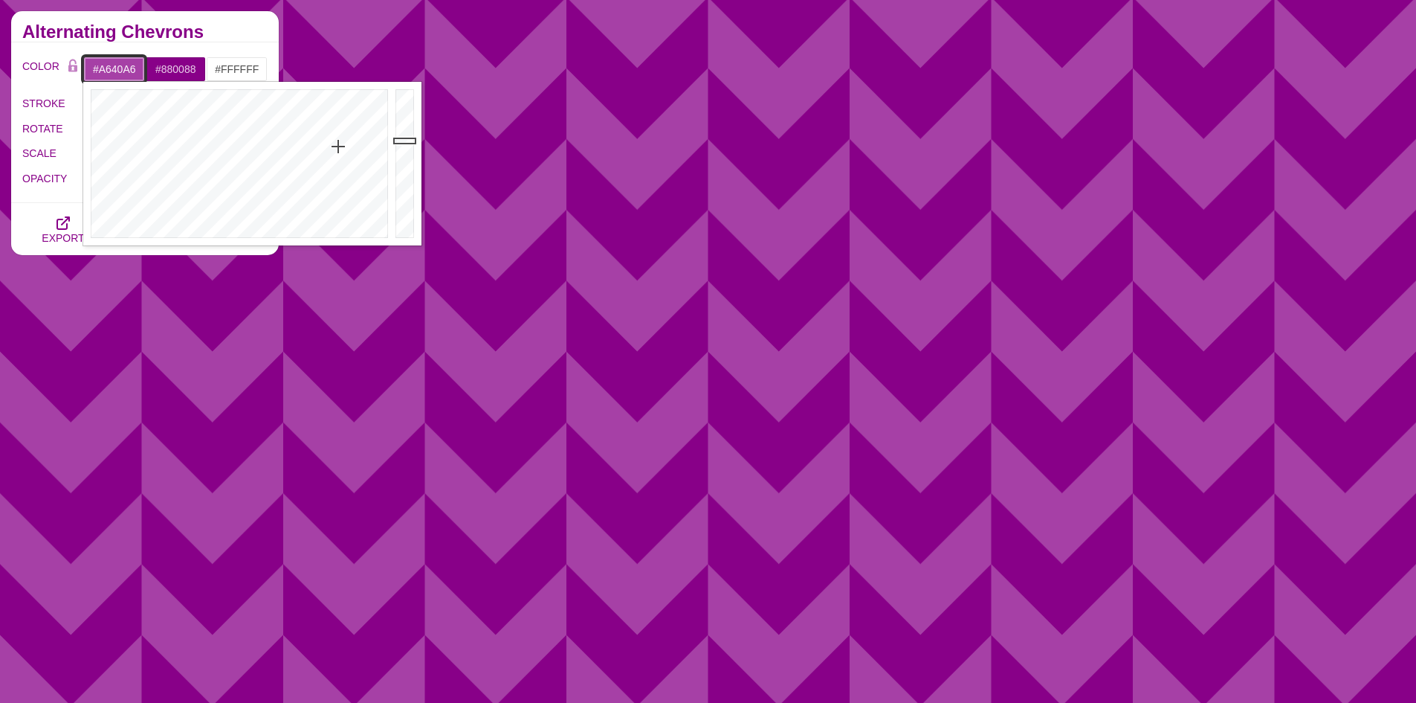
click at [132, 68] on input "#A640A6" at bounding box center [114, 68] width 62 height 25
paste input "f6ff00"
type input "#F6FF00"
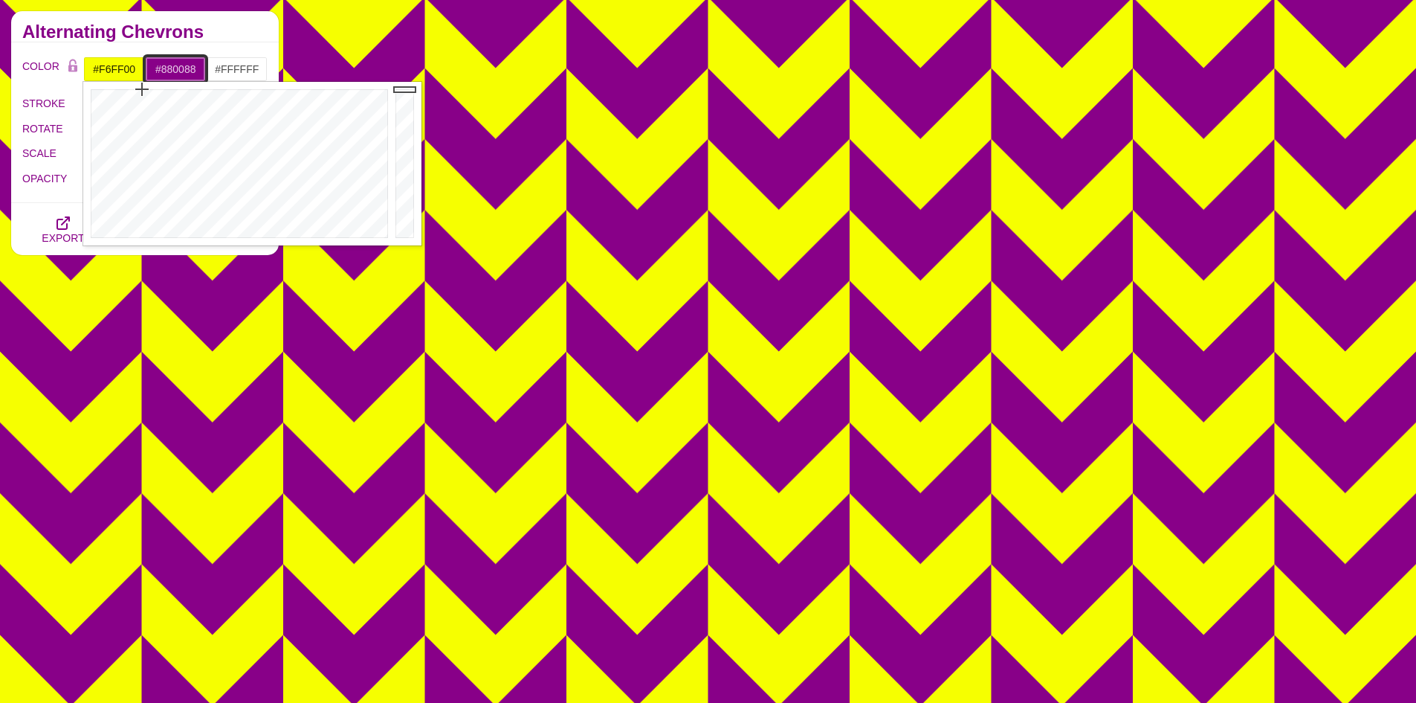
click at [180, 62] on input "#880088" at bounding box center [176, 68] width 62 height 25
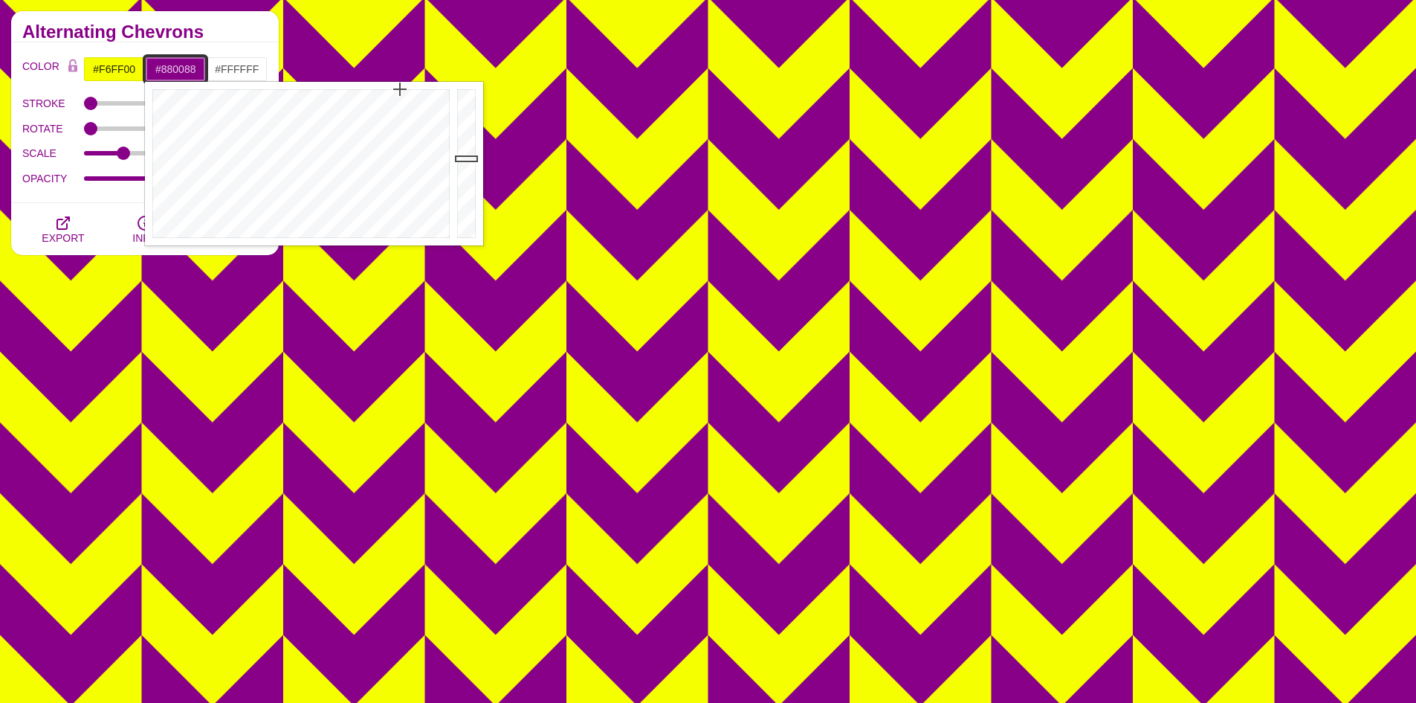
click at [180, 62] on input "#880088" at bounding box center [176, 68] width 62 height 25
click at [183, 71] on input "#880088" at bounding box center [176, 68] width 62 height 25
paste input "ff007f"
type input "#FF007F"
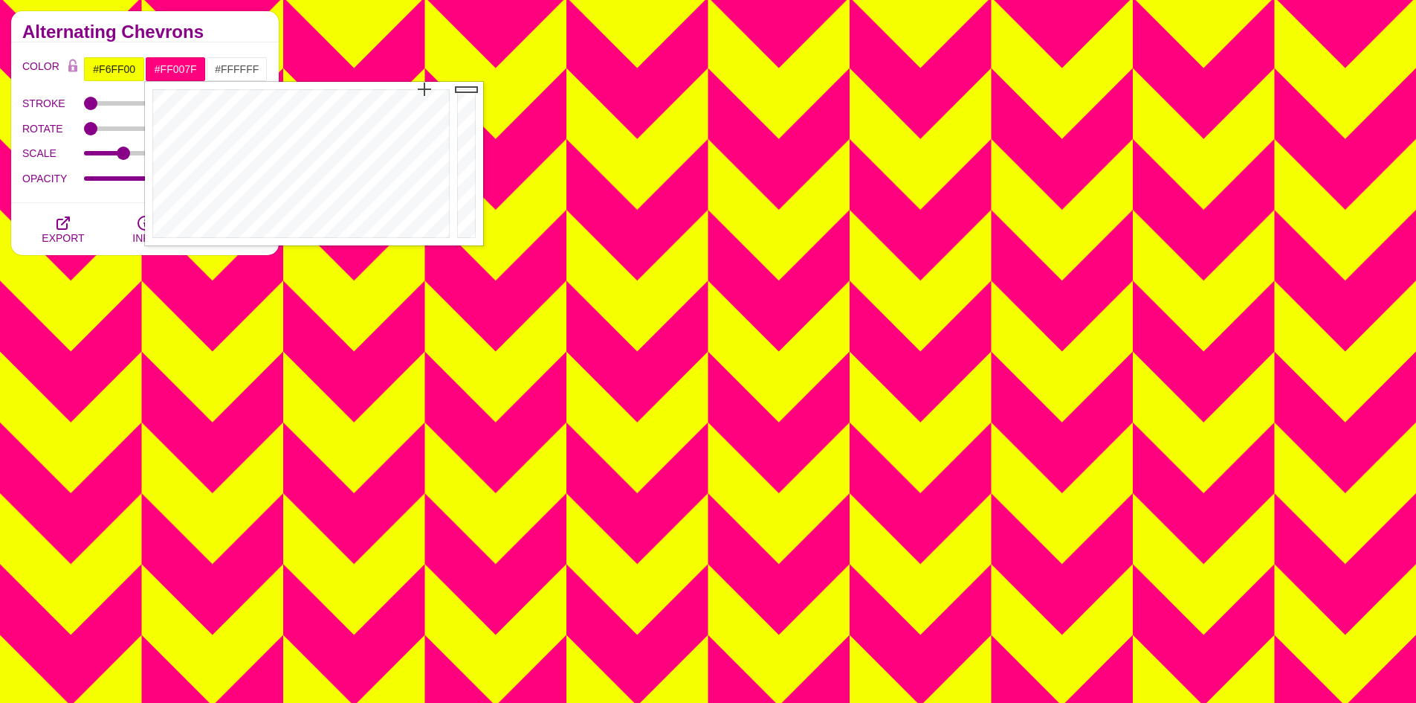
click at [54, 89] on div "COLOR #F6FF00 #FF007F #FFFFFF #444444 #555555 #666666 #777777 #888888 #999999 B…" at bounding box center [144, 123] width 245 height 135
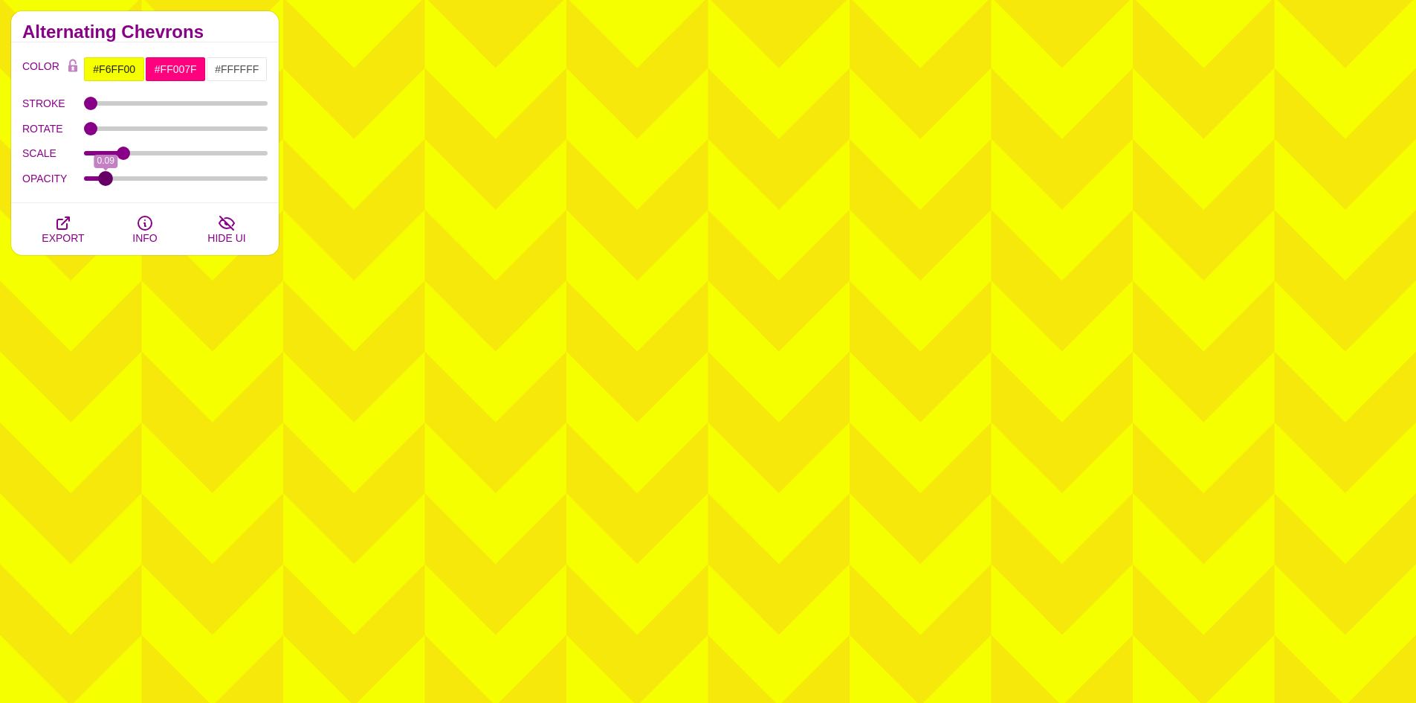
drag, startPoint x: 258, startPoint y: 179, endPoint x: 106, endPoint y: 181, distance: 152.4
type input "0.09"
click at [106, 181] on input "OPACITY" at bounding box center [176, 178] width 184 height 6
click at [42, 155] on label "SCALE" at bounding box center [53, 152] width 62 height 19
click at [84, 155] on input "SCALE" at bounding box center [176, 153] width 184 height 6
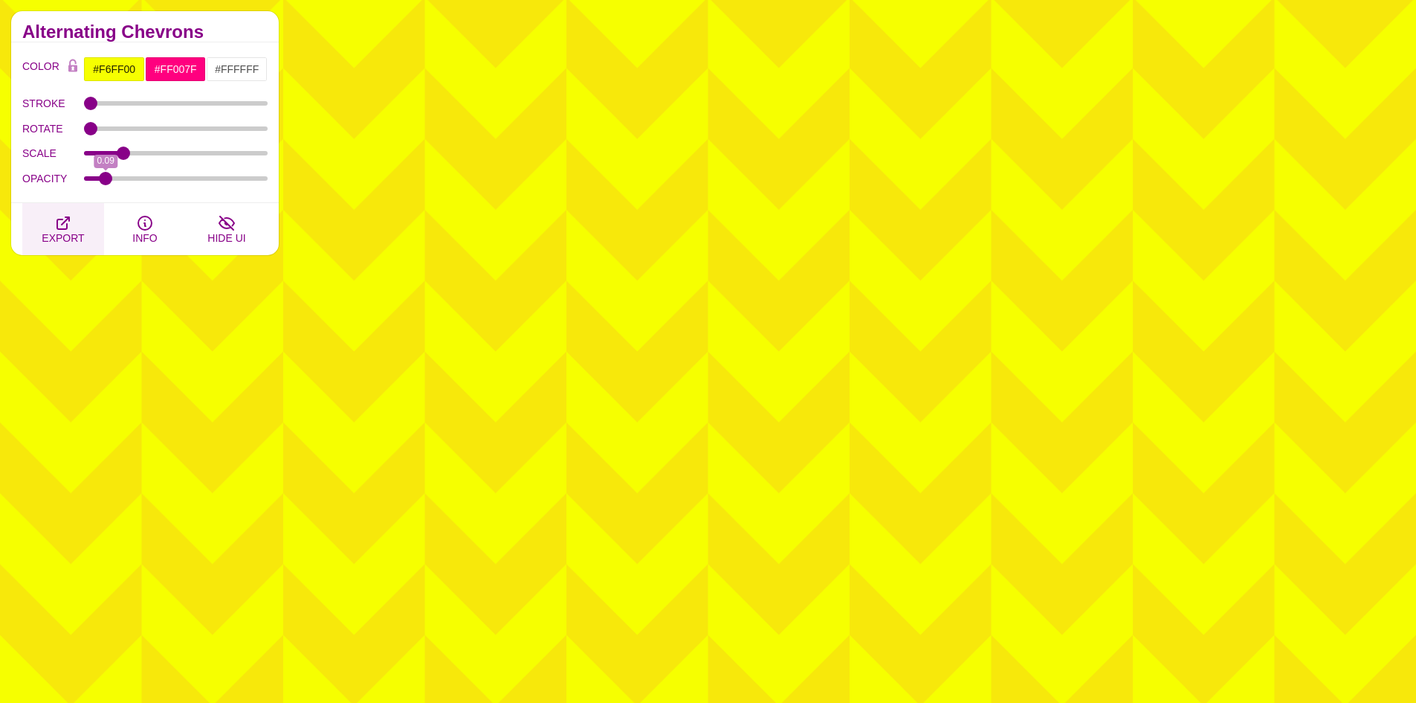
click at [57, 226] on icon "button" at bounding box center [63, 223] width 12 height 12
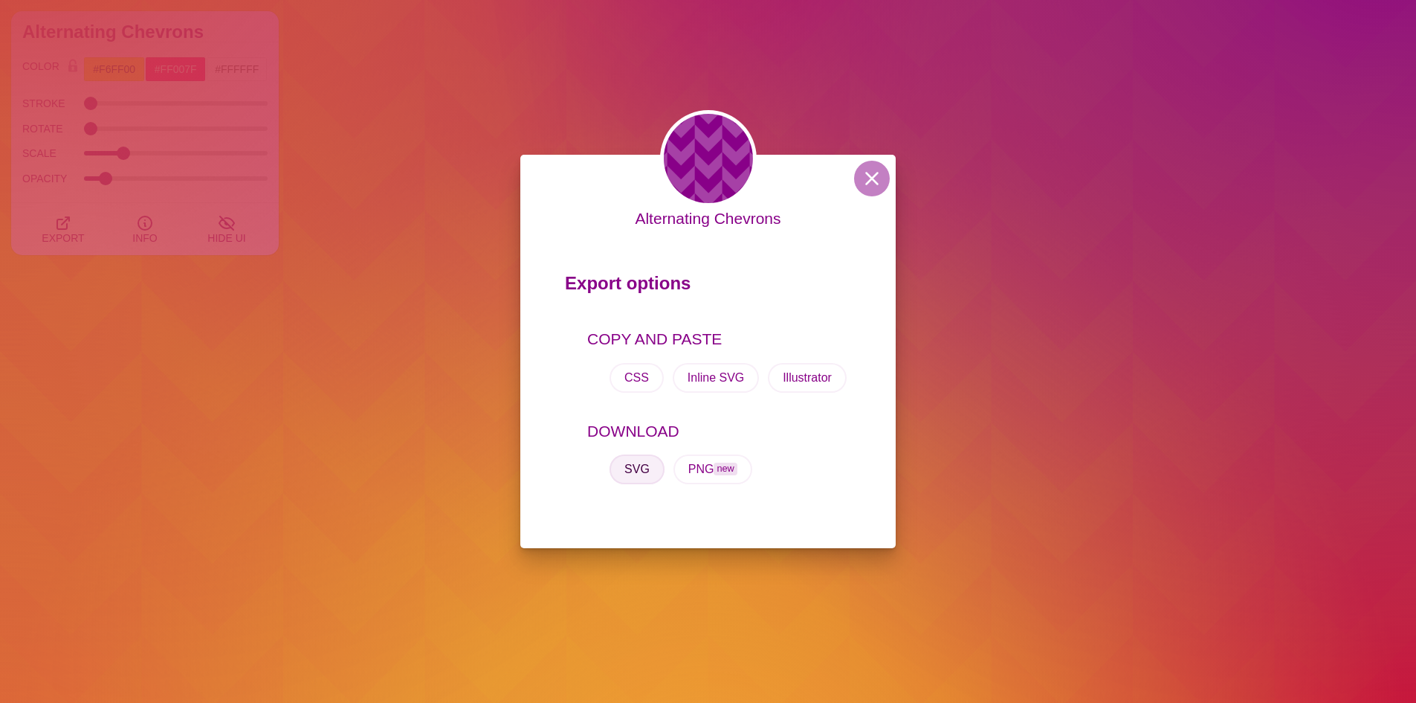
click at [646, 468] on button "SVG" at bounding box center [637, 469] width 55 height 30
